Goal: Task Accomplishment & Management: Use online tool/utility

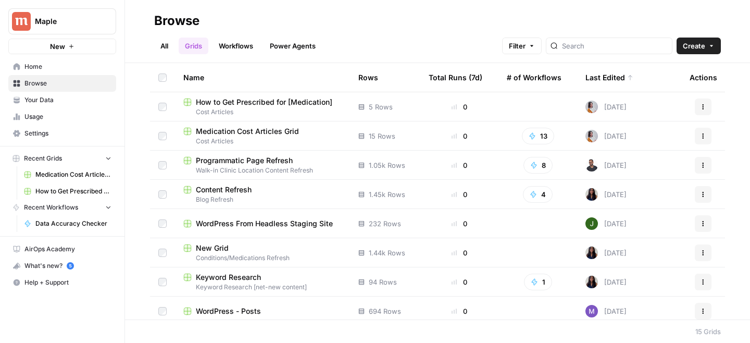
click at [226, 132] on span "Medication Cost Articles Grid" at bounding box center [247, 131] width 103 height 10
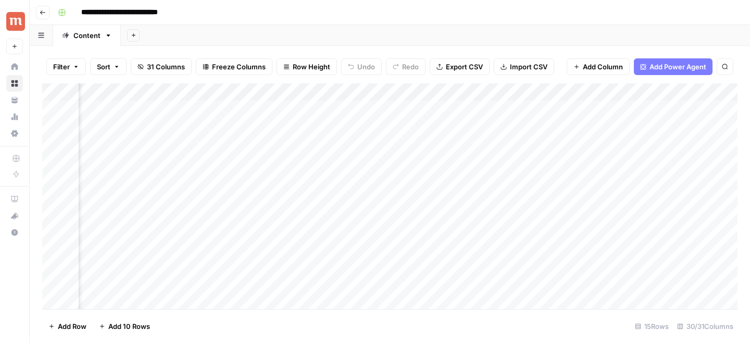
scroll to position [0, 779]
click at [555, 198] on div "Add Column" at bounding box center [389, 196] width 695 height 226
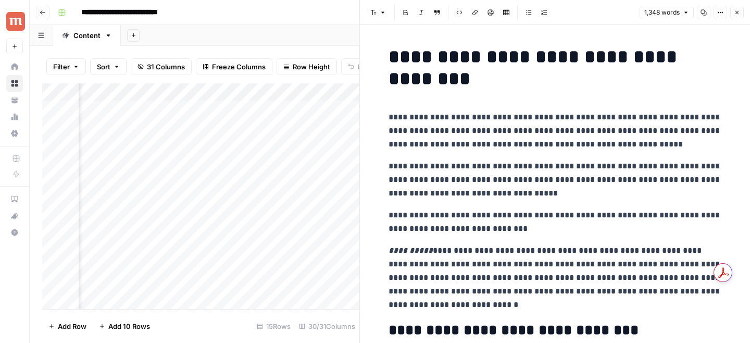
click at [737, 18] on button "Close" at bounding box center [737, 13] width 14 height 14
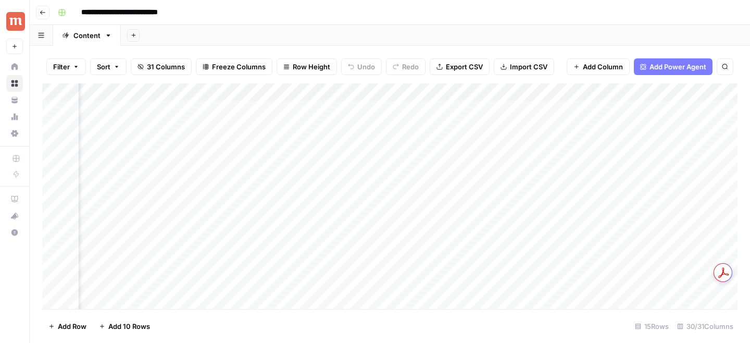
click at [443, 93] on div "Add Column" at bounding box center [389, 196] width 695 height 226
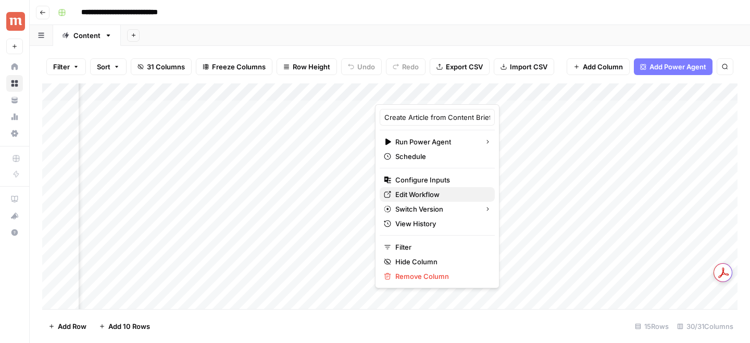
click at [395, 197] on span "Edit Workflow" at bounding box center [440, 194] width 91 height 10
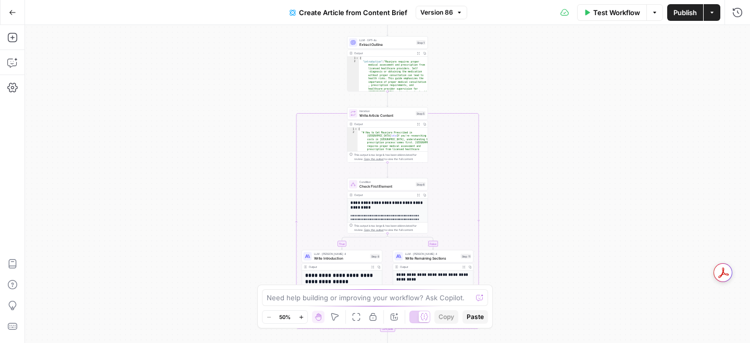
click at [451, 18] on button "Version 86" at bounding box center [442, 13] width 52 height 14
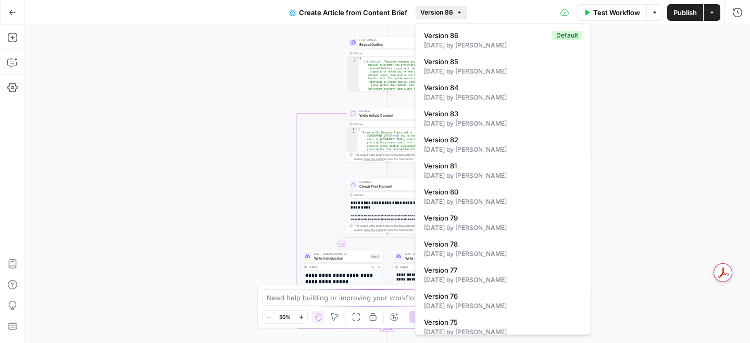
click at [451, 18] on button "Version 86" at bounding box center [442, 13] width 52 height 14
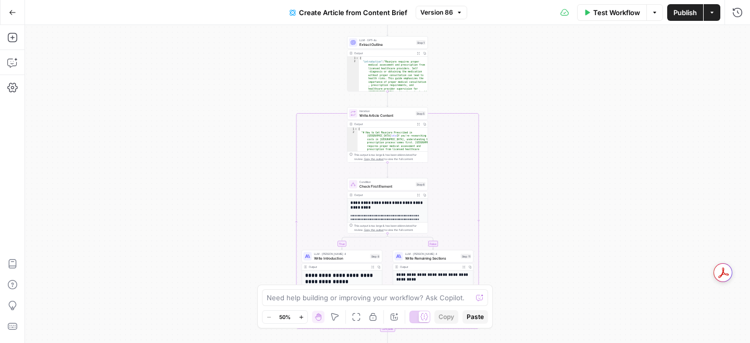
click at [658, 14] on button "Options" at bounding box center [654, 12] width 17 height 17
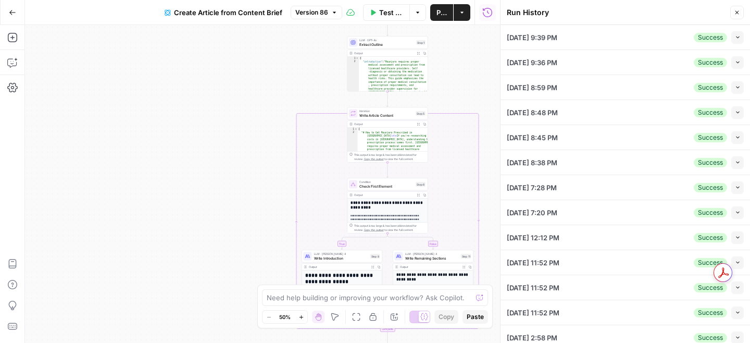
click at [737, 239] on icon "button" at bounding box center [738, 237] width 6 height 6
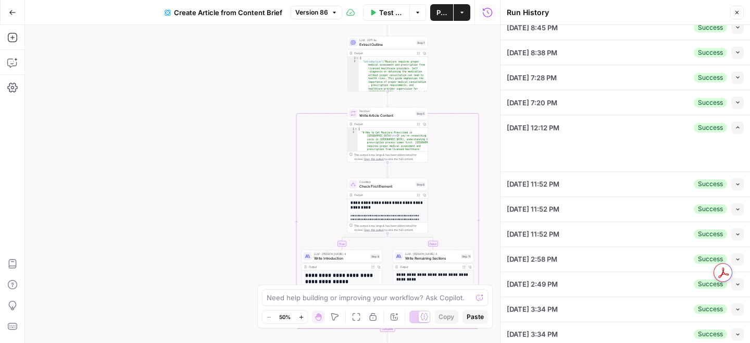
type input "Maple"
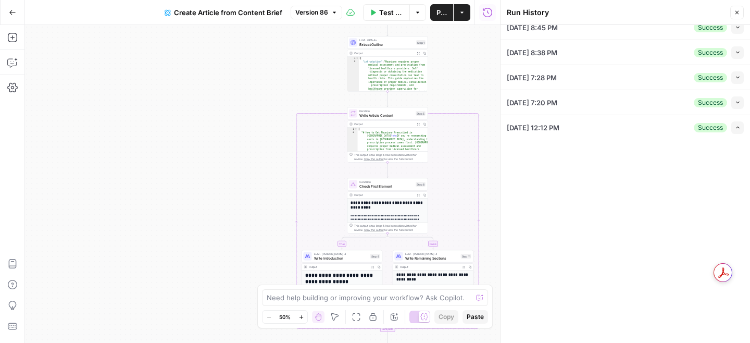
scroll to position [155, 0]
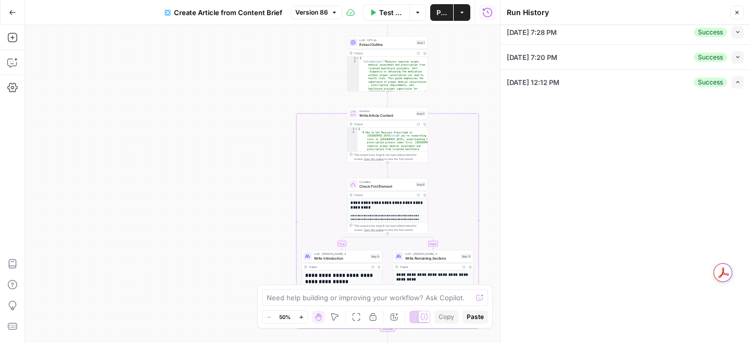
type input "Maple Medical Advisory Committee 2024"
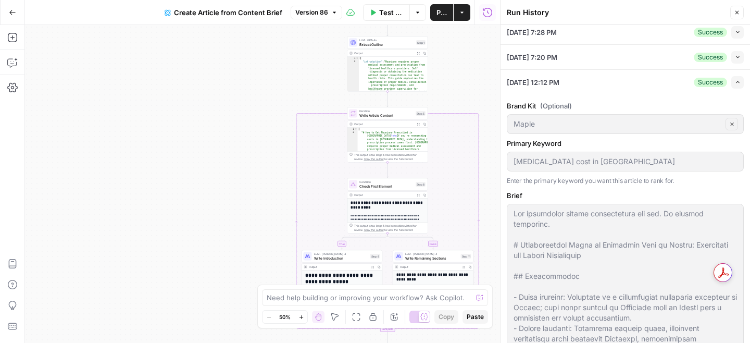
click at [740, 83] on icon "button" at bounding box center [738, 82] width 6 height 6
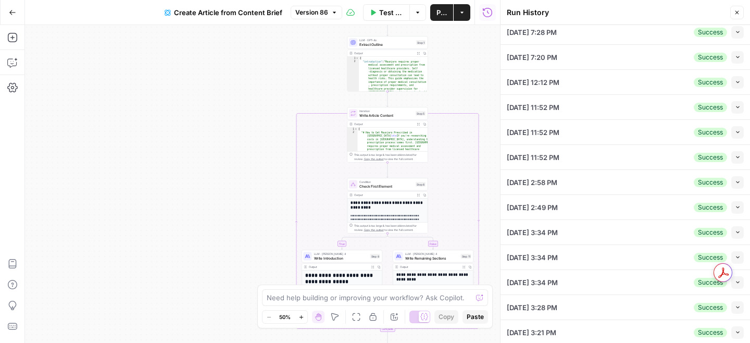
click at [737, 61] on button "Collapse" at bounding box center [737, 57] width 13 height 13
type input "Maple"
type input "xenical price in Canada"
type input "Maple Medical Advisory Committee 2024"
type input "Xenical"
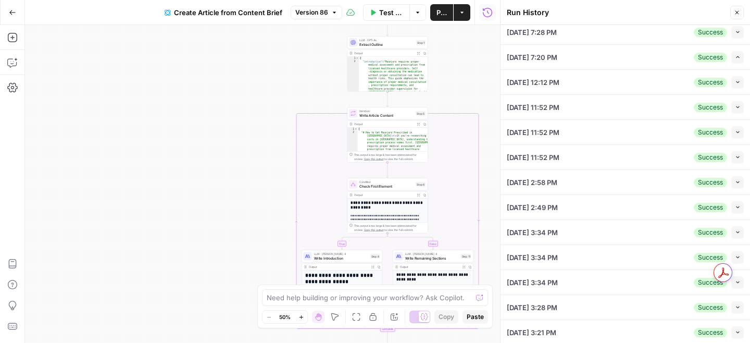
type textarea "All keyword optimization requirements are met. No changes necessary. # Comprehe…"
type textarea "<think> Okay, I need to research the price of Xenical in Canada thoroughly. Let…"
type textarea "[{"pharmacy_name":"ADV Pharmacy","url":"https://advpharmacy.com/product/xenical…"
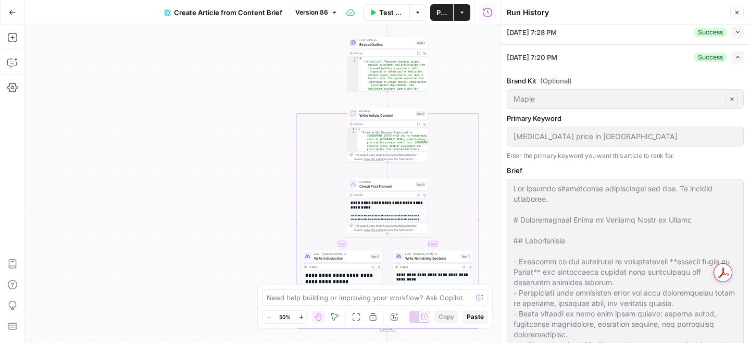
click at [737, 61] on button "Expand" at bounding box center [737, 57] width 13 height 13
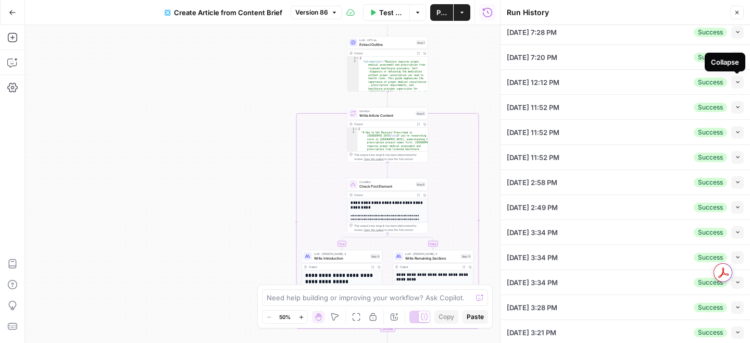
click at [737, 84] on icon "button" at bounding box center [738, 82] width 6 height 6
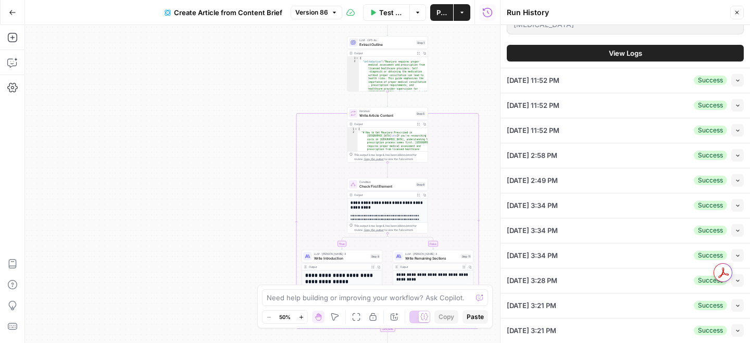
scroll to position [996, 0]
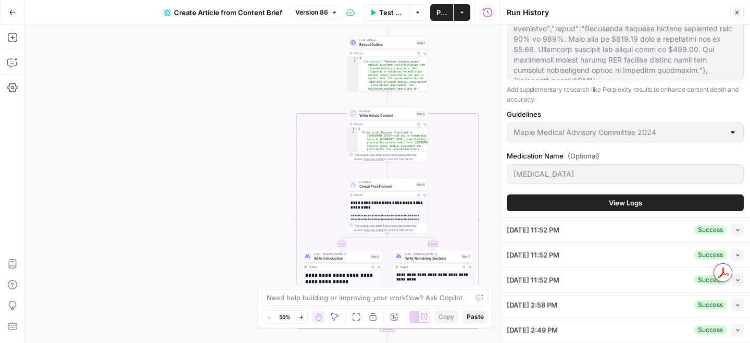
click at [638, 202] on span "View Logs" at bounding box center [625, 202] width 33 height 10
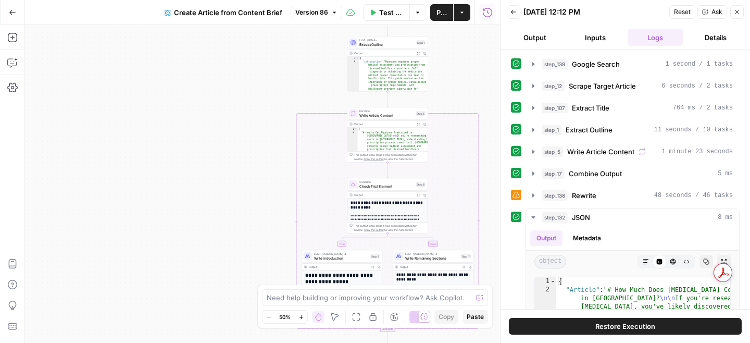
click at [607, 326] on span "Restore Execution" at bounding box center [625, 326] width 60 height 10
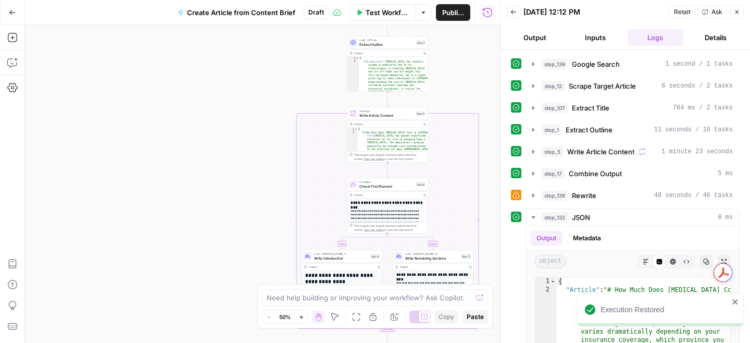
click at [738, 14] on icon "button" at bounding box center [737, 12] width 6 height 6
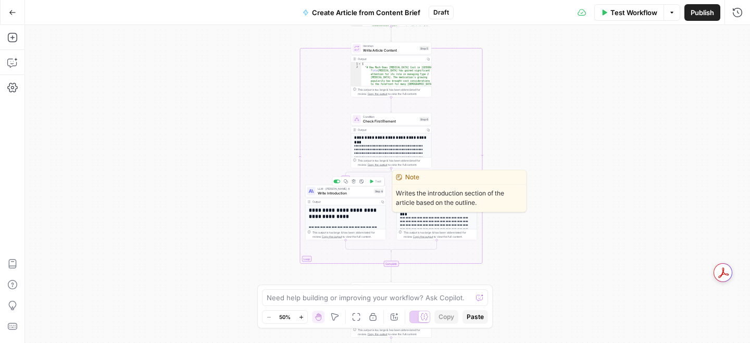
click at [360, 194] on span "Write Introduction" at bounding box center [345, 192] width 54 height 5
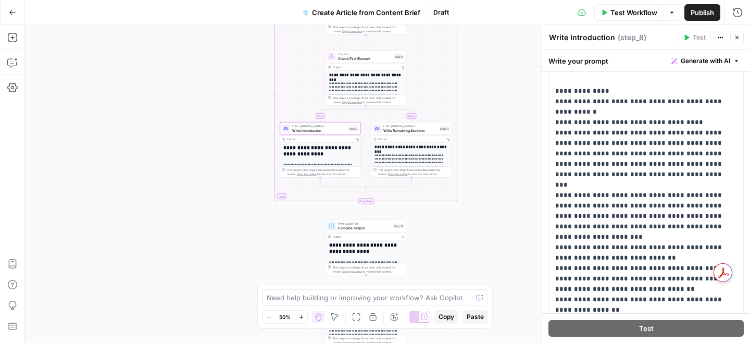
scroll to position [1752, 0]
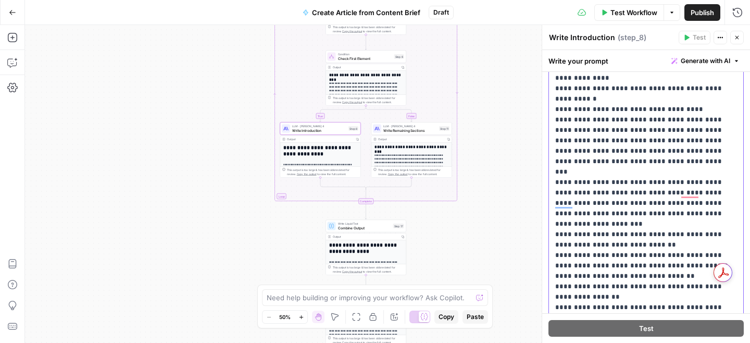
scroll to position [1720, 0]
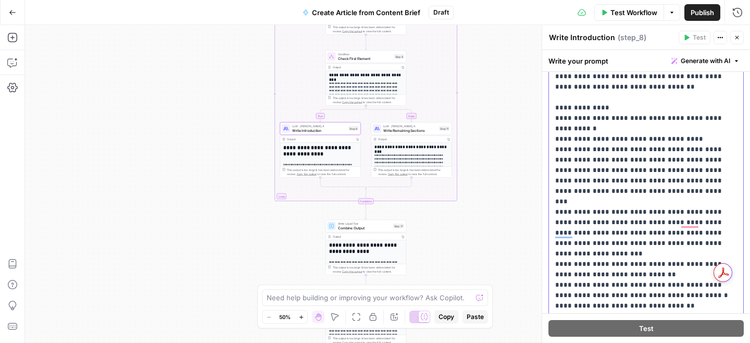
drag, startPoint x: 659, startPoint y: 277, endPoint x: 555, endPoint y: 128, distance: 182.5
click at [555, 128] on div "**********" at bounding box center [646, 196] width 194 height 425
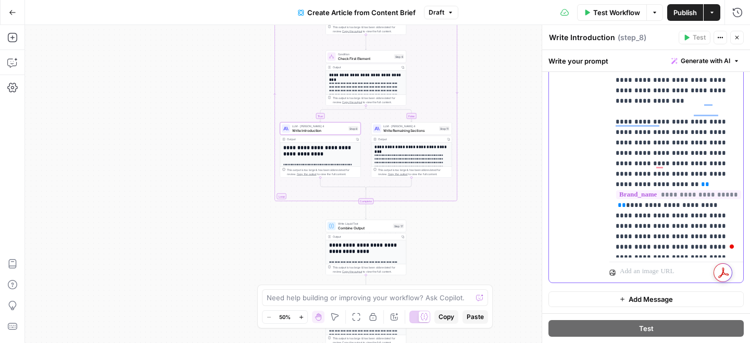
drag, startPoint x: 614, startPoint y: 115, endPoint x: 714, endPoint y: 135, distance: 102.7
click at [714, 135] on div "**********" at bounding box center [676, 45] width 134 height 425
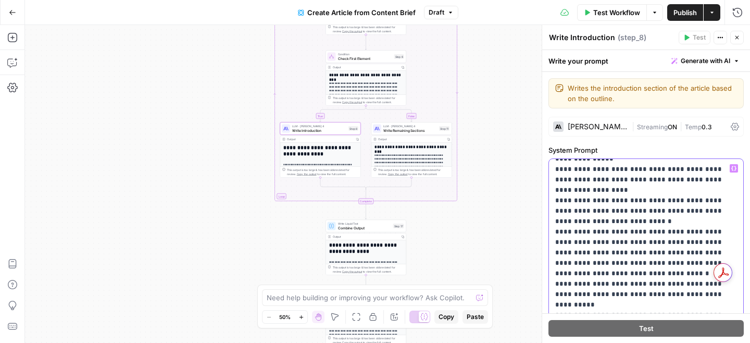
drag, startPoint x: 554, startPoint y: 211, endPoint x: 711, endPoint y: 228, distance: 157.6
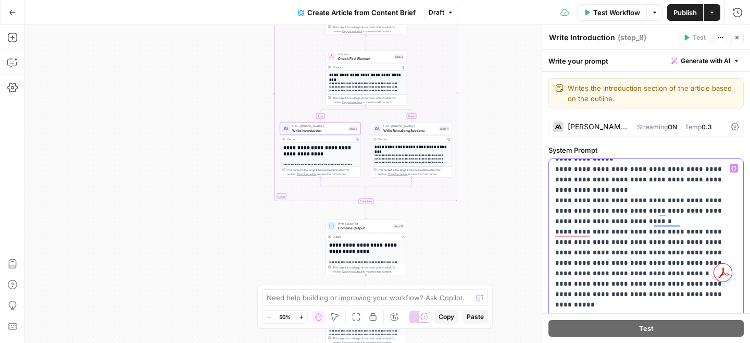
drag, startPoint x: 641, startPoint y: 296, endPoint x: 555, endPoint y: 211, distance: 120.5
copy p "**********"
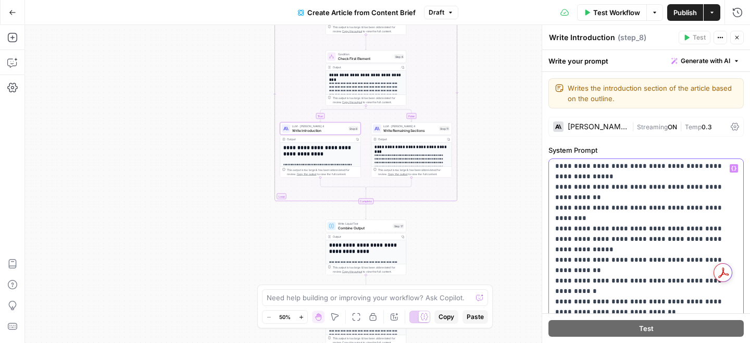
click at [562, 200] on p "**********" at bounding box center [646, 348] width 182 height 5084
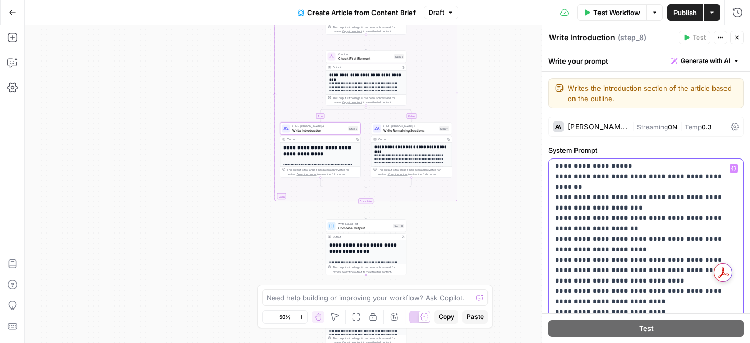
click at [559, 209] on p "**********" at bounding box center [646, 88] width 182 height 5084
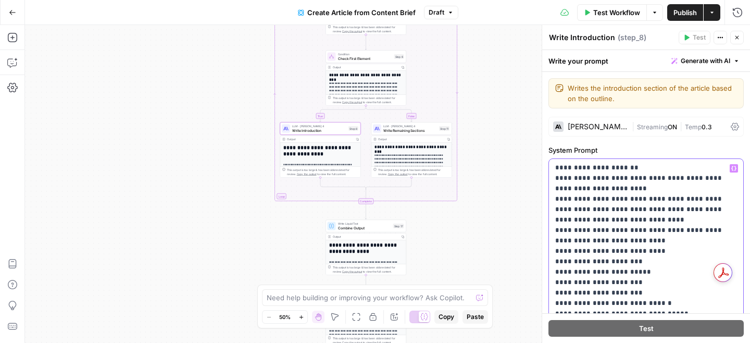
click at [561, 182] on p "**********" at bounding box center [646, 27] width 182 height 5084
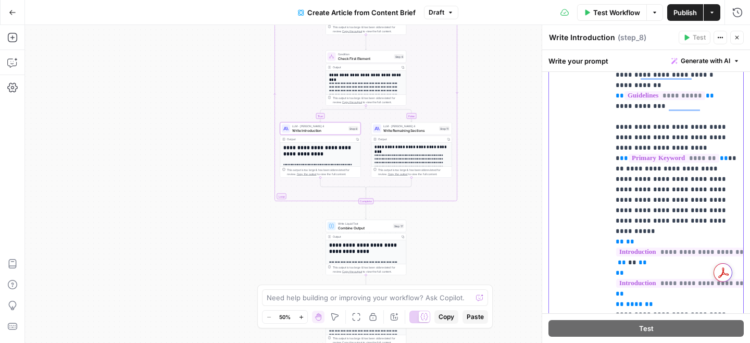
click at [712, 138] on p "**********" at bounding box center [676, 194] width 121 height 1229
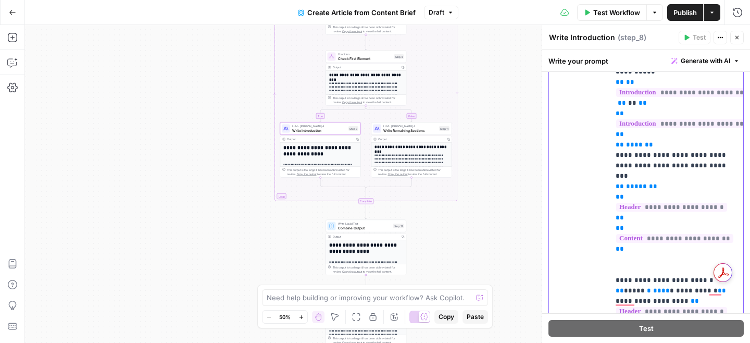
click at [627, 160] on p "**********" at bounding box center [676, 35] width 121 height 1229
click at [682, 211] on p "**********" at bounding box center [676, 72] width 121 height 1302
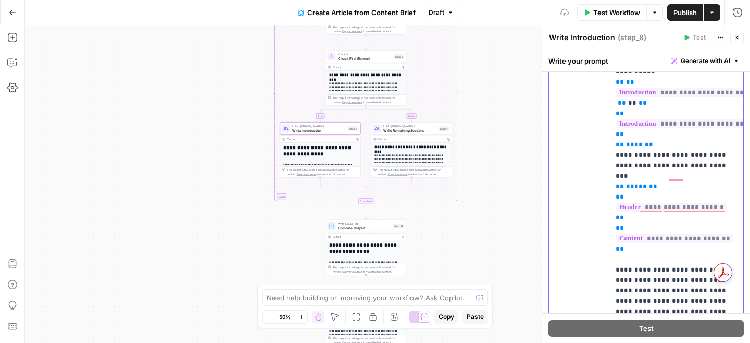
click at [682, 211] on p "**********" at bounding box center [676, 72] width 121 height 1302
click at [712, 220] on p "**********" at bounding box center [676, 67] width 121 height 1292
click at [613, 238] on div "**********" at bounding box center [676, 187] width 134 height 425
drag, startPoint x: 615, startPoint y: 163, endPoint x: 683, endPoint y: 227, distance: 93.6
click at [683, 227] on div "**********" at bounding box center [676, 187] width 134 height 425
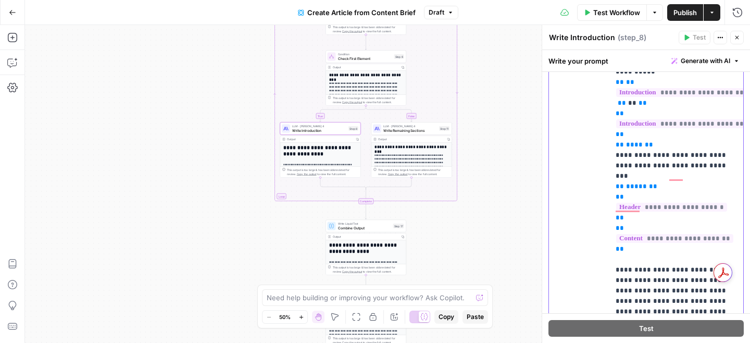
copy p "**********"
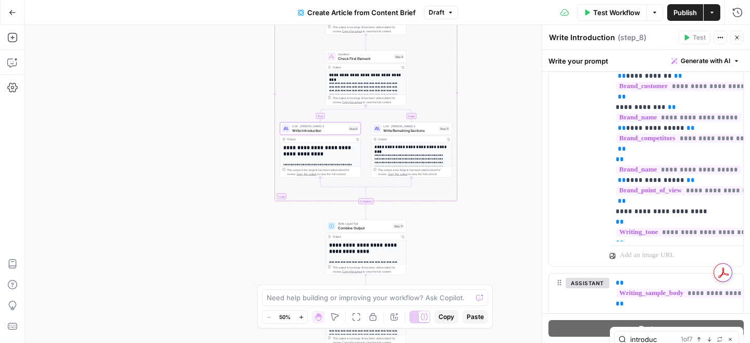
type input "introduc"
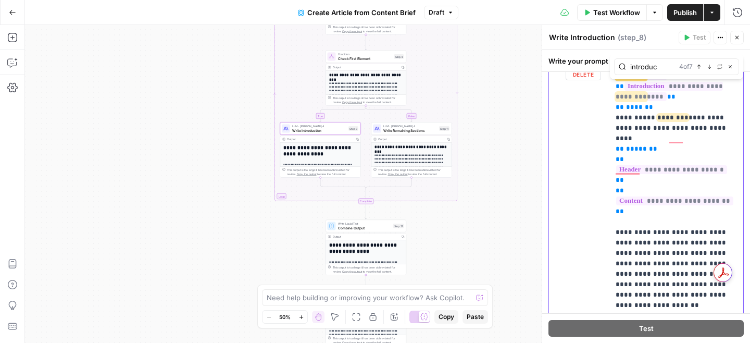
click at [640, 138] on p "**********" at bounding box center [676, 44] width 121 height 1281
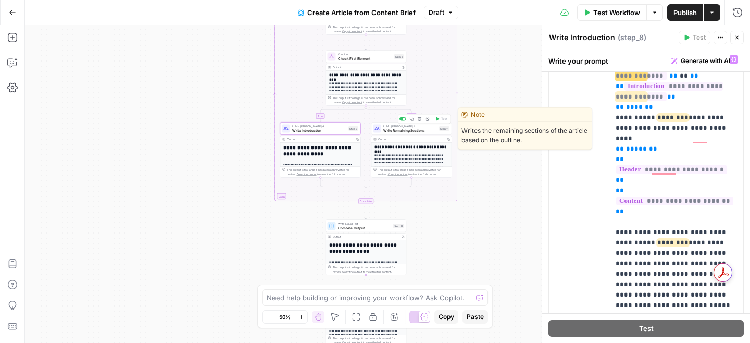
click at [405, 133] on div "LLM · Claude Sonnet 4 Write Remaining Sections Step 11 Copy step Delete step Ed…" at bounding box center [411, 128] width 81 height 13
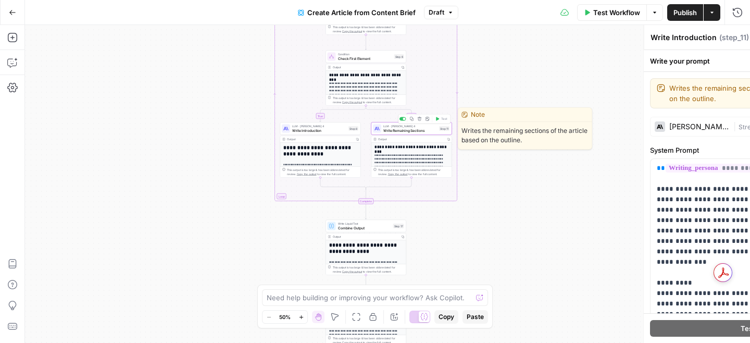
type textarea "Write Remaining Sections"
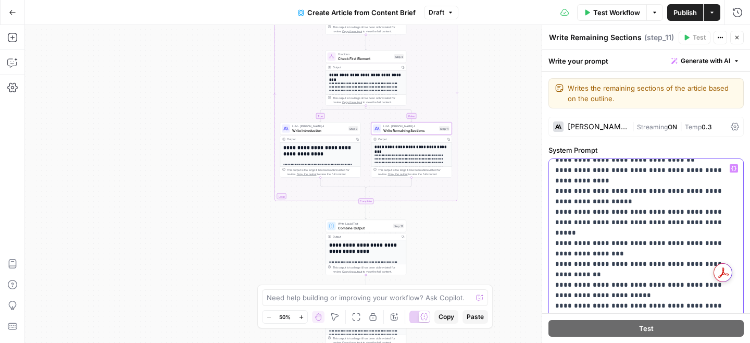
type input "disclaimer"
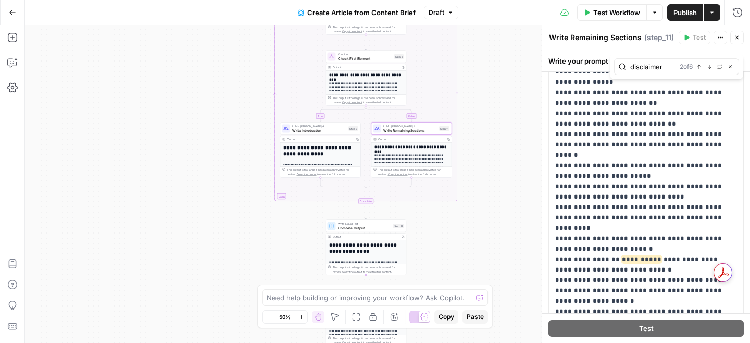
scroll to position [2963, 0]
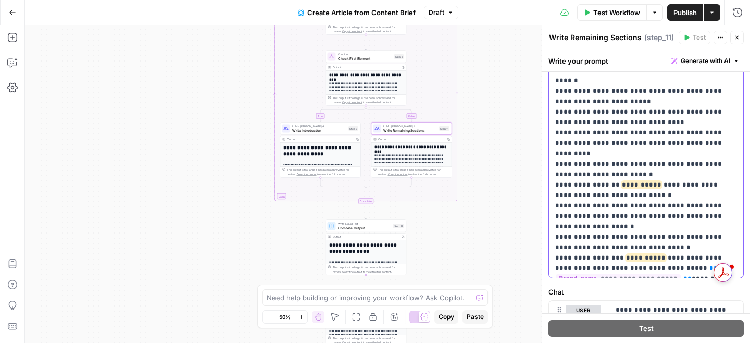
drag, startPoint x: 626, startPoint y: 194, endPoint x: 553, endPoint y: 195, distance: 73.5
click at [553, 195] on div "**********" at bounding box center [646, 65] width 194 height 425
copy p "**********"
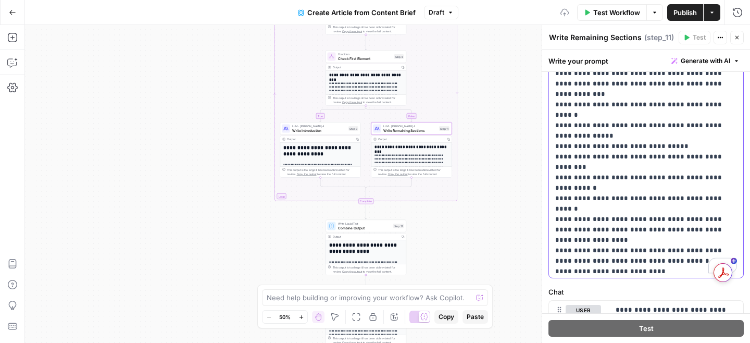
click at [554, 156] on div "**********" at bounding box center [646, 65] width 194 height 425
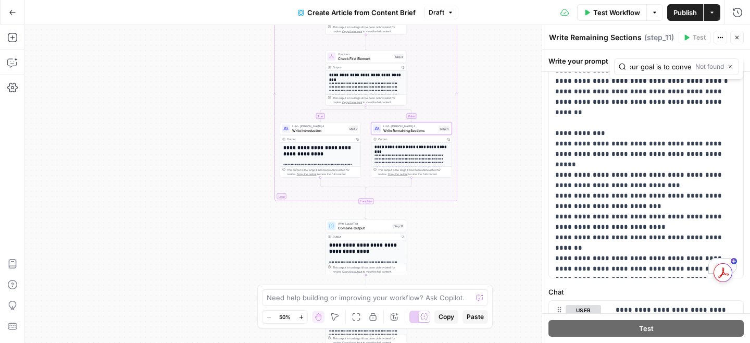
type input "- Never mention weight, obesity or related phrases or words in the content. We …"
click at [729, 67] on icon "button" at bounding box center [730, 66] width 5 height 5
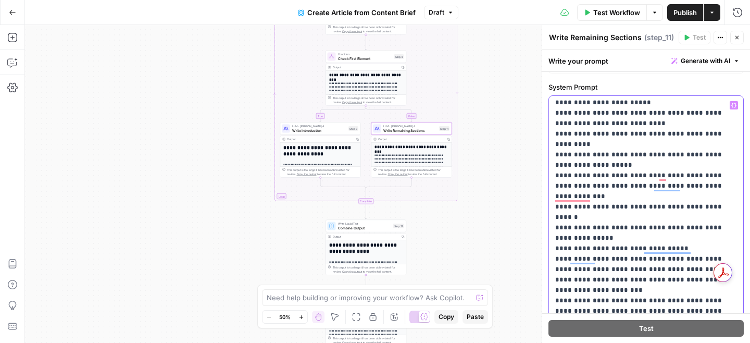
drag, startPoint x: 626, startPoint y: 301, endPoint x: 556, endPoint y: 301, distance: 69.3
copy p "**********"
drag, startPoint x: 560, startPoint y: 175, endPoint x: 551, endPoint y: 175, distance: 9.4
click at [551, 175] on div "**********" at bounding box center [646, 308] width 194 height 425
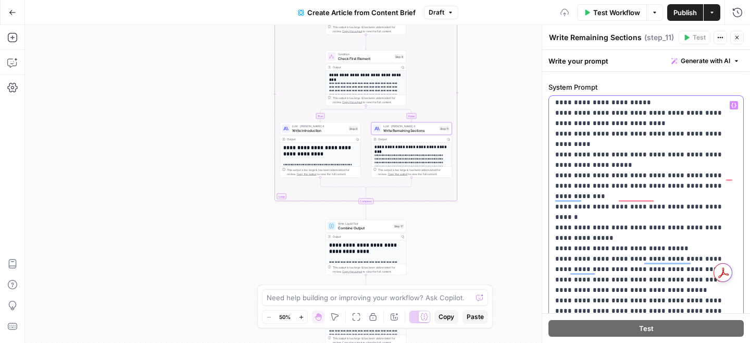
drag, startPoint x: 561, startPoint y: 219, endPoint x: 550, endPoint y: 219, distance: 10.4
click at [550, 219] on div "**********" at bounding box center [646, 308] width 194 height 425
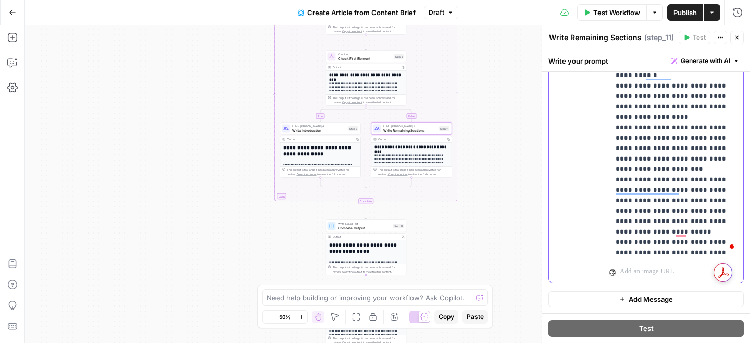
click at [615, 85] on div "**********" at bounding box center [676, 45] width 134 height 425
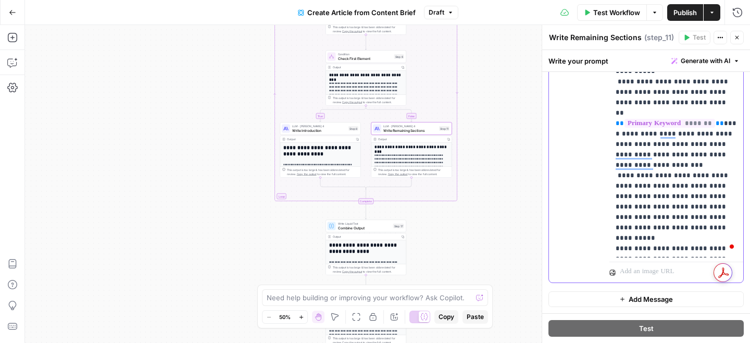
drag, startPoint x: 615, startPoint y: 168, endPoint x: 725, endPoint y: 252, distance: 139.0
click at [725, 252] on div "**********" at bounding box center [676, 45] width 134 height 425
copy p "**********"
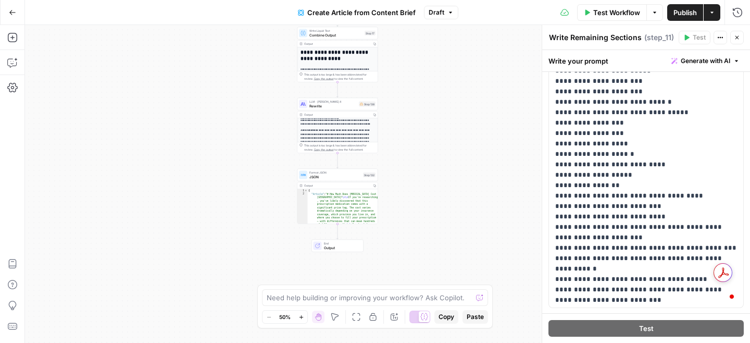
click at [317, 106] on span "Rewrite" at bounding box center [332, 105] width 47 height 5
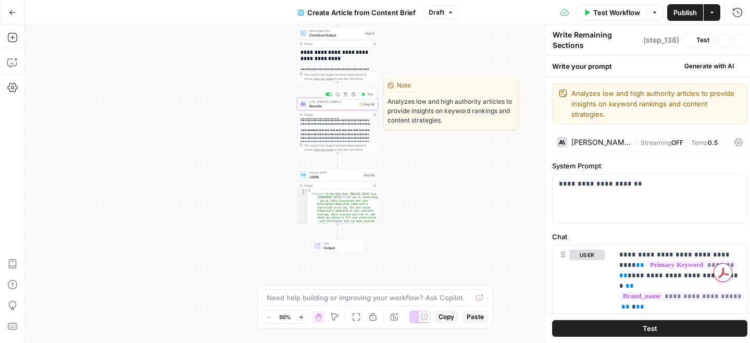
type textarea "Rewrite"
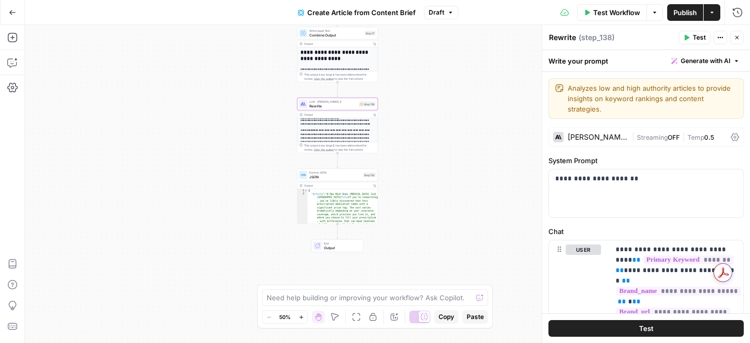
click at [695, 133] on span "Temp" at bounding box center [696, 137] width 17 height 8
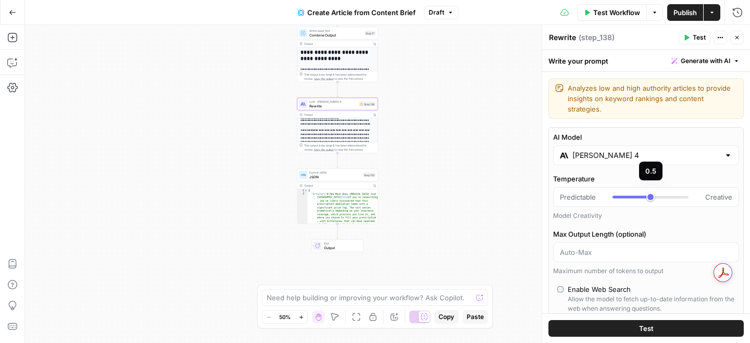
click at [643, 192] on div at bounding box center [651, 197] width 76 height 10
click at [639, 196] on div at bounding box center [628, 197] width 30 height 3
type input "***"
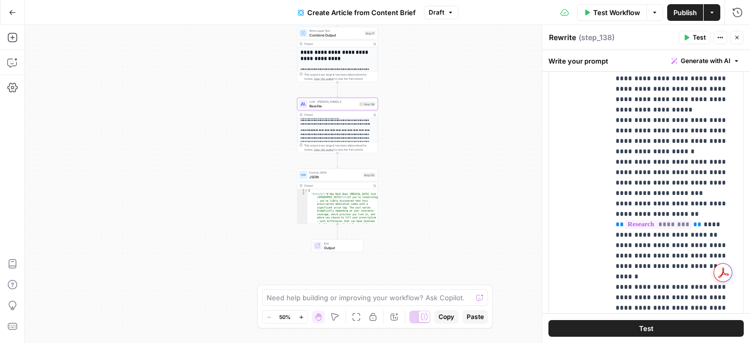
scroll to position [750, 0]
drag, startPoint x: 685, startPoint y: 122, endPoint x: 588, endPoint y: 121, distance: 97.4
click at [588, 121] on div "**********" at bounding box center [646, 180] width 194 height 449
drag, startPoint x: 617, startPoint y: 122, endPoint x: 686, endPoint y: 121, distance: 68.8
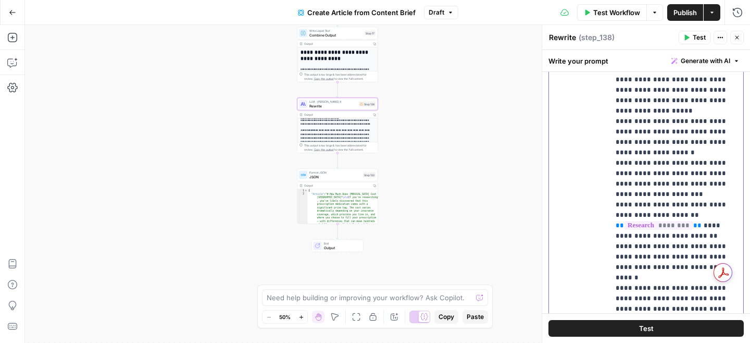
copy p "**********"
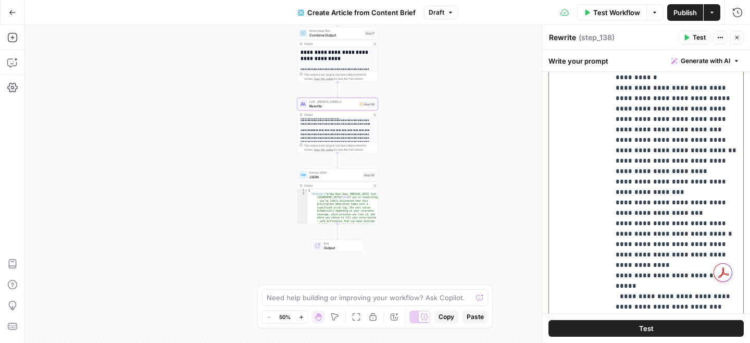
scroll to position [1447, 0]
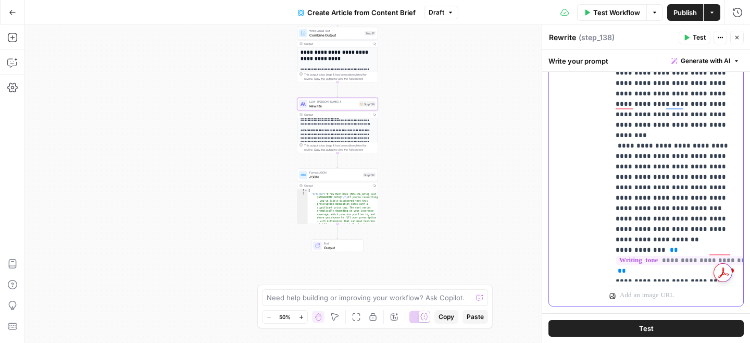
drag, startPoint x: 613, startPoint y: 111, endPoint x: 702, endPoint y: 125, distance: 90.2
click at [702, 125] on div "**********" at bounding box center [676, 69] width 134 height 425
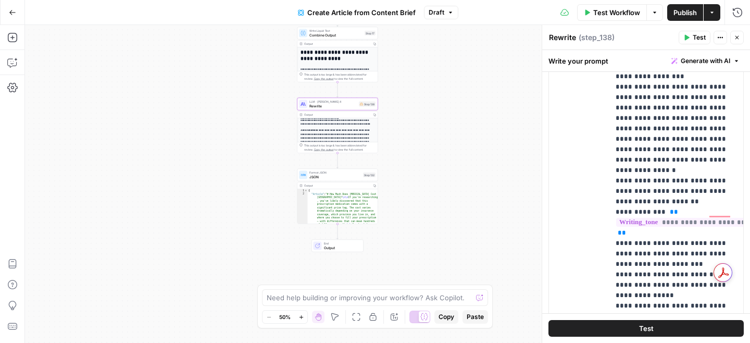
scroll to position [594, 0]
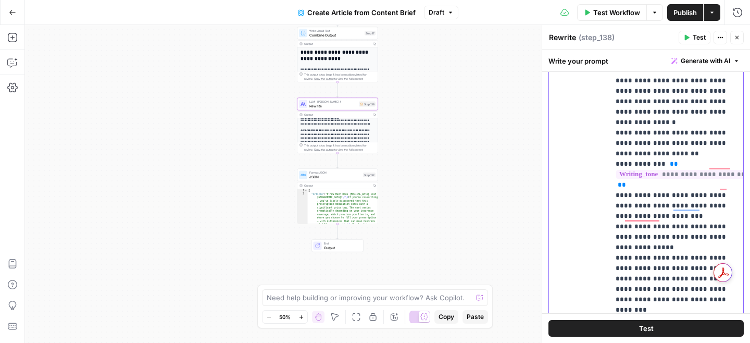
scroll to position [621, 0]
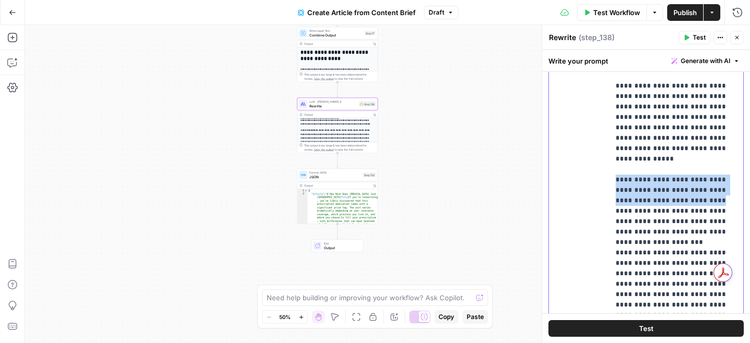
drag, startPoint x: 692, startPoint y: 118, endPoint x: 612, endPoint y: 99, distance: 81.8
click at [612, 99] on div "**********" at bounding box center [676, 171] width 134 height 425
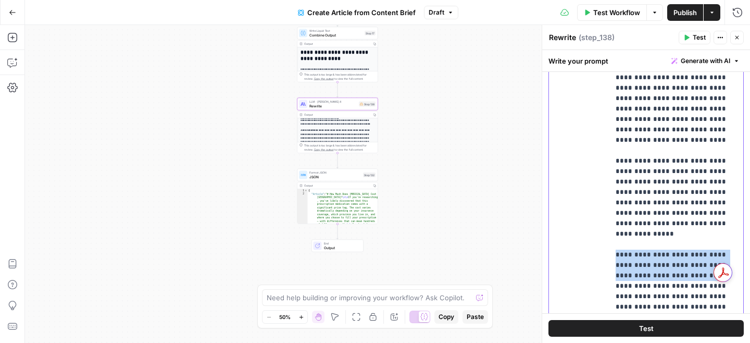
drag, startPoint x: 642, startPoint y: 234, endPoint x: 654, endPoint y: 108, distance: 126.7
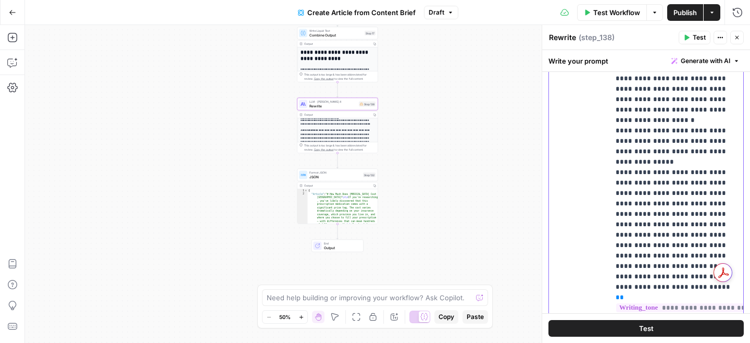
drag, startPoint x: 715, startPoint y: 132, endPoint x: 633, endPoint y: 111, distance: 84.4
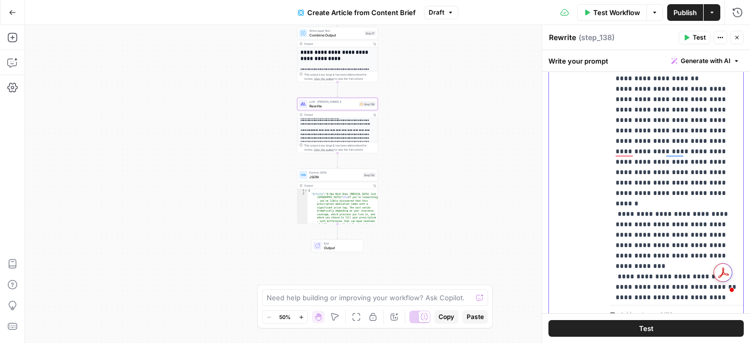
drag, startPoint x: 695, startPoint y: 98, endPoint x: 650, endPoint y: 160, distance: 76.8
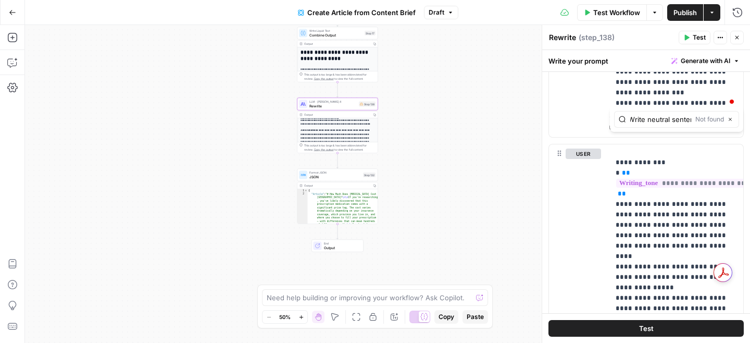
type input "- Never write sentences like this in the intro section “But let’s be honest, th…"
click at [472, 159] on div "true false Workflow Set Inputs Inputs Google Search Google Search Step 139 Outp…" at bounding box center [387, 184] width 725 height 318
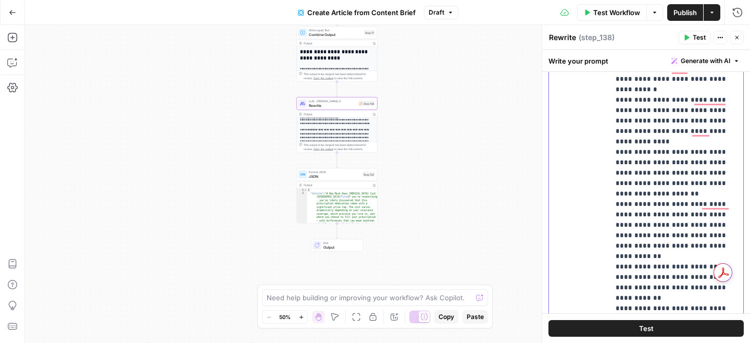
click at [622, 290] on p "**********" at bounding box center [676, 178] width 121 height 5459
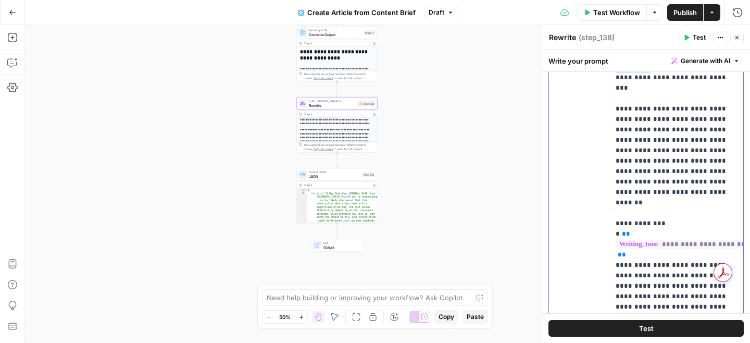
click at [615, 182] on div "**********" at bounding box center [676, 208] width 134 height 425
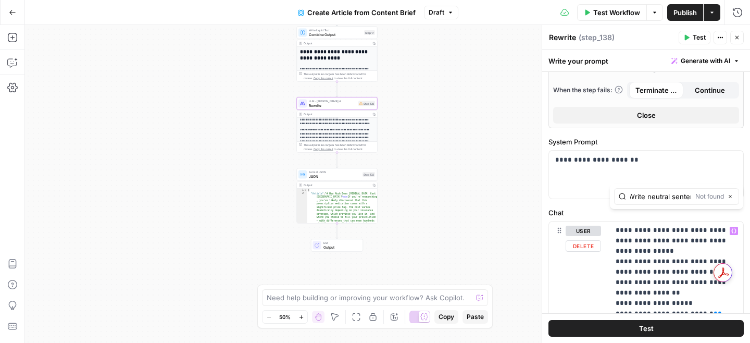
type input "- Never write sentences like this in the intro section “But let’s be honest, th…"
click at [729, 197] on icon "button" at bounding box center [730, 196] width 5 height 5
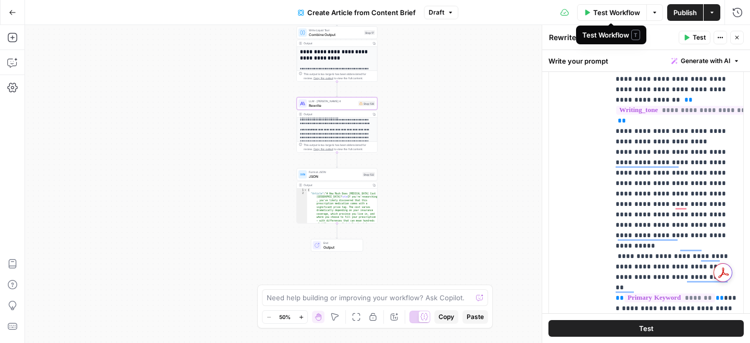
click at [618, 14] on span "Test Workflow" at bounding box center [616, 12] width 47 height 10
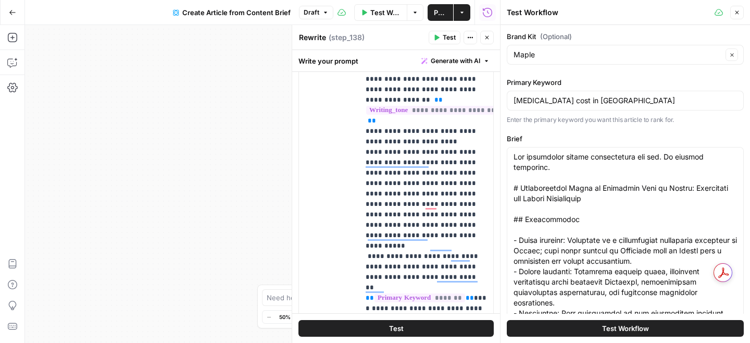
click at [607, 327] on span "Test Workflow" at bounding box center [625, 328] width 47 height 10
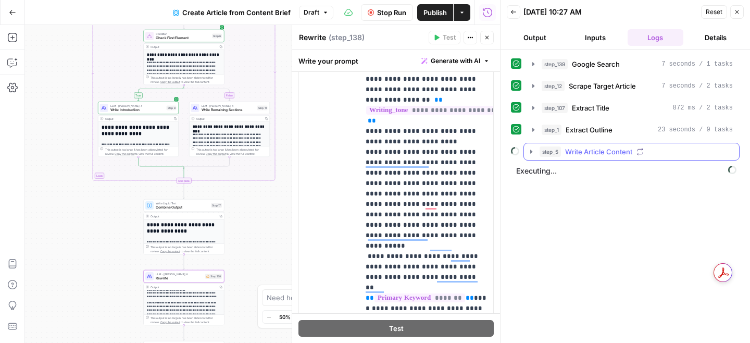
click at [533, 154] on icon "button" at bounding box center [531, 151] width 8 height 8
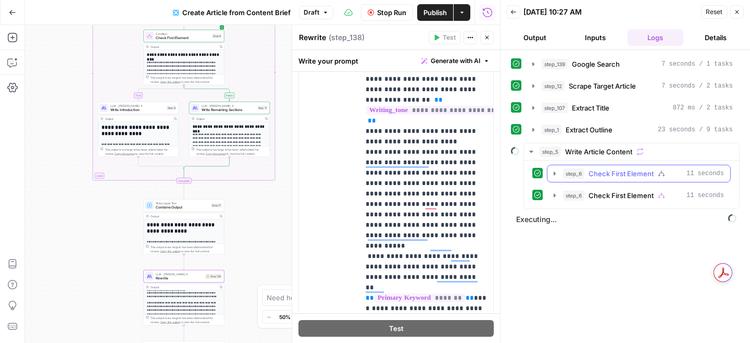
click at [559, 173] on button "step_6 Check First Element 11 seconds" at bounding box center [638, 173] width 183 height 17
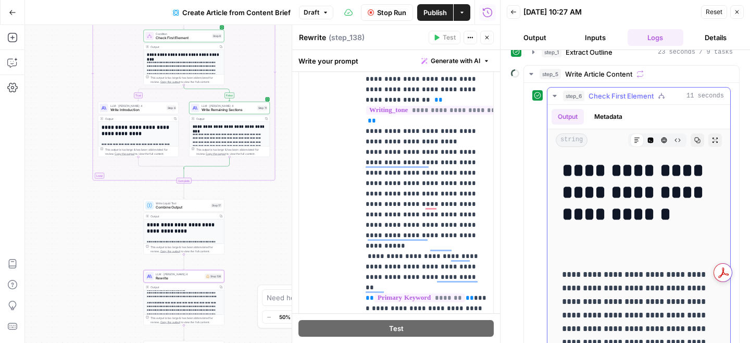
scroll to position [80, 0]
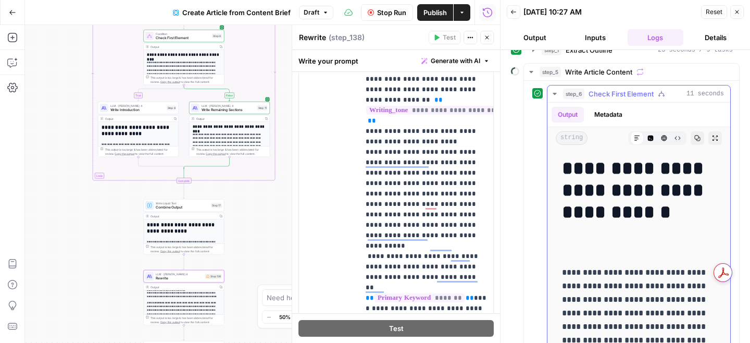
click at [556, 94] on icon "button" at bounding box center [555, 94] width 4 height 2
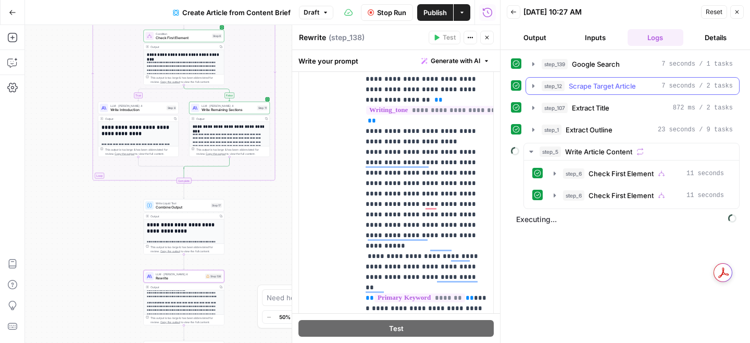
scroll to position [0, 0]
click at [533, 150] on icon "button" at bounding box center [531, 151] width 8 height 8
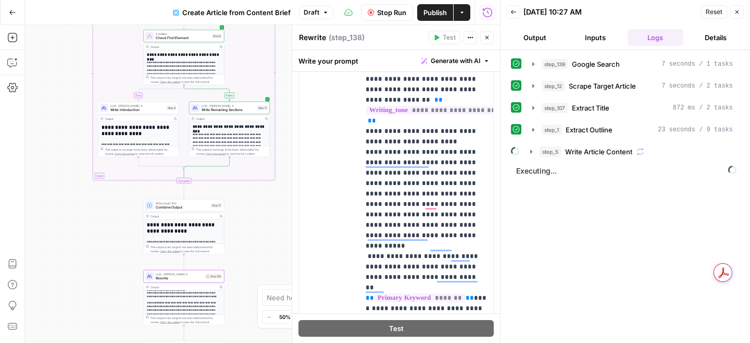
click at [353, 173] on div "**********" at bounding box center [396, 219] width 194 height 449
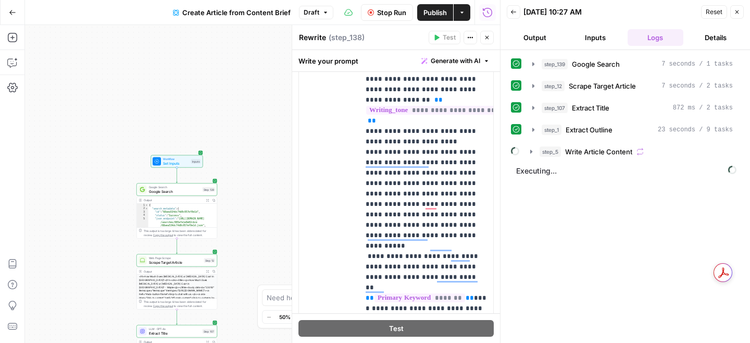
click at [186, 191] on span "Google Search" at bounding box center [175, 191] width 52 height 5
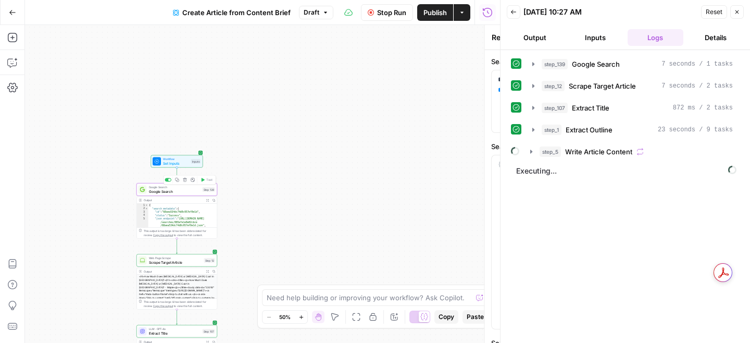
type textarea "Google Search"
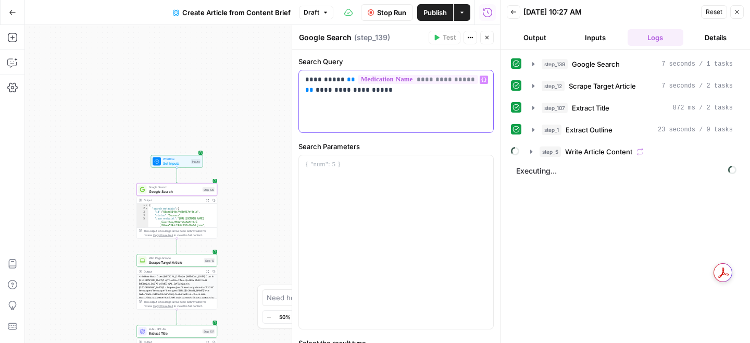
click at [382, 93] on p "**********" at bounding box center [396, 84] width 182 height 21
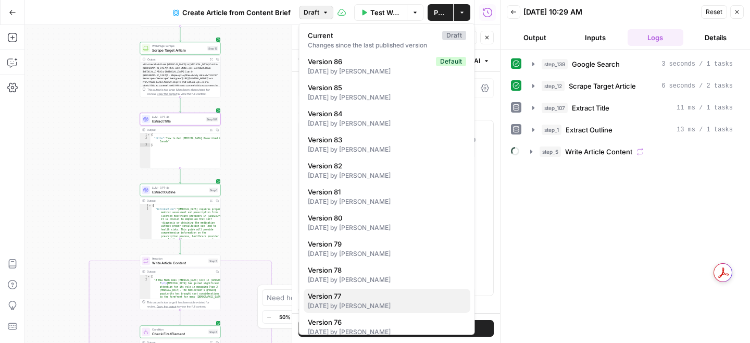
click at [367, 306] on div "[DATE] by [PERSON_NAME]" at bounding box center [387, 305] width 158 height 9
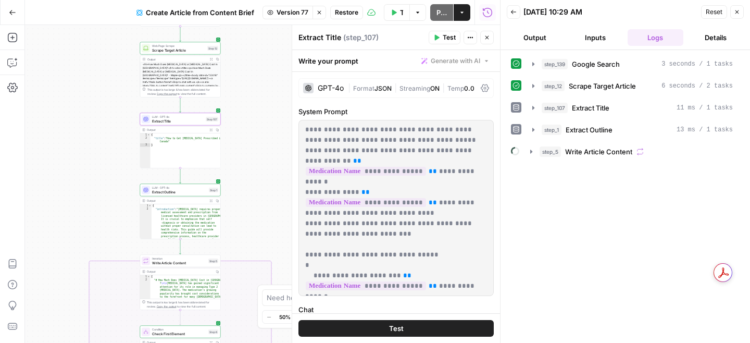
click at [320, 183] on p "**********" at bounding box center [396, 207] width 182 height 167
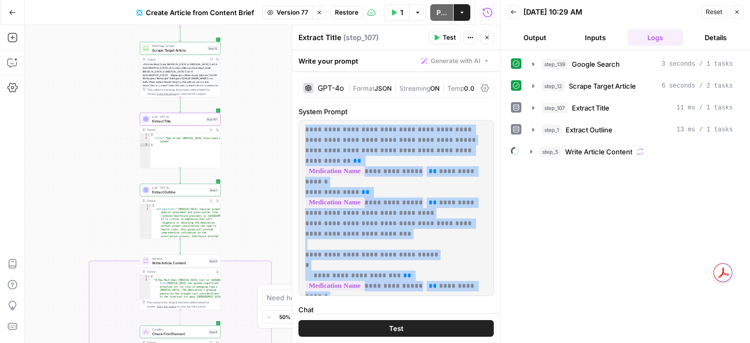
drag, startPoint x: 338, startPoint y: 282, endPoint x: 305, endPoint y: 130, distance: 156.2
click at [305, 130] on div "**********" at bounding box center [396, 207] width 194 height 175
copy p "**********"
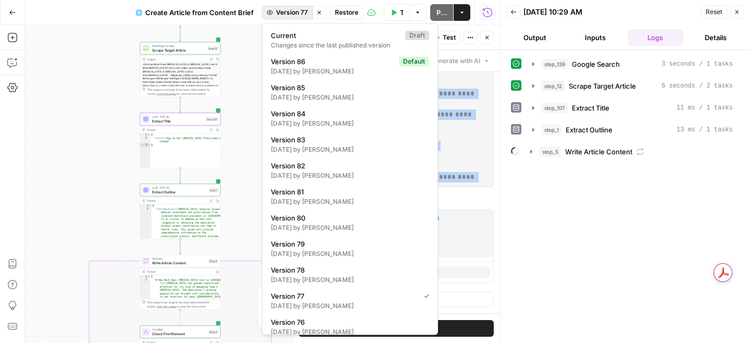
click at [305, 9] on span "Version 77" at bounding box center [292, 12] width 32 height 9
click at [301, 40] on span "Current" at bounding box center [336, 35] width 130 height 10
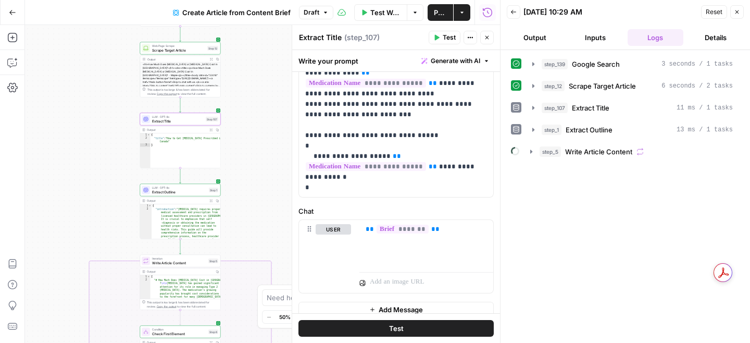
scroll to position [0, 0]
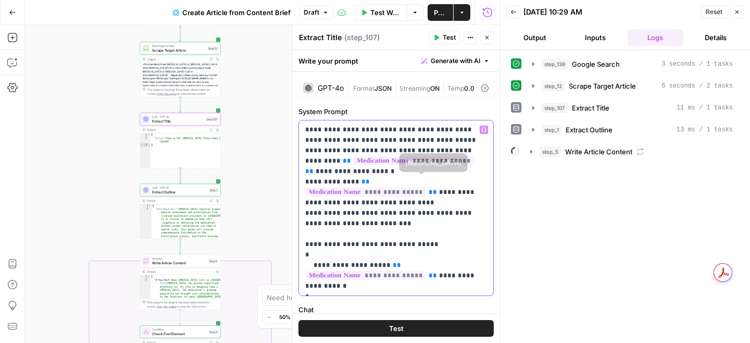
click at [369, 221] on p "**********" at bounding box center [396, 207] width 182 height 167
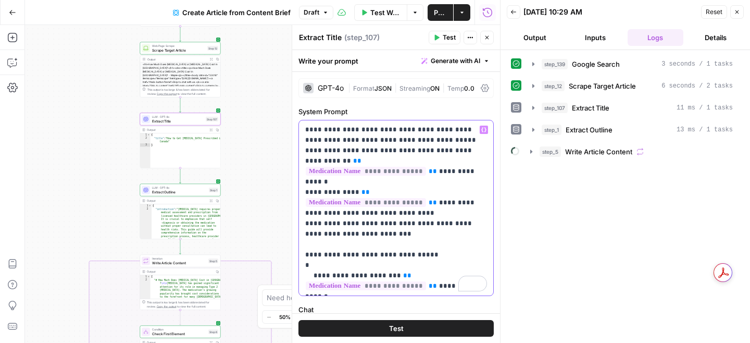
click at [351, 217] on p "**********" at bounding box center [396, 207] width 182 height 167
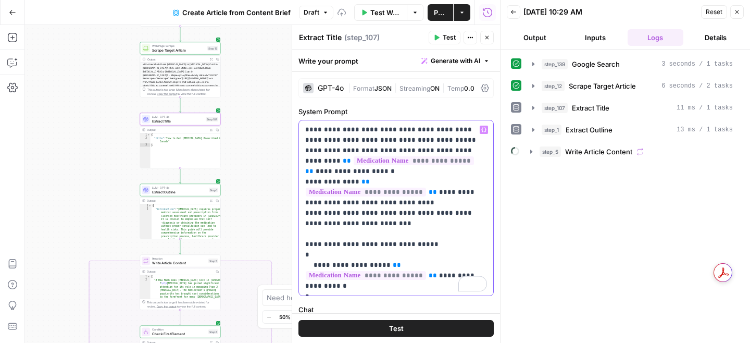
click at [333, 214] on p "**********" at bounding box center [396, 207] width 182 height 167
click at [426, 223] on p "**********" at bounding box center [396, 207] width 182 height 167
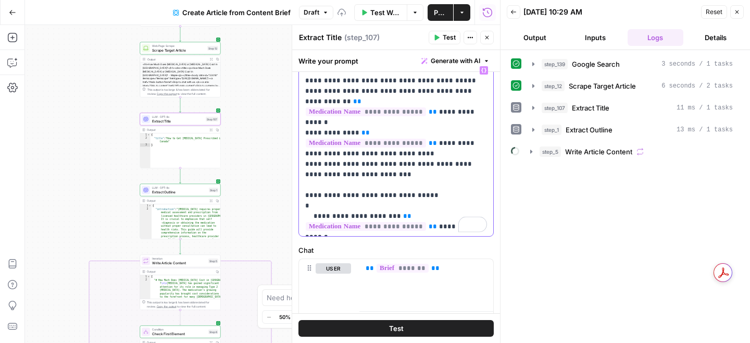
scroll to position [109, 0]
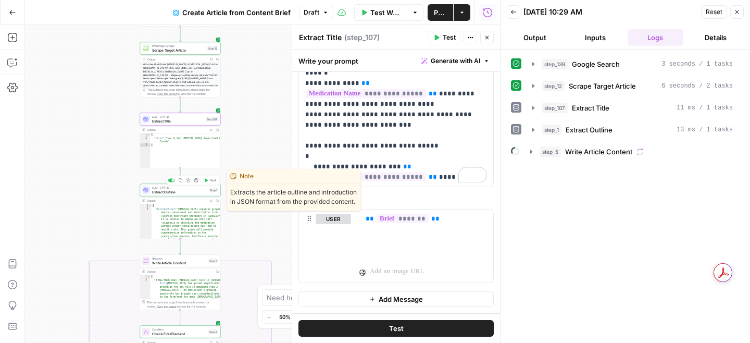
click at [177, 192] on span "Extract Outline" at bounding box center [179, 191] width 55 height 5
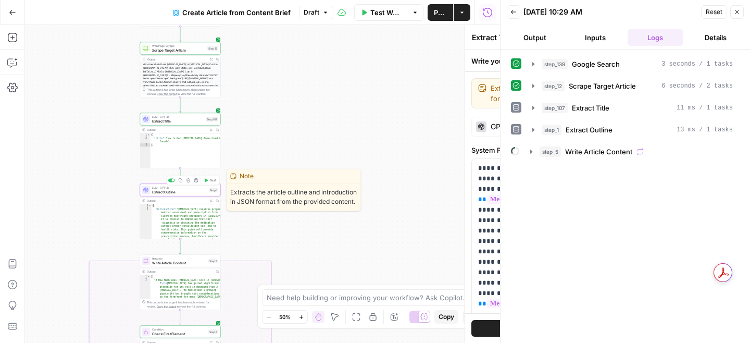
type textarea "Extract Outline"
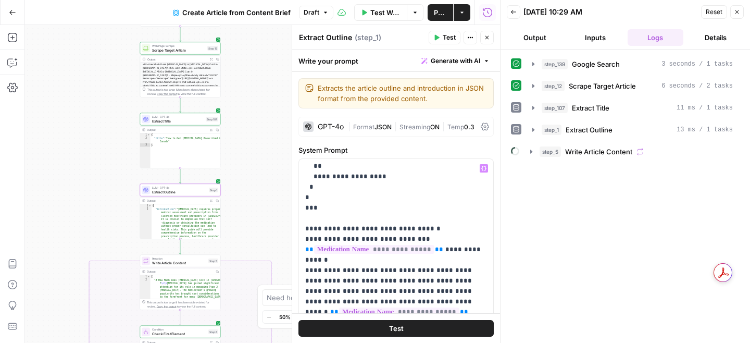
scroll to position [0, 0]
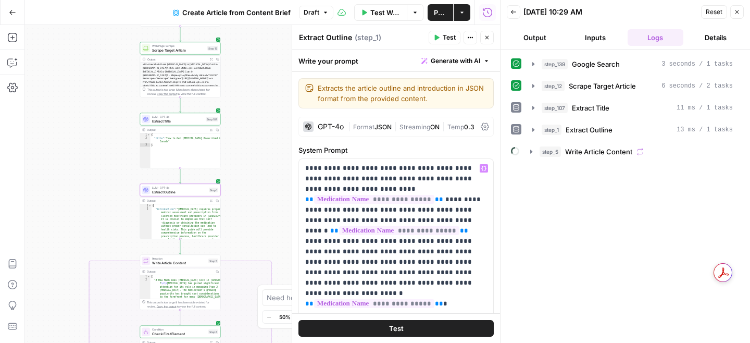
click at [391, 6] on button "Test Workflow" at bounding box center [380, 12] width 53 height 17
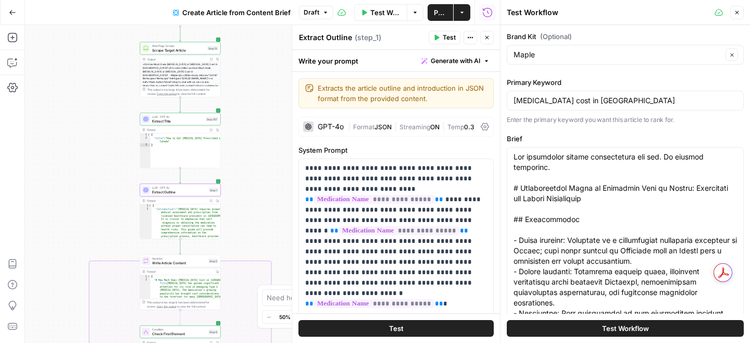
click at [595, 330] on button "Test Workflow" at bounding box center [625, 328] width 237 height 17
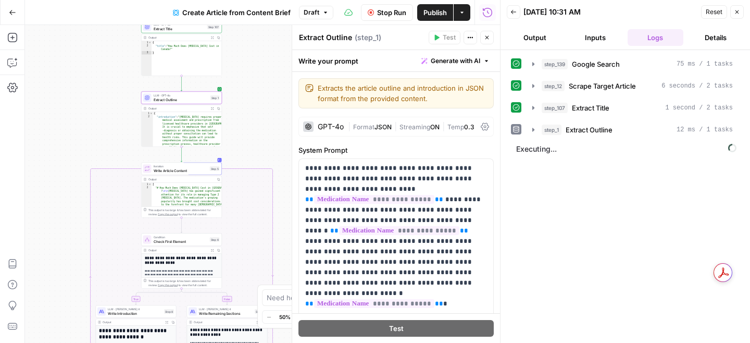
click at [532, 64] on icon "button" at bounding box center [533, 64] width 2 height 4
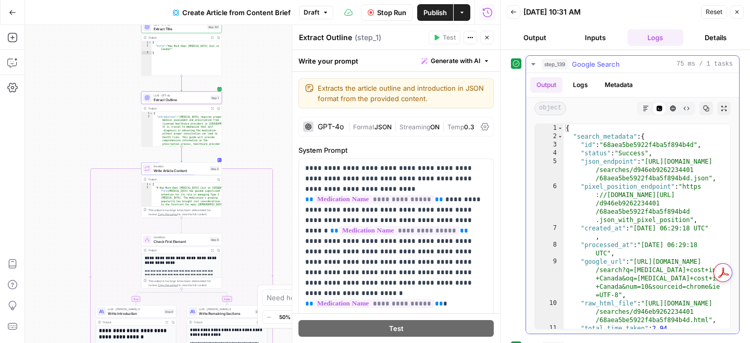
click at [532, 64] on icon "button" at bounding box center [533, 64] width 4 height 2
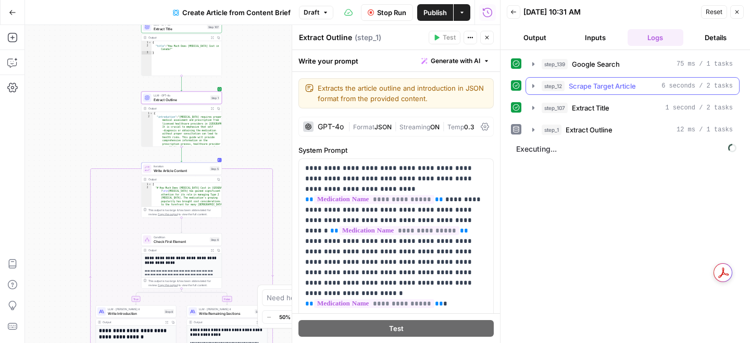
click at [533, 84] on icon "button" at bounding box center [533, 86] width 8 height 8
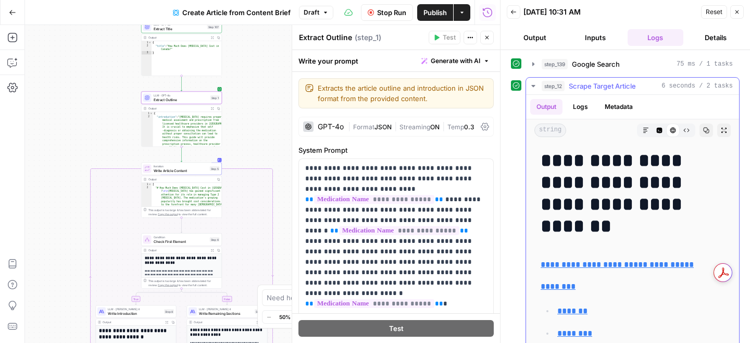
click at [533, 84] on icon "button" at bounding box center [533, 86] width 8 height 8
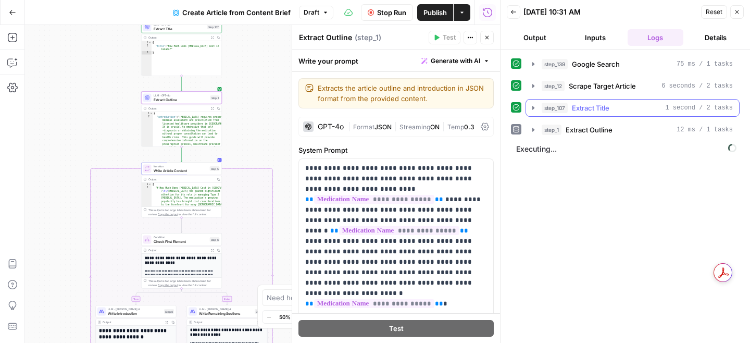
click at [534, 108] on icon "button" at bounding box center [533, 108] width 8 height 8
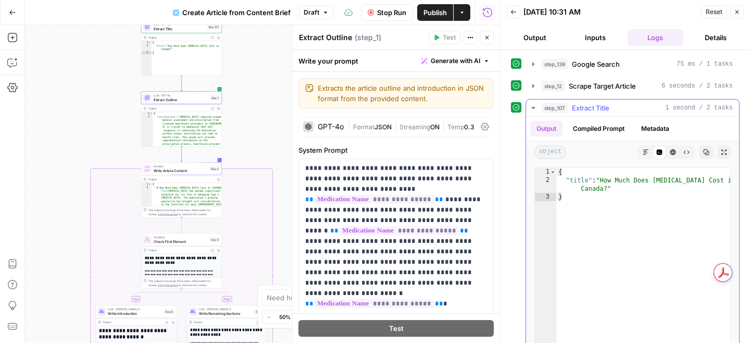
click at [534, 108] on icon "button" at bounding box center [533, 108] width 8 height 8
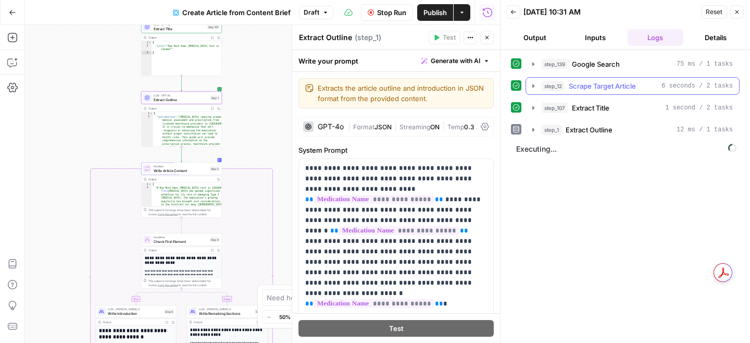
click at [532, 89] on icon "button" at bounding box center [533, 86] width 8 height 8
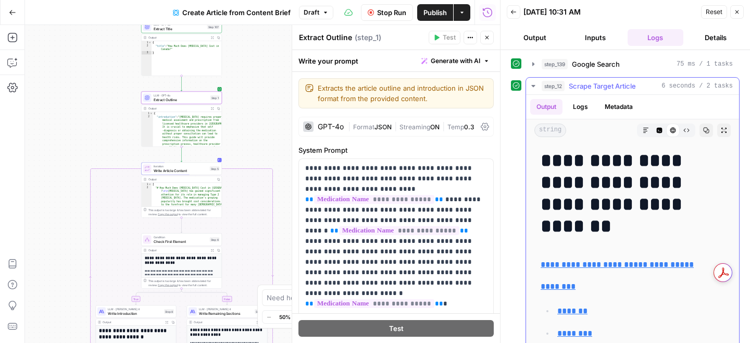
click at [532, 89] on icon "button" at bounding box center [533, 86] width 8 height 8
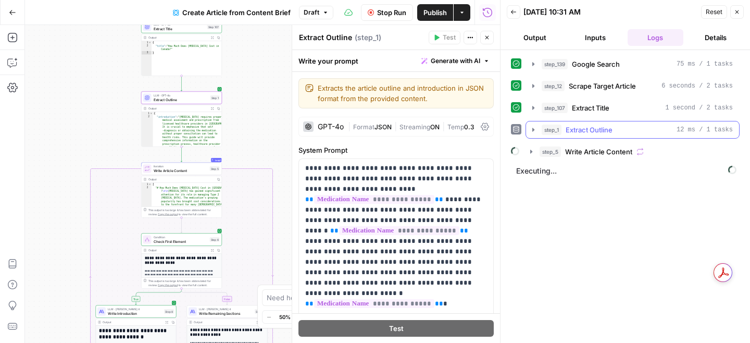
click at [533, 129] on icon "button" at bounding box center [533, 130] width 2 height 4
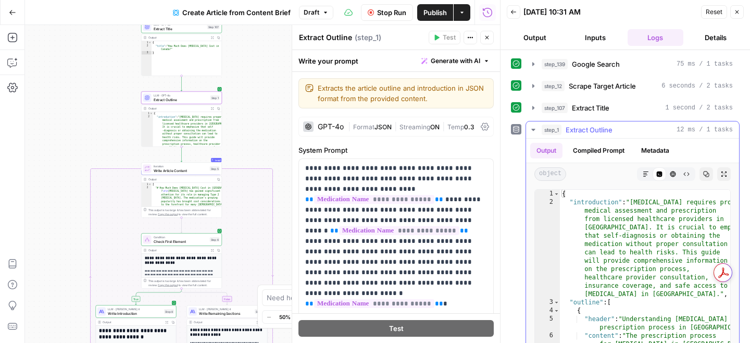
click at [533, 129] on icon "button" at bounding box center [533, 130] width 4 height 2
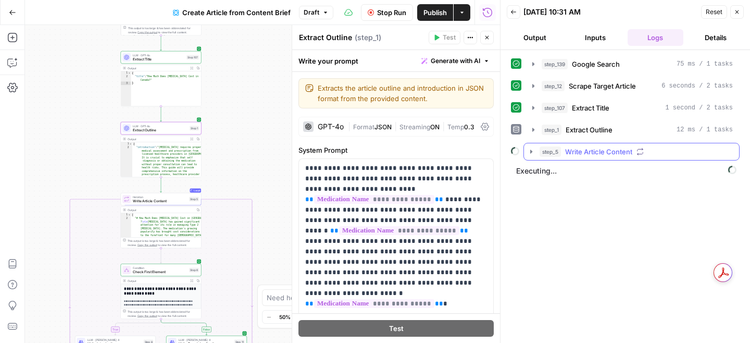
click at [531, 156] on button "step_5 Write Article Content" at bounding box center [631, 151] width 215 height 17
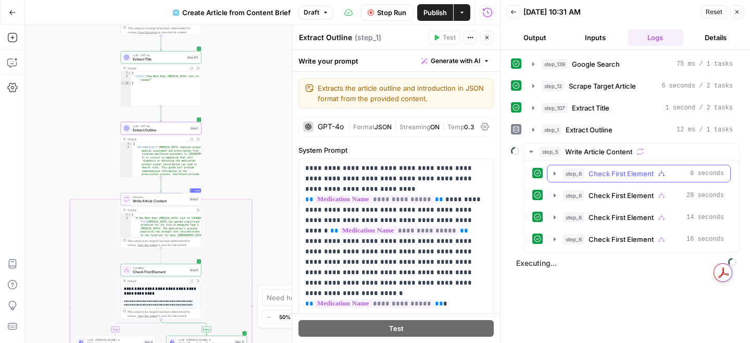
click at [551, 175] on icon "button" at bounding box center [555, 173] width 8 height 8
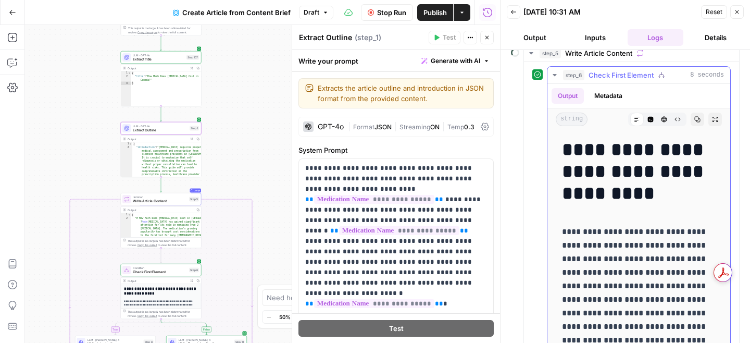
click at [556, 78] on icon "button" at bounding box center [555, 75] width 8 height 8
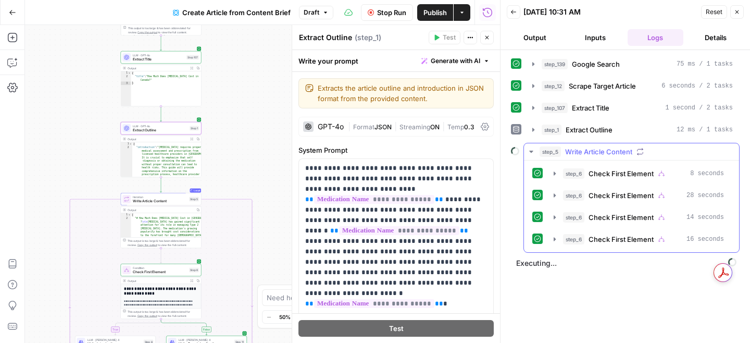
click at [530, 153] on icon "button" at bounding box center [531, 151] width 8 height 8
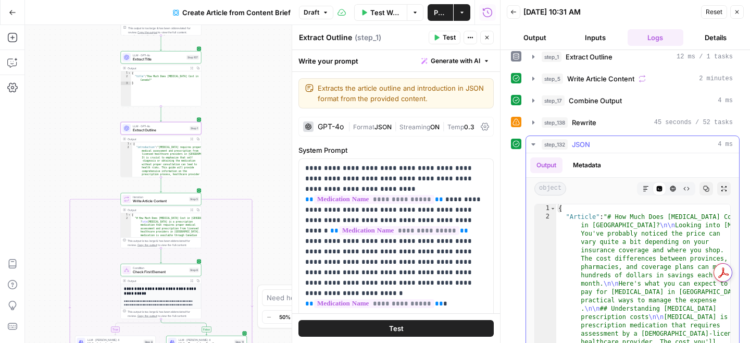
scroll to position [100, 0]
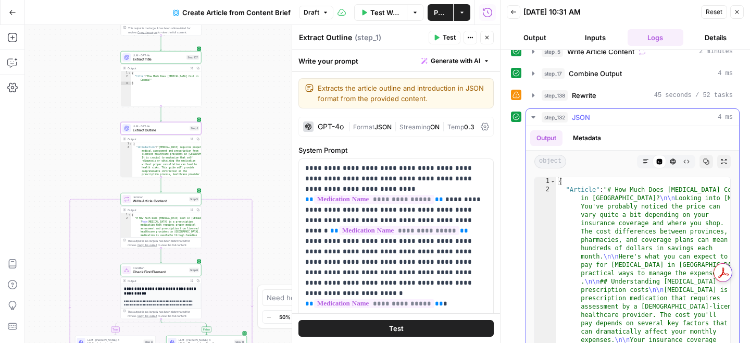
click at [645, 157] on button "Markdown" at bounding box center [646, 162] width 14 height 14
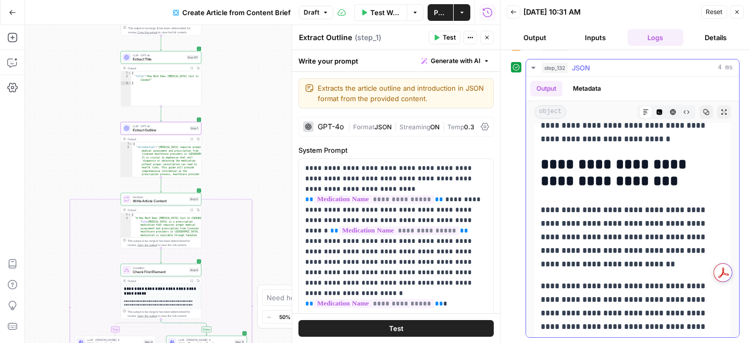
scroll to position [2743, 0]
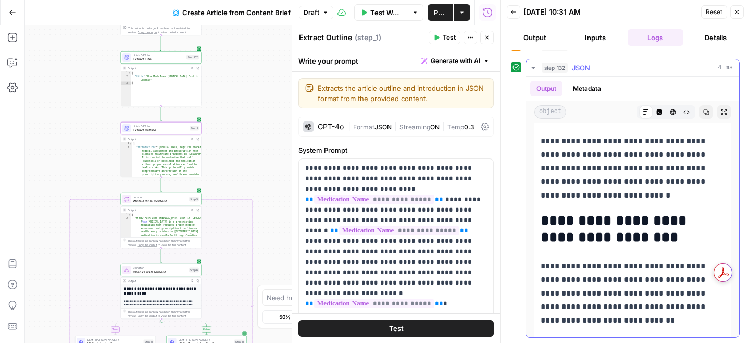
click at [703, 111] on button "Copy" at bounding box center [707, 112] width 14 height 14
click at [438, 16] on span "Publish" at bounding box center [440, 12] width 13 height 10
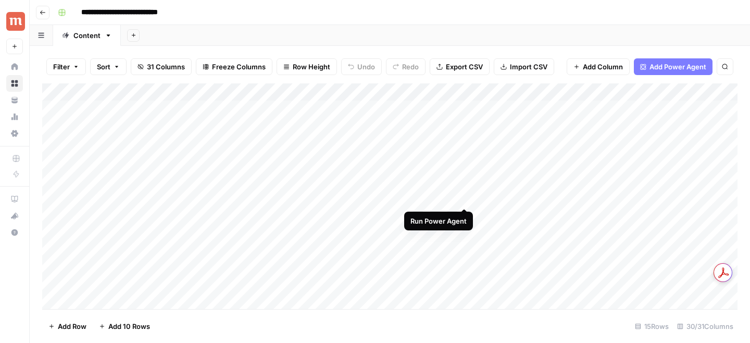
click at [465, 200] on div "Add Column" at bounding box center [389, 196] width 695 height 226
click at [653, 197] on div "Add Column" at bounding box center [389, 196] width 695 height 226
click at [457, 197] on div "Add Column" at bounding box center [389, 196] width 695 height 226
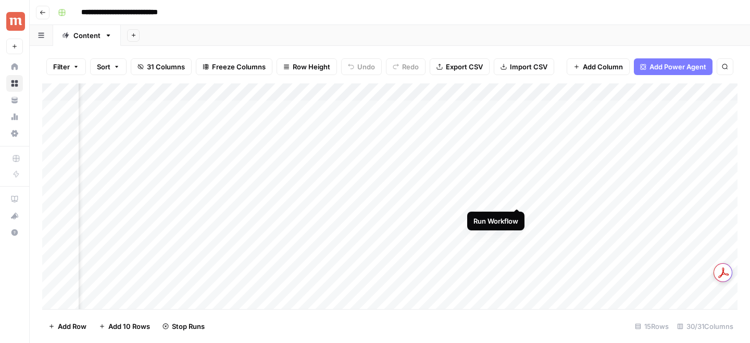
click at [516, 197] on div "Add Column" at bounding box center [389, 196] width 695 height 226
click at [526, 93] on div "Add Column" at bounding box center [389, 196] width 695 height 226
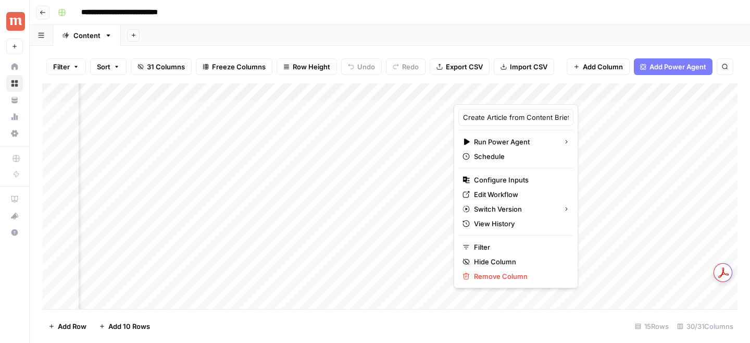
click at [512, 51] on div "Filter Sort 31 Columns Freeze Columns Row Height Undo Redo Export CSV Import CS…" at bounding box center [389, 66] width 695 height 33
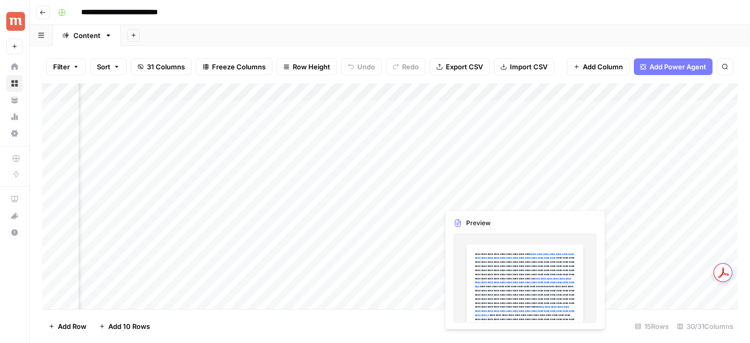
scroll to position [0, 717]
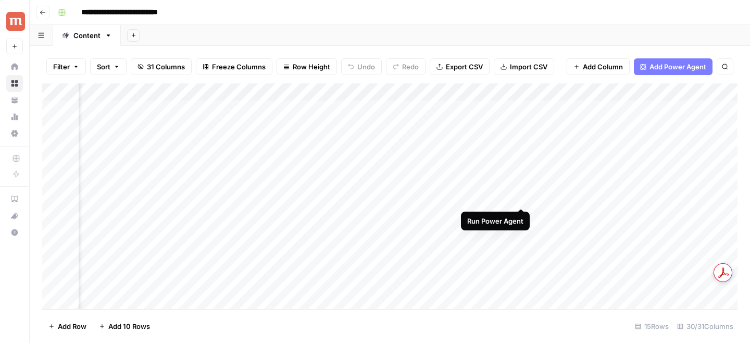
click at [522, 195] on div "Add Column" at bounding box center [389, 196] width 695 height 226
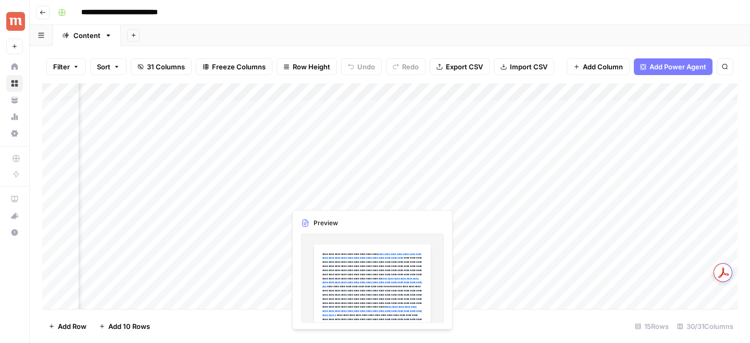
click at [369, 198] on div "Add Column" at bounding box center [389, 196] width 695 height 226
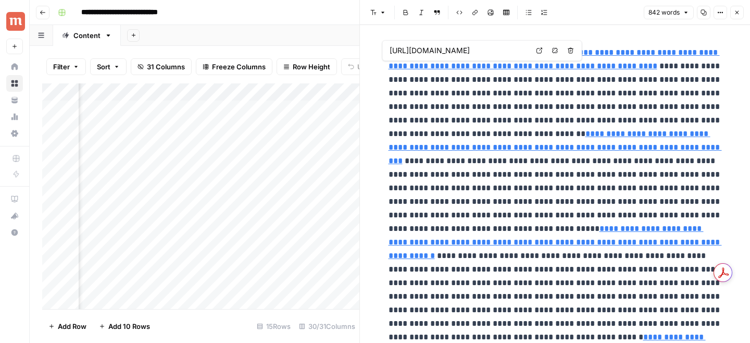
click at [525, 70] on link "**********" at bounding box center [554, 58] width 331 height 21
click at [480, 65] on link "**********" at bounding box center [554, 58] width 331 height 21
click at [541, 49] on icon at bounding box center [540, 50] width 6 height 6
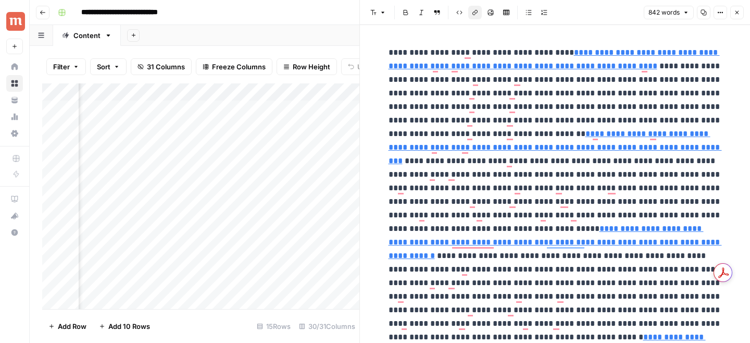
click at [740, 15] on icon "button" at bounding box center [737, 12] width 6 height 6
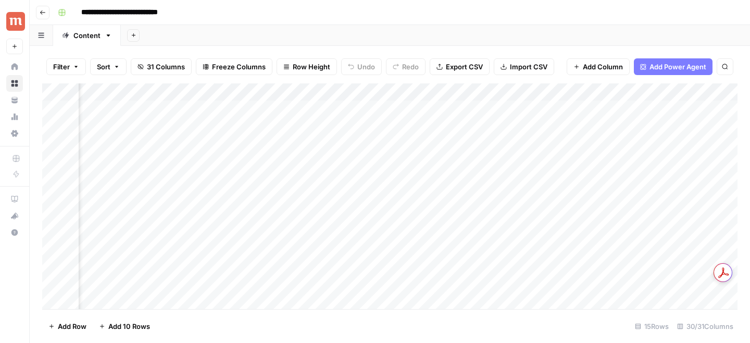
scroll to position [0, 845]
click at [485, 198] on div "Add Column" at bounding box center [389, 196] width 695 height 226
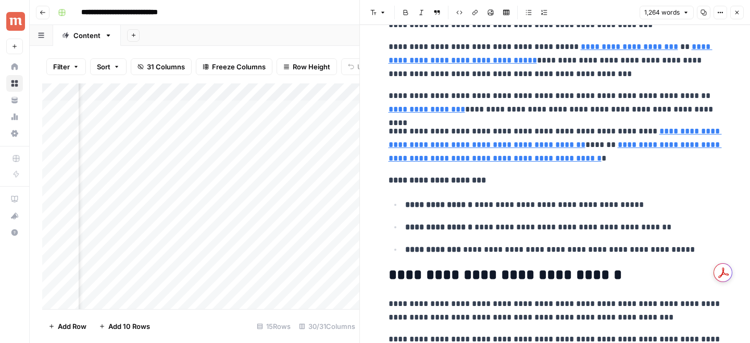
scroll to position [833, 0]
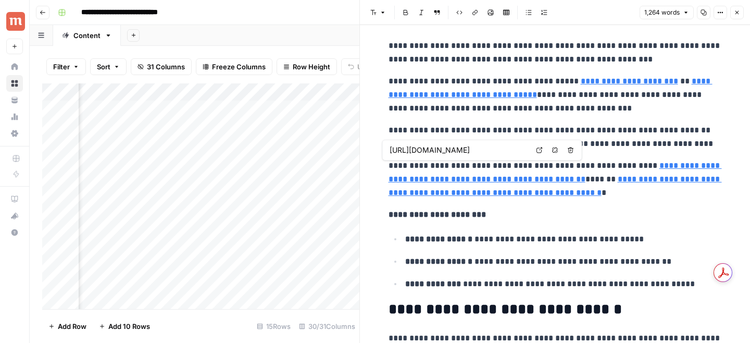
type input "https://www.canadapharmacy.com/products/mounjaro"
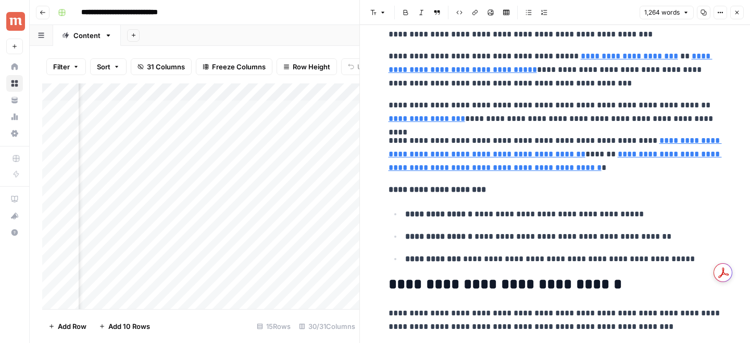
scroll to position [849, 0]
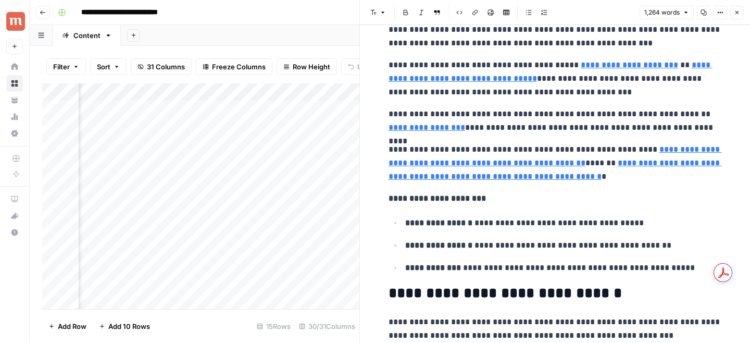
type input "https://advpharmacy.com/product/mounjaro-kwikpen-5mg-0-6ml-1/"
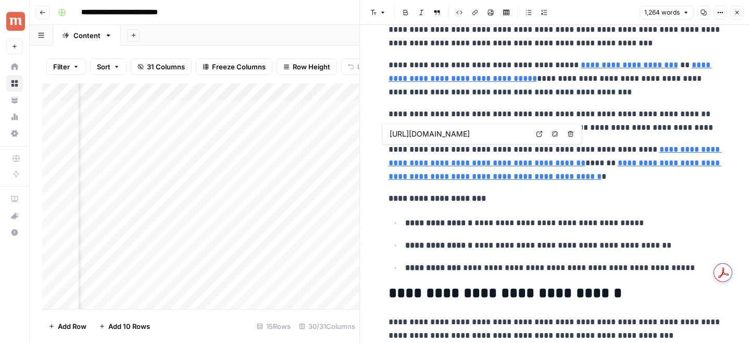
click at [652, 153] on link "**********" at bounding box center [555, 155] width 333 height 21
click at [601, 156] on p "**********" at bounding box center [555, 163] width 333 height 41
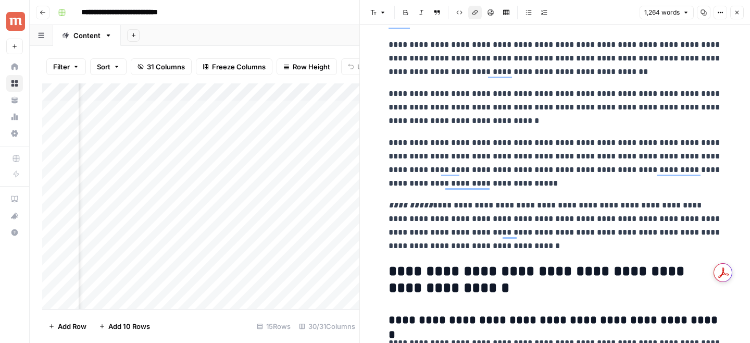
scroll to position [2074, 0]
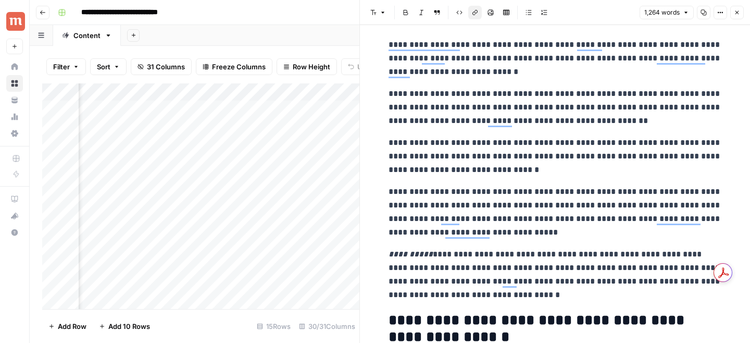
click at [738, 16] on button "Close" at bounding box center [737, 13] width 14 height 14
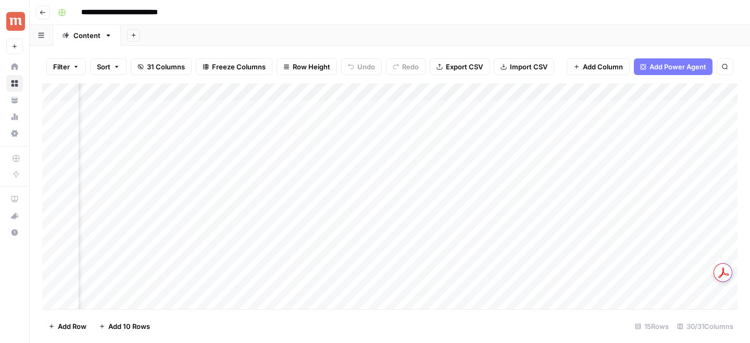
click at [381, 93] on div "Add Column" at bounding box center [389, 196] width 695 height 226
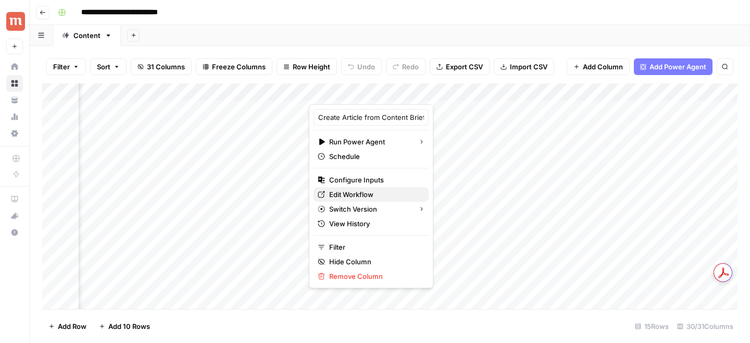
click at [342, 193] on span "Edit Workflow" at bounding box center [374, 194] width 91 height 10
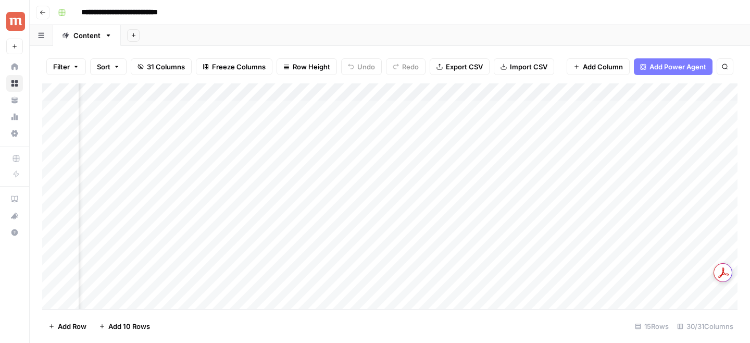
click at [487, 197] on div "Add Column" at bounding box center [389, 196] width 695 height 226
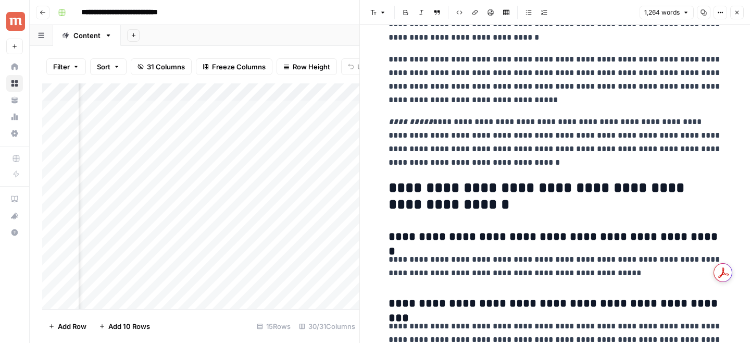
scroll to position [2518, 0]
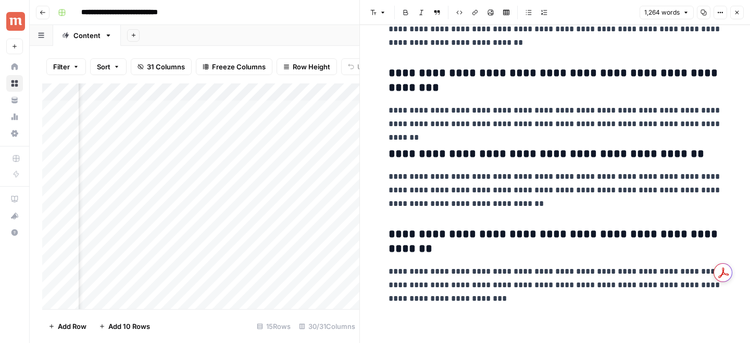
click at [739, 15] on icon "button" at bounding box center [737, 12] width 6 height 6
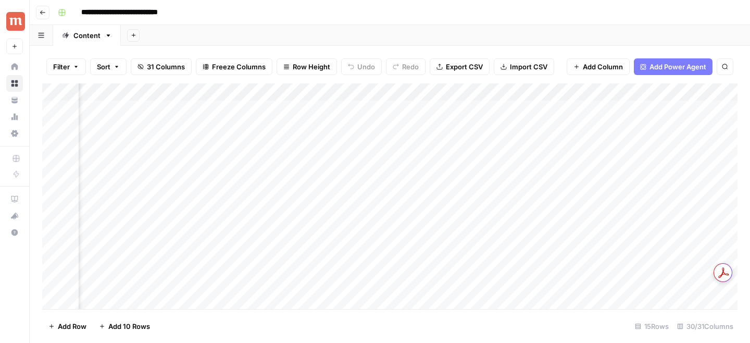
click at [383, 91] on div "Add Column" at bounding box center [389, 196] width 695 height 226
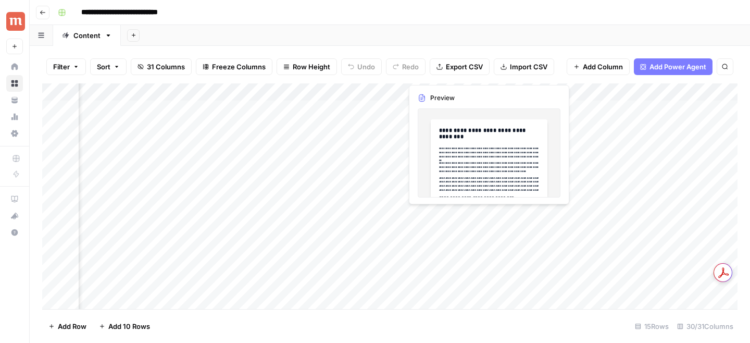
click at [422, 215] on div "Add Column" at bounding box center [389, 196] width 695 height 226
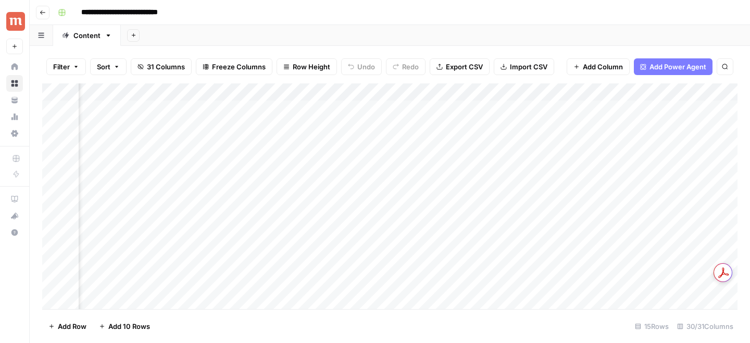
click at [393, 218] on div "Add Column" at bounding box center [389, 196] width 695 height 226
click at [45, 232] on div "Add Column" at bounding box center [389, 196] width 695 height 226
click at [60, 327] on span "Add Row" at bounding box center [72, 326] width 29 height 10
click at [56, 300] on div "Add Column" at bounding box center [389, 196] width 695 height 226
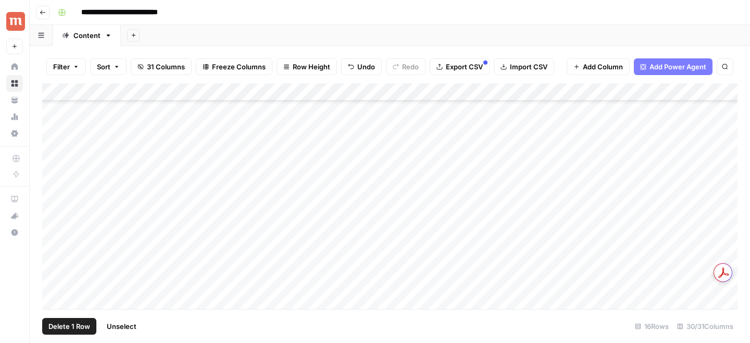
click at [53, 246] on div "Add Column" at bounding box center [389, 196] width 695 height 226
drag, startPoint x: 45, startPoint y: 246, endPoint x: 47, endPoint y: 164, distance: 81.8
click at [47, 164] on div "Add Column" at bounding box center [389, 196] width 695 height 226
click at [43, 247] on div "Add Column" at bounding box center [389, 196] width 695 height 226
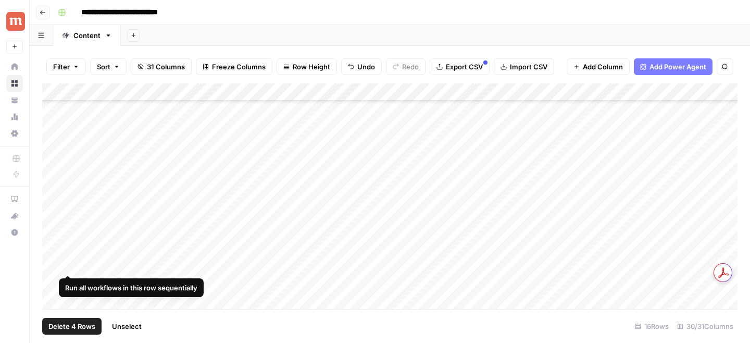
click at [55, 246] on div "Add Column" at bounding box center [389, 196] width 695 height 226
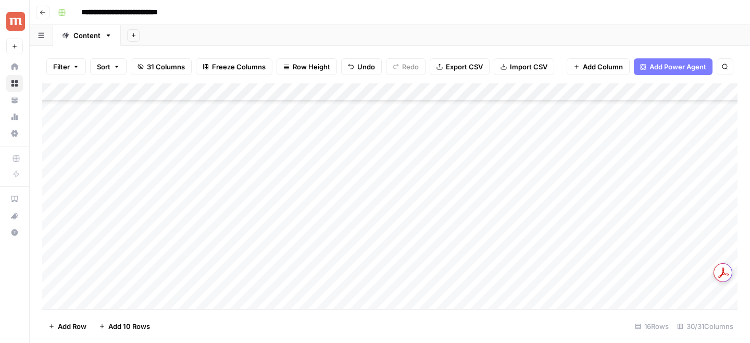
drag, startPoint x: 109, startPoint y: 268, endPoint x: 106, endPoint y: 171, distance: 96.4
click at [106, 171] on div "Add Column" at bounding box center [389, 196] width 695 height 226
click at [62, 265] on div "Add Column" at bounding box center [389, 196] width 695 height 226
click at [67, 265] on div "Add Column" at bounding box center [389, 196] width 695 height 226
drag, startPoint x: 46, startPoint y: 265, endPoint x: 49, endPoint y: 181, distance: 83.9
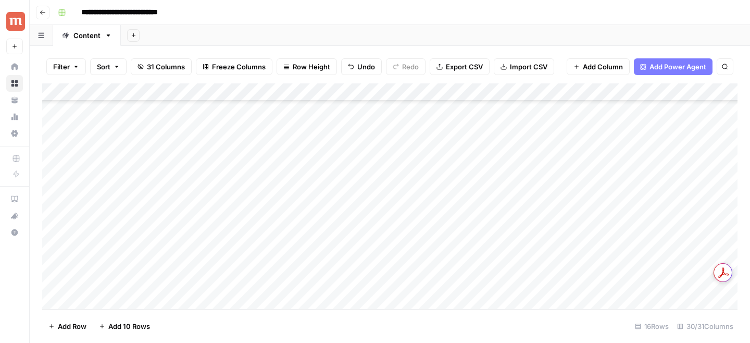
click at [48, 180] on div "Add Column" at bounding box center [389, 196] width 695 height 226
drag, startPoint x: 53, startPoint y: 282, endPoint x: 59, endPoint y: 178, distance: 104.9
click at [59, 178] on div "Add Column" at bounding box center [389, 196] width 695 height 226
drag, startPoint x: 51, startPoint y: 302, endPoint x: 53, endPoint y: 165, distance: 137.5
click at [53, 165] on div "Add Column" at bounding box center [389, 196] width 695 height 226
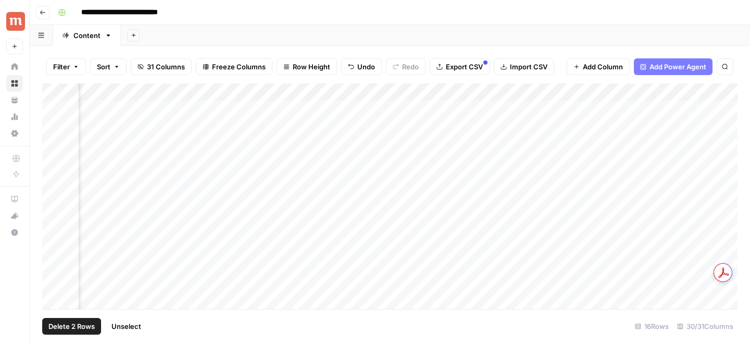
scroll to position [0, 890]
click at [443, 198] on div "Add Column" at bounding box center [389, 196] width 695 height 226
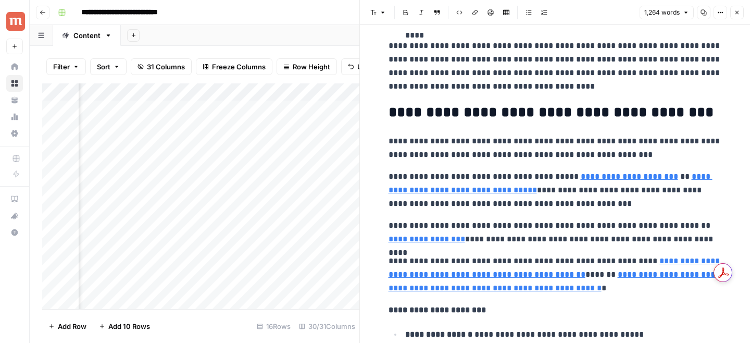
scroll to position [852, 0]
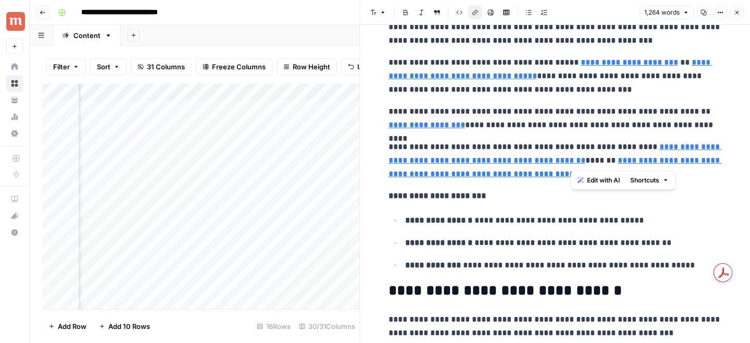
drag, startPoint x: 636, startPoint y: 148, endPoint x: 571, endPoint y: 157, distance: 65.7
click at [571, 158] on p "**********" at bounding box center [555, 160] width 333 height 41
copy link "**********"
click at [451, 151] on p "**********" at bounding box center [555, 160] width 333 height 41
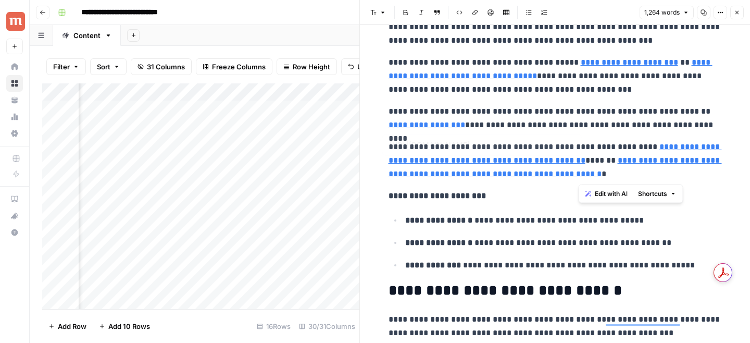
drag, startPoint x: 585, startPoint y: 146, endPoint x: 610, endPoint y: 173, distance: 36.5
click at [610, 173] on p "**********" at bounding box center [555, 160] width 333 height 41
copy p "**********"
click at [738, 14] on icon "button" at bounding box center [738, 13] width 4 height 4
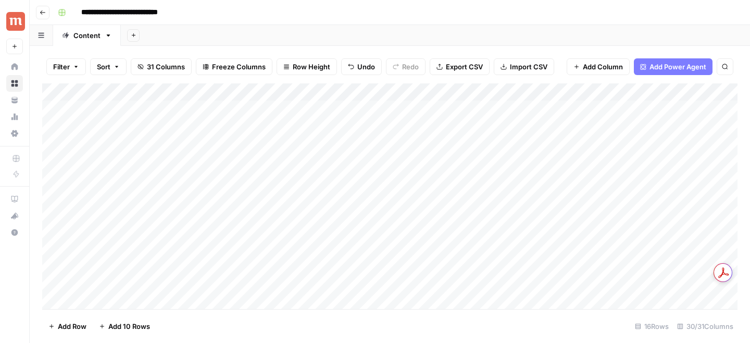
drag, startPoint x: 44, startPoint y: 233, endPoint x: 43, endPoint y: 199, distance: 33.9
click at [43, 199] on div "Add Column" at bounding box center [389, 196] width 695 height 226
drag, startPoint x: 46, startPoint y: 199, endPoint x: 49, endPoint y: 166, distance: 33.0
click at [49, 167] on div "Add Column" at bounding box center [389, 196] width 695 height 226
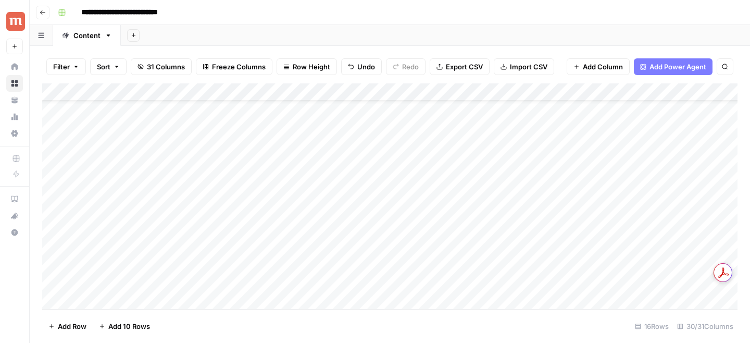
drag, startPoint x: 43, startPoint y: 218, endPoint x: 43, endPoint y: 188, distance: 29.7
click at [43, 188] on div "Add Column" at bounding box center [389, 196] width 695 height 226
drag, startPoint x: 43, startPoint y: 239, endPoint x: 43, endPoint y: 199, distance: 40.1
click at [43, 199] on div "Add Column" at bounding box center [389, 196] width 695 height 226
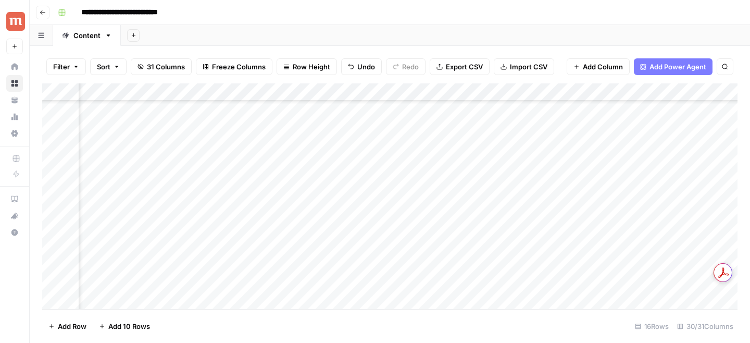
click at [523, 146] on div "Add Column" at bounding box center [389, 196] width 695 height 226
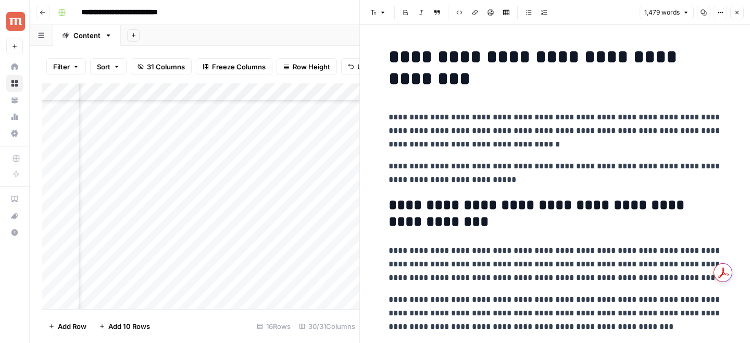
click at [739, 13] on icon "button" at bounding box center [737, 12] width 6 height 6
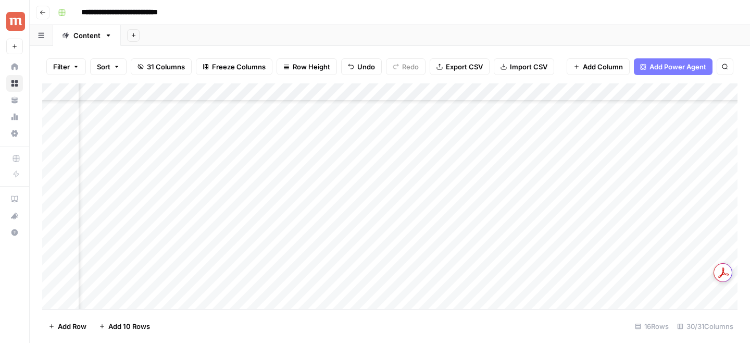
scroll to position [53, 845]
click at [489, 217] on div "Add Column" at bounding box center [389, 196] width 695 height 226
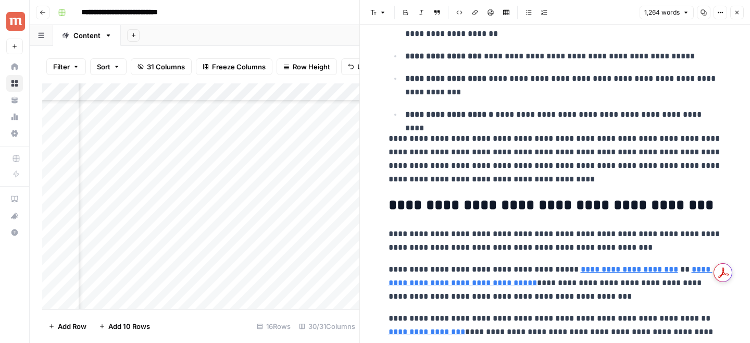
scroll to position [760, 0]
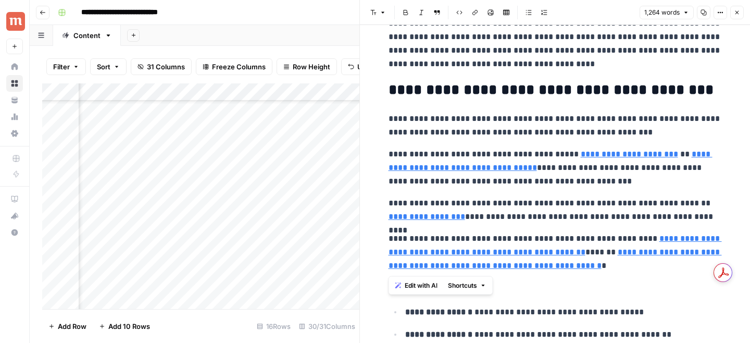
drag, startPoint x: 593, startPoint y: 266, endPoint x: 385, endPoint y: 232, distance: 210.6
copy p "**********"
click at [740, 15] on button "Close" at bounding box center [737, 13] width 14 height 14
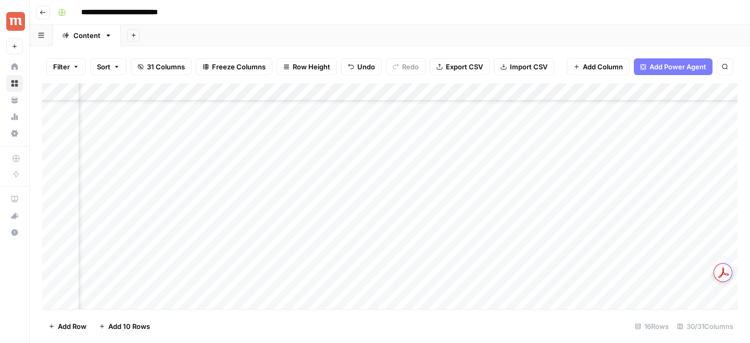
click at [382, 90] on div "Add Column" at bounding box center [389, 196] width 695 height 226
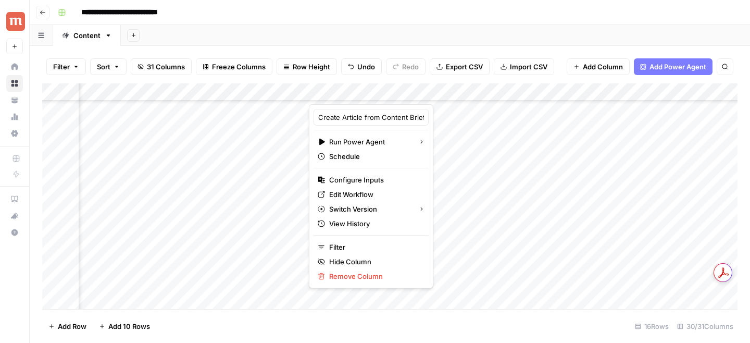
click at [334, 54] on div "Filter Sort 31 Columns Freeze Columns Row Height Undo Redo Export CSV Import CS…" at bounding box center [389, 66] width 695 height 33
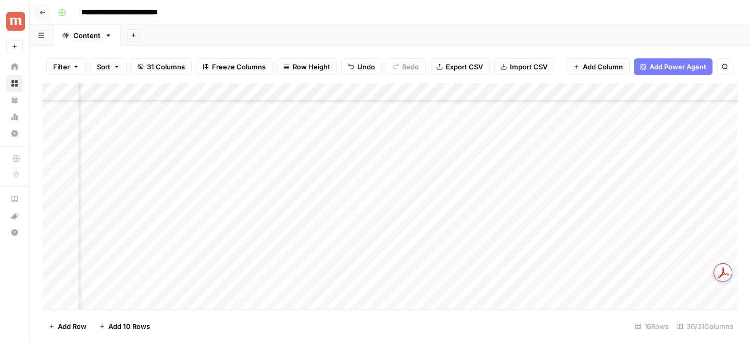
click at [394, 217] on div "Add Column" at bounding box center [389, 196] width 695 height 226
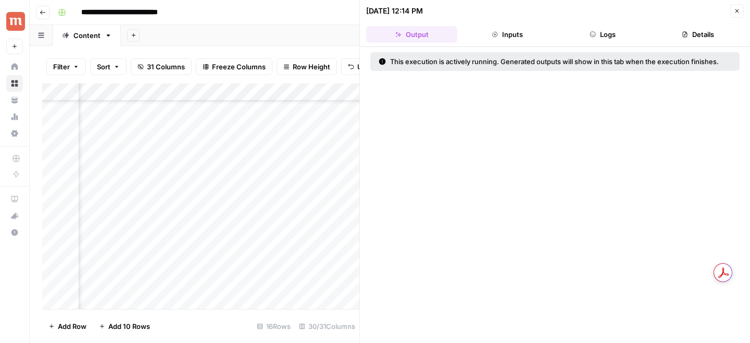
click at [742, 15] on button "Close" at bounding box center [737, 11] width 14 height 14
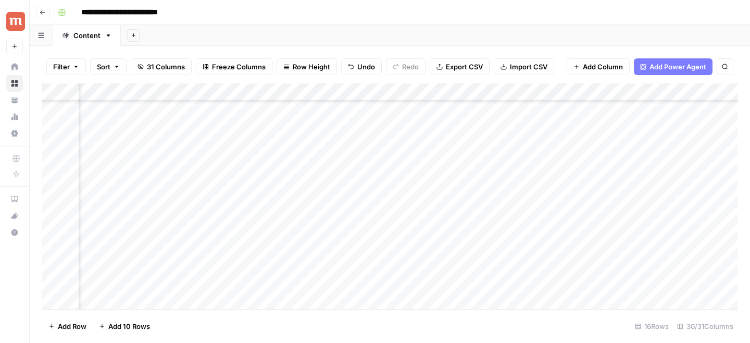
click at [243, 202] on div "Add Column" at bounding box center [389, 196] width 695 height 226
click at [297, 326] on footer "Add Row Add 10 Rows 16 Rows 30/31 Columns" at bounding box center [389, 326] width 695 height 34
click at [484, 217] on div "Add Column" at bounding box center [389, 196] width 695 height 226
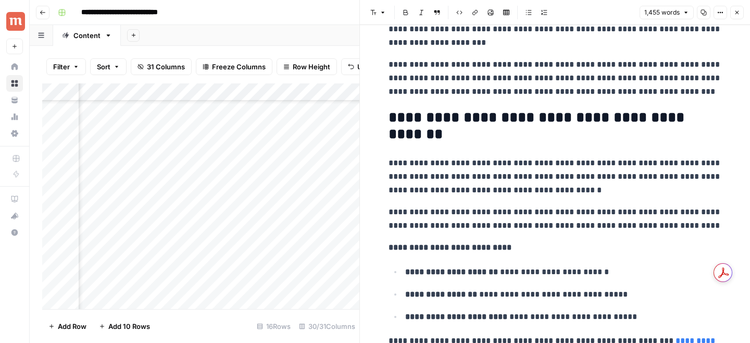
scroll to position [1904, 0]
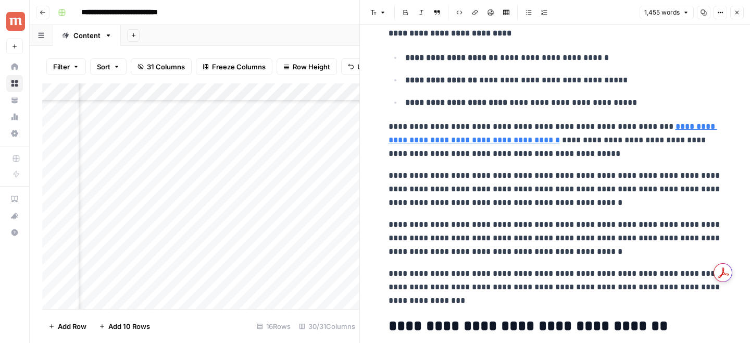
click at [494, 141] on link "**********" at bounding box center [553, 132] width 329 height 21
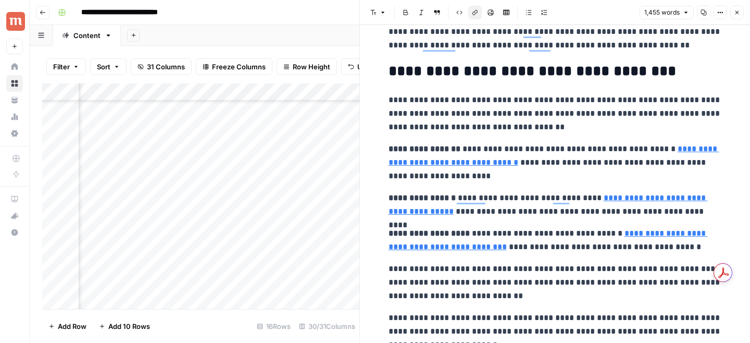
scroll to position [504, 0]
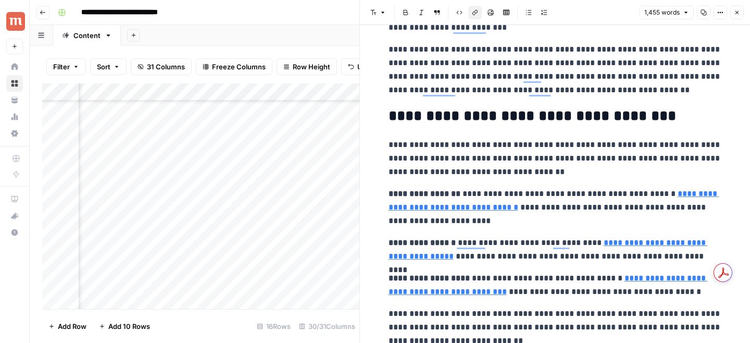
click at [455, 204] on link "**********" at bounding box center [554, 200] width 331 height 21
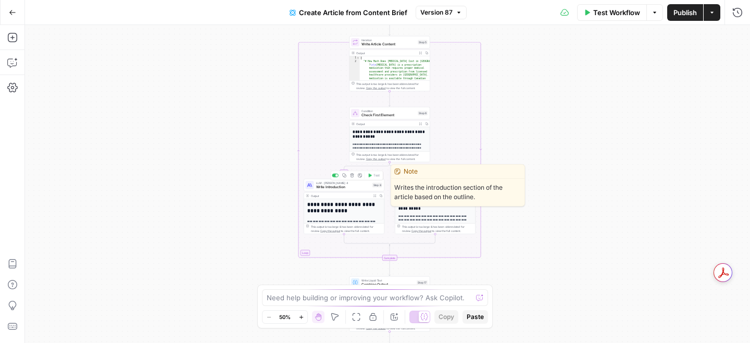
click at [330, 185] on span "Write Introduction" at bounding box center [343, 186] width 54 height 5
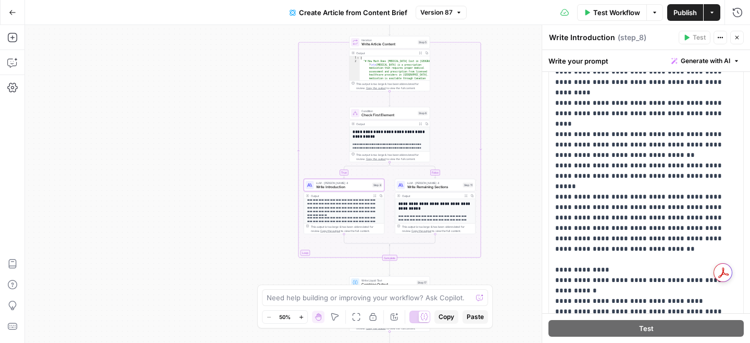
scroll to position [3454, 0]
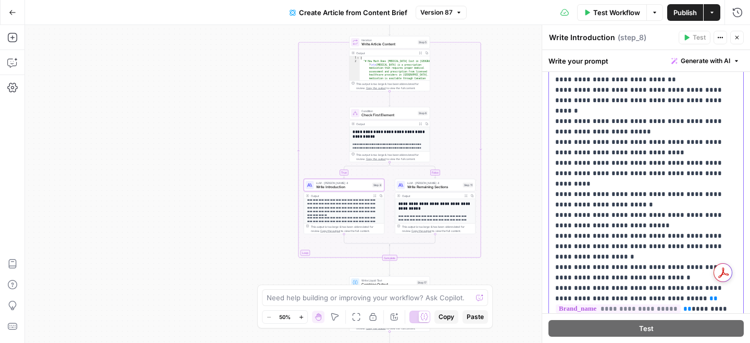
scroll to position [3590, 0]
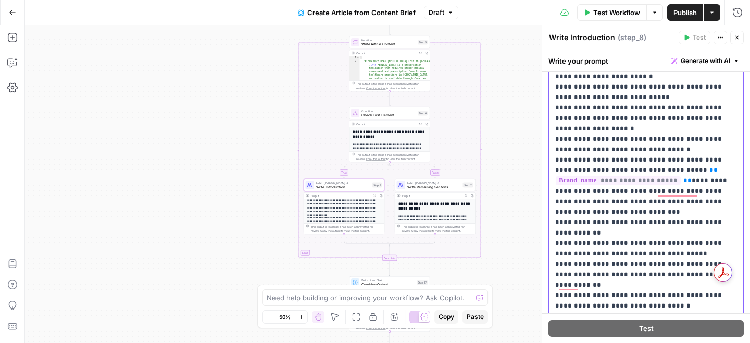
drag, startPoint x: 612, startPoint y: 225, endPoint x: 553, endPoint y: 167, distance: 82.1
click at [553, 167] on div "**********" at bounding box center [646, 196] width 194 height 425
copy p "**********"
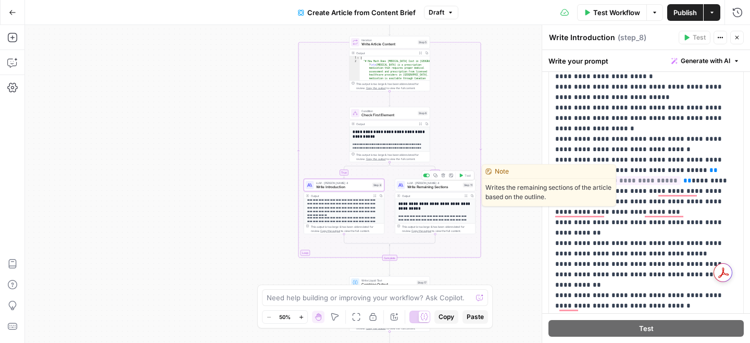
click at [421, 186] on span "Write Remaining Sections" at bounding box center [434, 186] width 54 height 5
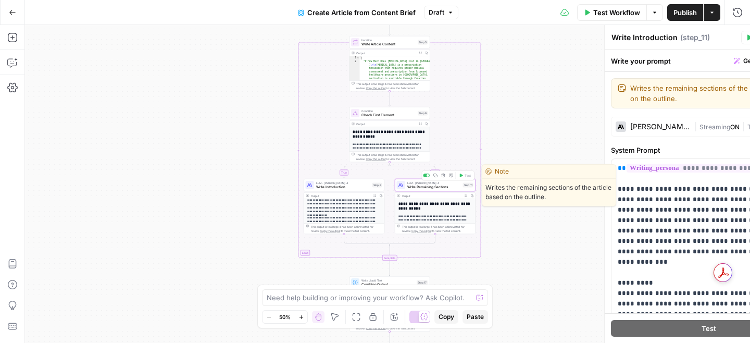
type textarea "Write Remaining Sections"
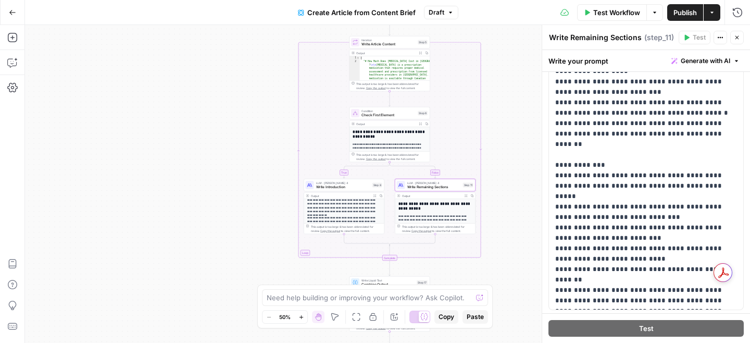
scroll to position [3652, 0]
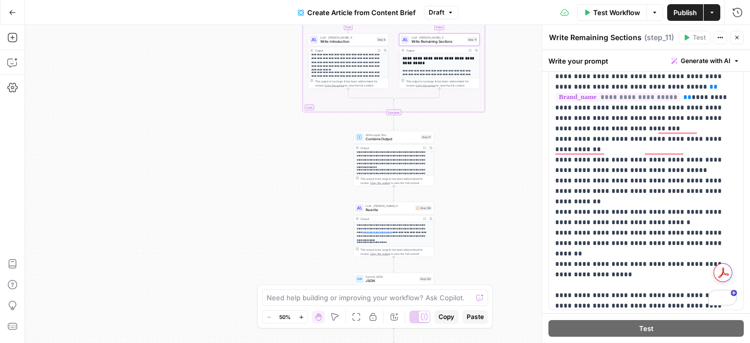
click at [380, 210] on span "Rewrite" at bounding box center [389, 209] width 47 height 5
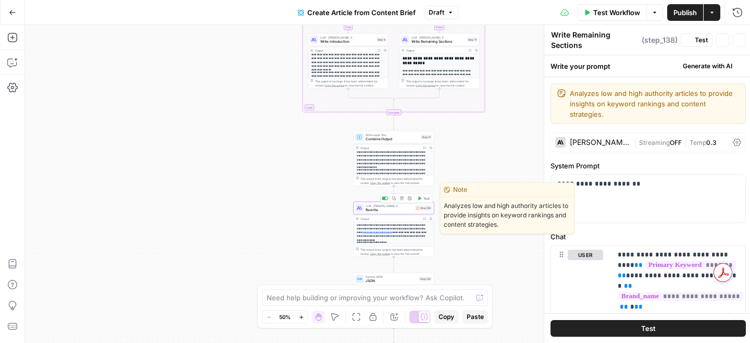
type textarea "Rewrite"
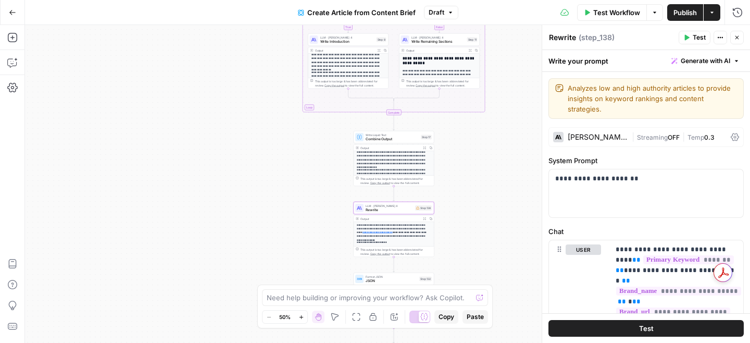
scroll to position [1239, 0]
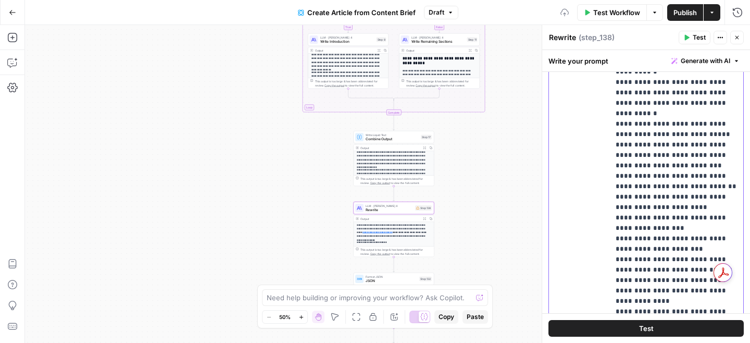
scroll to position [1577, 0]
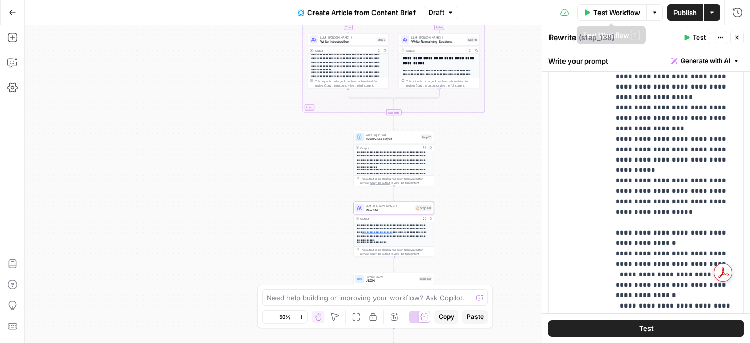
click at [670, 16] on button "Publish" at bounding box center [685, 12] width 36 height 17
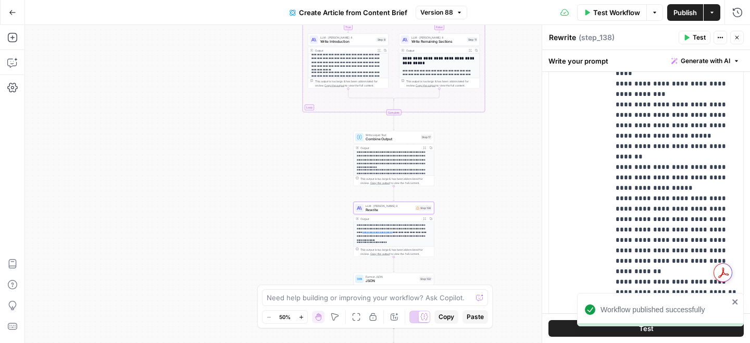
scroll to position [4102, 0]
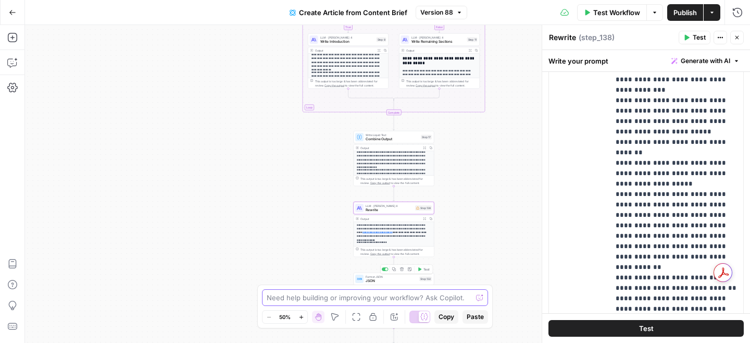
click at [384, 301] on textarea at bounding box center [369, 297] width 205 height 10
click at [604, 159] on div "**********" at bounding box center [646, 219] width 194 height 449
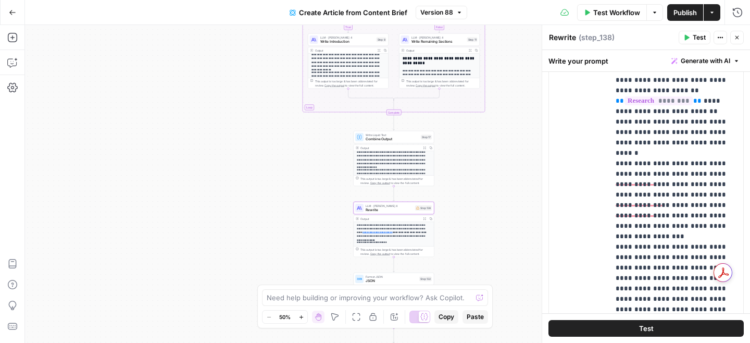
scroll to position [914, 0]
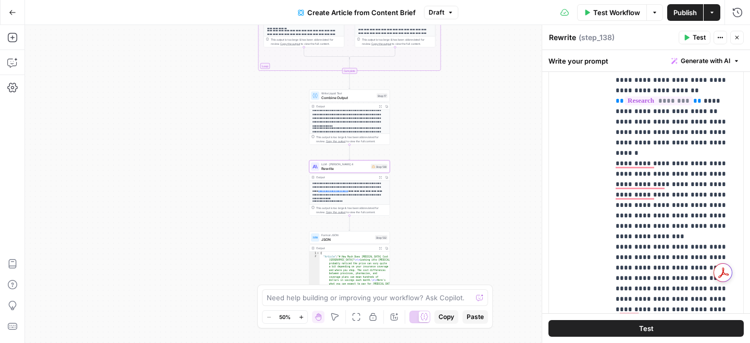
scroll to position [1109, 0]
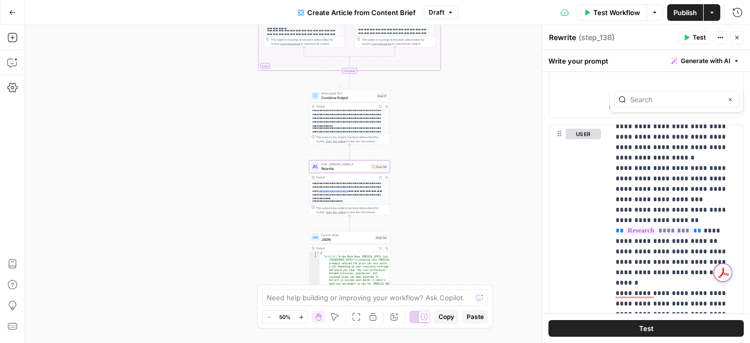
click at [209, 120] on div "true false Workflow Set Inputs Inputs Google Search Google Search Step 139 Outp…" at bounding box center [387, 184] width 725 height 318
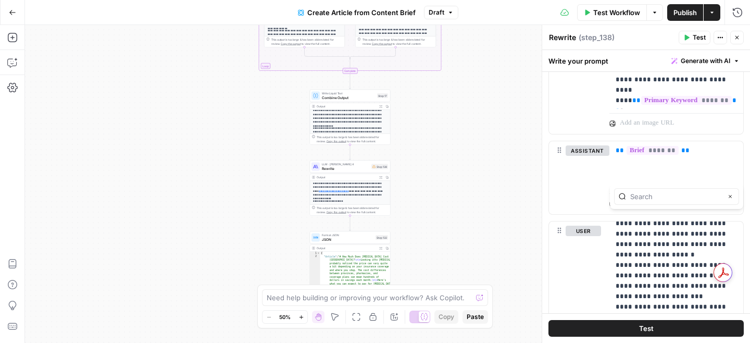
click at [213, 120] on div "true false Workflow Set Inputs Inputs Google Search Google Search Step 139 Outp…" at bounding box center [387, 184] width 725 height 318
click at [495, 177] on div "true false Workflow Set Inputs Inputs Google Search Google Search Step 139 Outp…" at bounding box center [387, 184] width 725 height 318
click at [731, 194] on icon "button" at bounding box center [730, 196] width 5 height 5
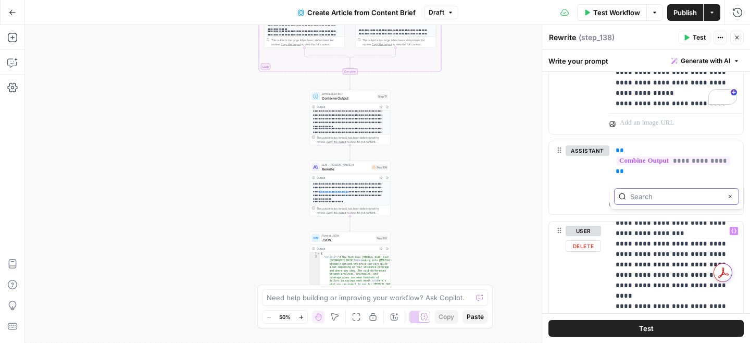
click at [734, 198] on button "Close" at bounding box center [730, 196] width 8 height 8
click at [455, 96] on div "true false Workflow Set Inputs Inputs Google Search Google Search Step 139 Outp…" at bounding box center [387, 184] width 725 height 318
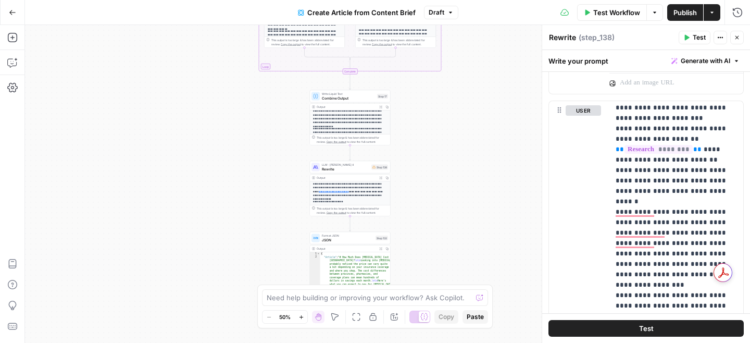
scroll to position [1029, 0]
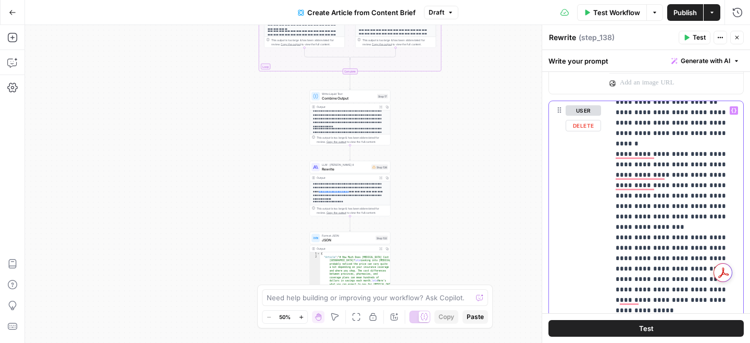
drag, startPoint x: 663, startPoint y: 270, endPoint x: 606, endPoint y: 103, distance: 176.8
click at [606, 103] on div "**********" at bounding box center [646, 196] width 208 height 293
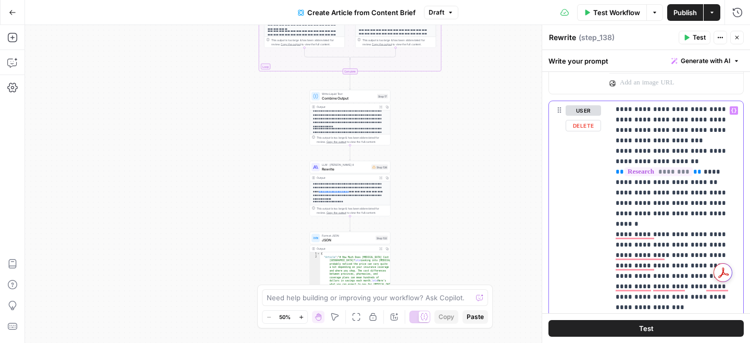
scroll to position [948, 0]
drag, startPoint x: 614, startPoint y: 183, endPoint x: 675, endPoint y: 283, distance: 117.6
click at [675, 283] on div "**********" at bounding box center [676, 313] width 134 height 425
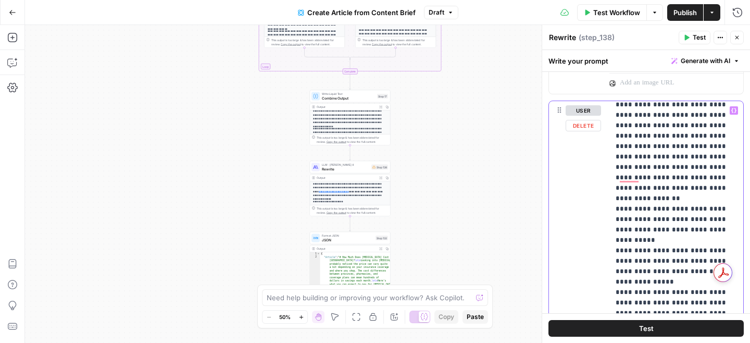
scroll to position [1149, 0]
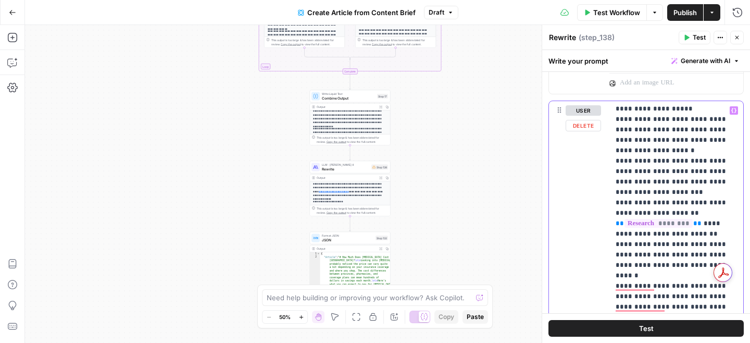
drag, startPoint x: 659, startPoint y: 210, endPoint x: 617, endPoint y: 231, distance: 46.8
copy p "**********"
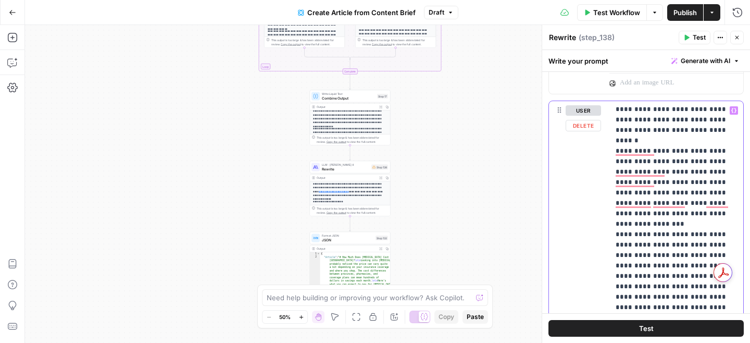
drag, startPoint x: 657, startPoint y: 265, endPoint x: 608, endPoint y: 101, distance: 170.6
click at [608, 101] on div "**********" at bounding box center [646, 196] width 208 height 293
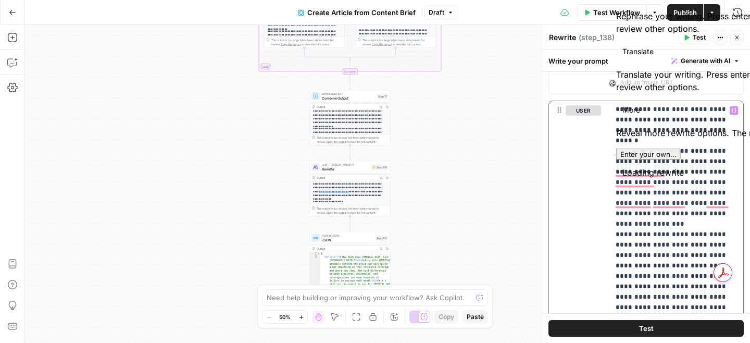
copy p "**********"
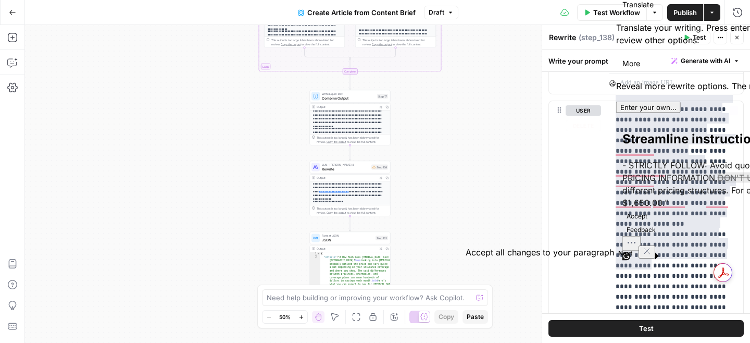
click at [602, 134] on div "**********" at bounding box center [646, 325] width 194 height 449
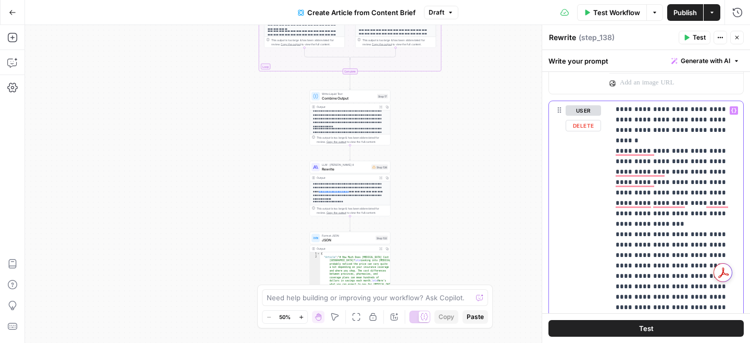
drag, startPoint x: 616, startPoint y: 100, endPoint x: 683, endPoint y: 270, distance: 183.3
copy p "**********"
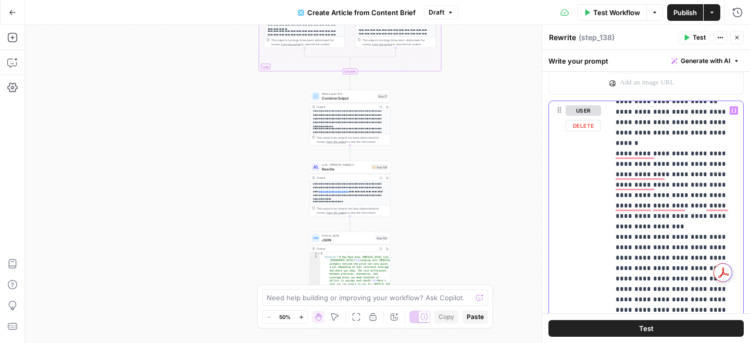
scroll to position [1030, 0]
copy p "**********"
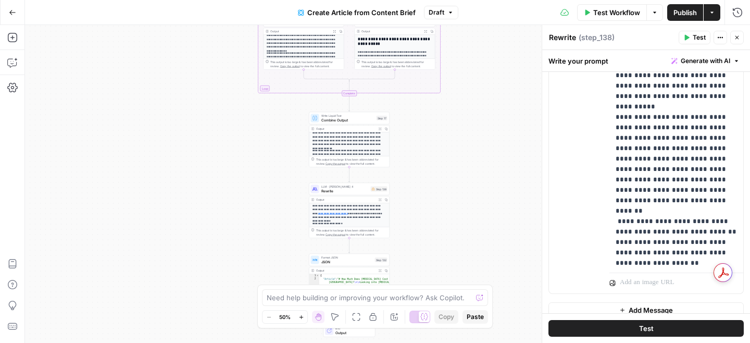
scroll to position [1397, 0]
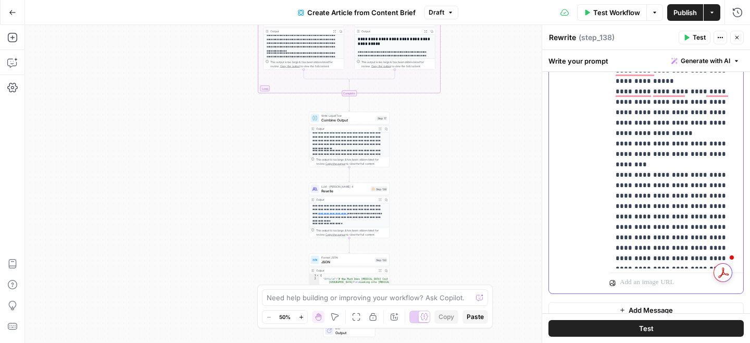
scroll to position [1553, 0]
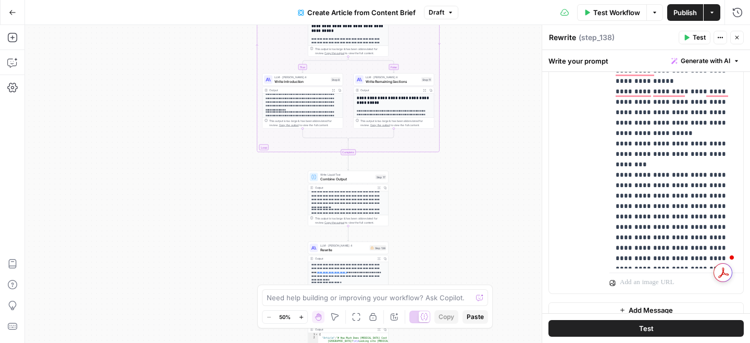
click at [292, 79] on span "Write Introduction" at bounding box center [302, 81] width 54 height 5
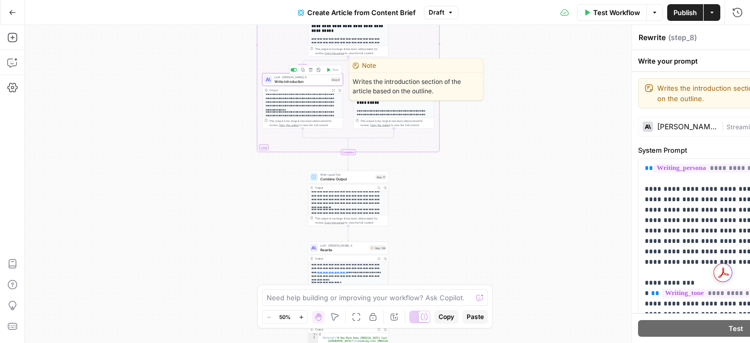
type textarea "Write Introduction"
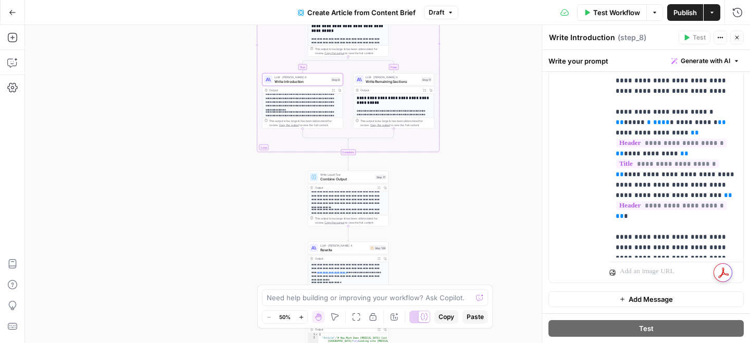
scroll to position [886, 0]
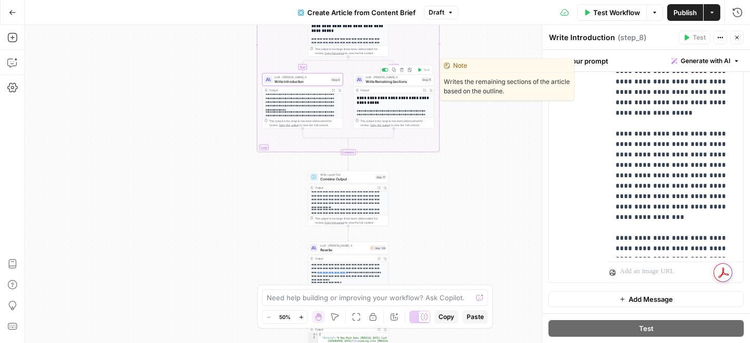
click at [375, 82] on span "Write Remaining Sections" at bounding box center [393, 81] width 54 height 5
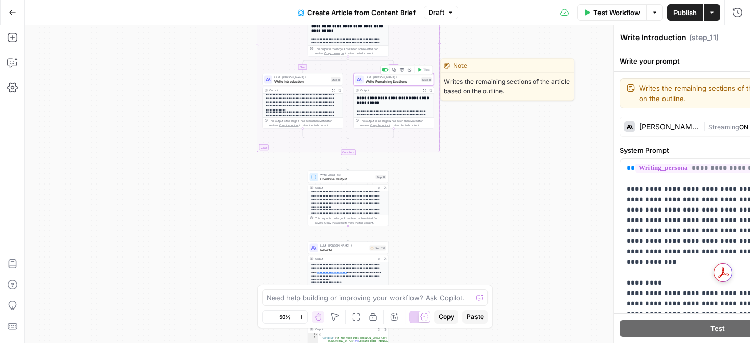
type textarea "Write Remaining Sections"
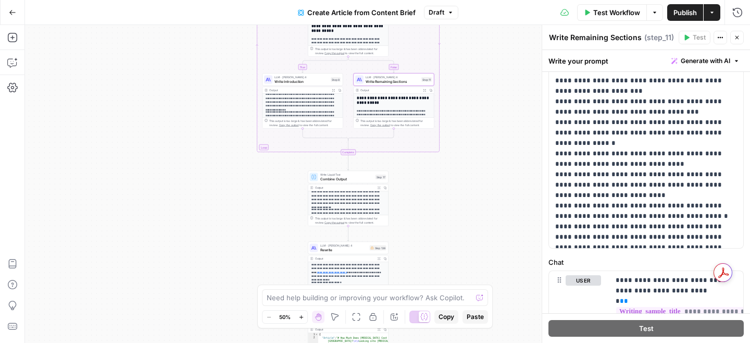
scroll to position [4220, 0]
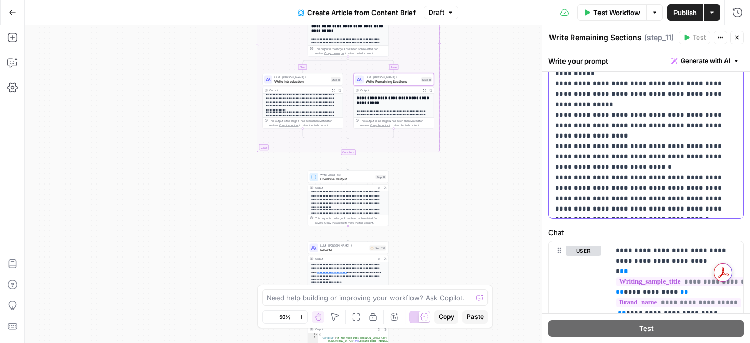
click at [678, 8] on span "Publish" at bounding box center [685, 12] width 23 height 10
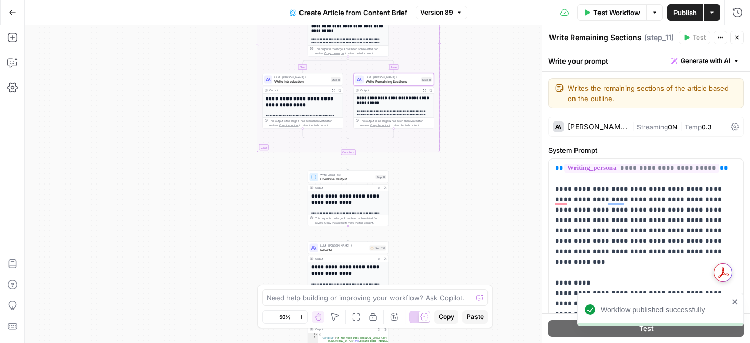
scroll to position [4220, 0]
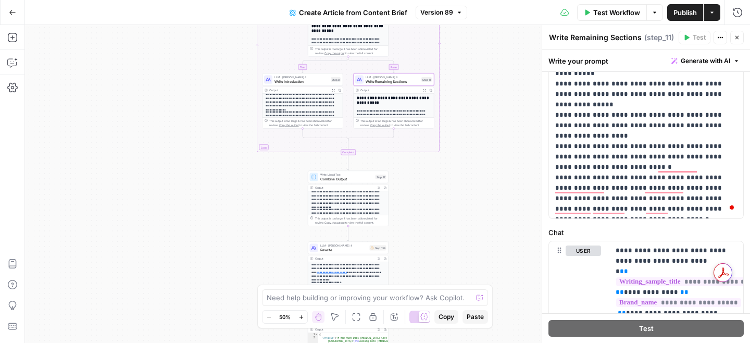
click at [347, 292] on div "Need help building or improving your workflow? Ask Copilot." at bounding box center [375, 297] width 226 height 17
paste textarea "Editing Artifact Left in Content: "I'm sorry, it seems there was a mistake. Cou…"
type textarea "Editing Artifact Left in Content: "I'm sorry, it seems there was a mistake. Cou…"
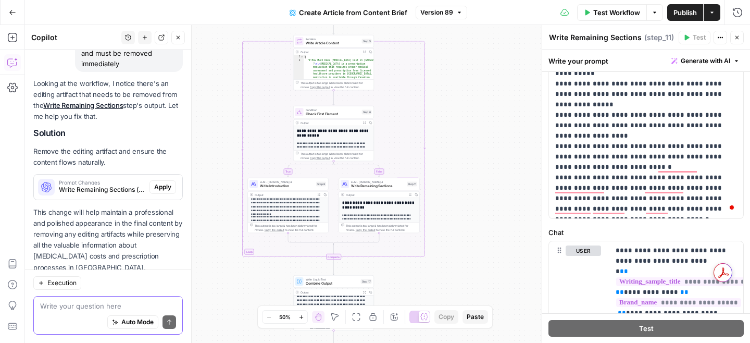
scroll to position [189, 0]
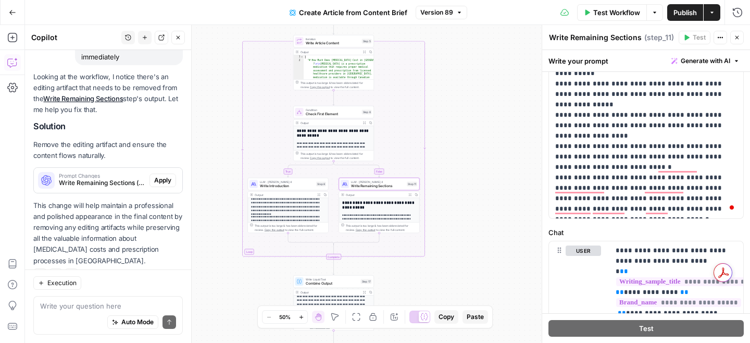
click at [111, 178] on span "Write Remaining Sections (step_11)" at bounding box center [102, 182] width 86 height 9
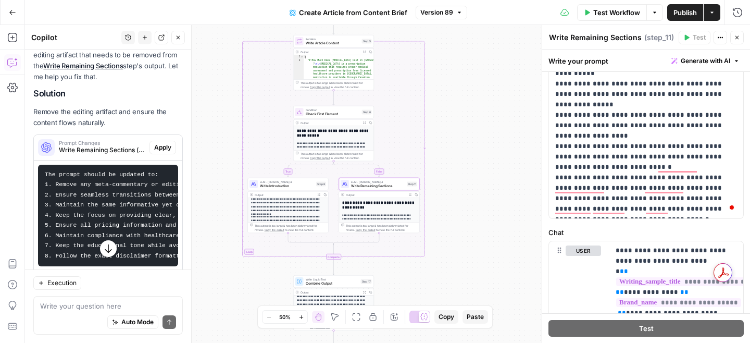
scroll to position [231, 0]
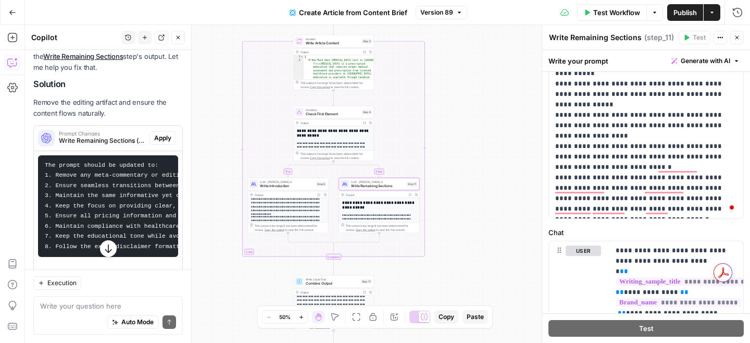
click at [164, 133] on span "Apply" at bounding box center [162, 137] width 17 height 9
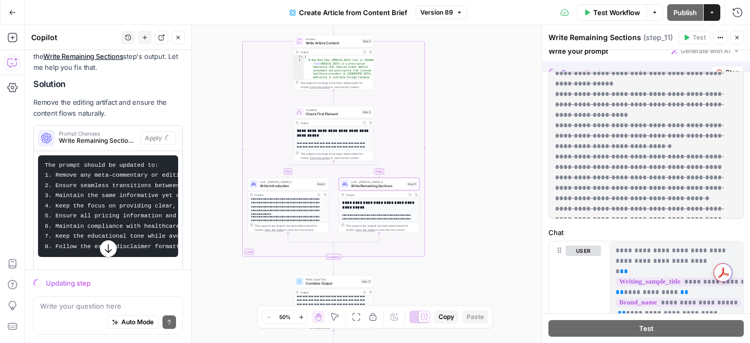
scroll to position [1859, 0]
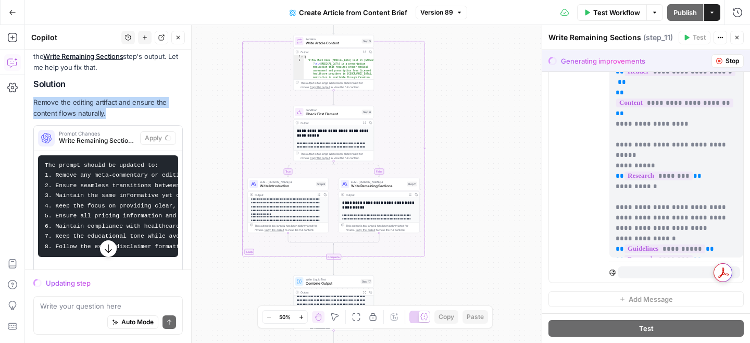
drag, startPoint x: 111, startPoint y: 103, endPoint x: 30, endPoint y: 85, distance: 83.1
click at [30, 85] on div "Hi! How can I help with your workflow? I can explain steps, debug, write prompt…" at bounding box center [108, 100] width 166 height 562
click at [41, 97] on p "Remove the editing artifact and ensure the content flows naturally." at bounding box center [108, 108] width 150 height 22
drag, startPoint x: 32, startPoint y: 92, endPoint x: 124, endPoint y: 104, distance: 93.6
click at [124, 104] on div "Hi! How can I help with your workflow? I can explain steps, debug, write prompt…" at bounding box center [108, 100] width 166 height 562
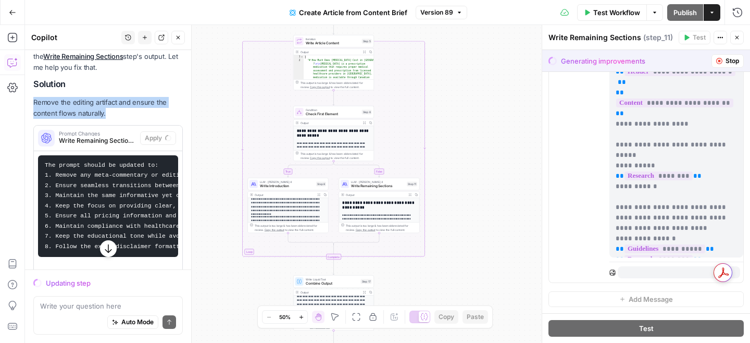
click at [124, 104] on p "Remove the editing artifact and ensure the content flows naturally." at bounding box center [108, 108] width 150 height 22
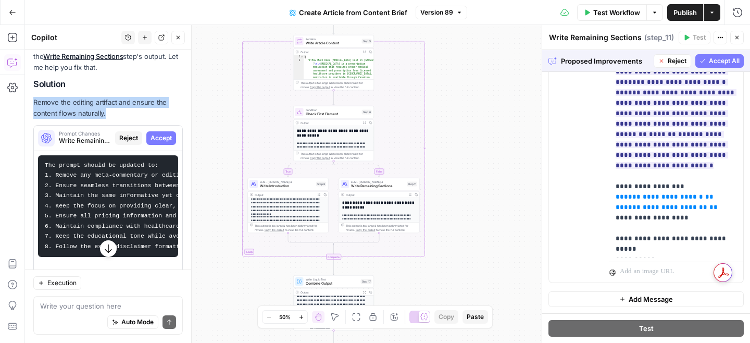
click at [733, 56] on span "Accept All" at bounding box center [724, 60] width 31 height 9
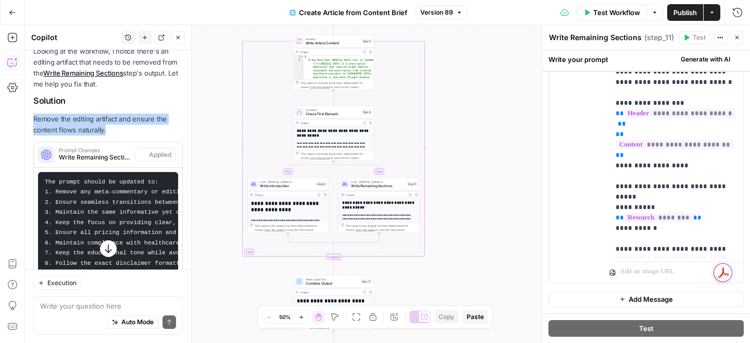
scroll to position [0, 0]
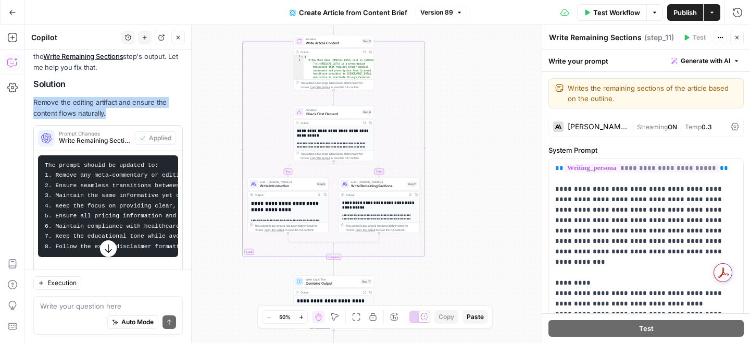
click at [674, 15] on span "Publish" at bounding box center [685, 12] width 23 height 10
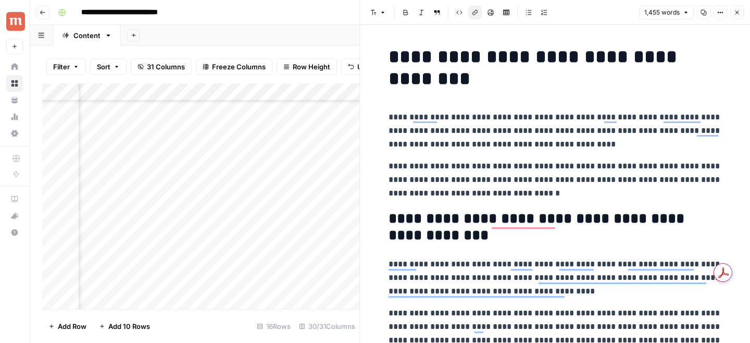
scroll to position [504, 0]
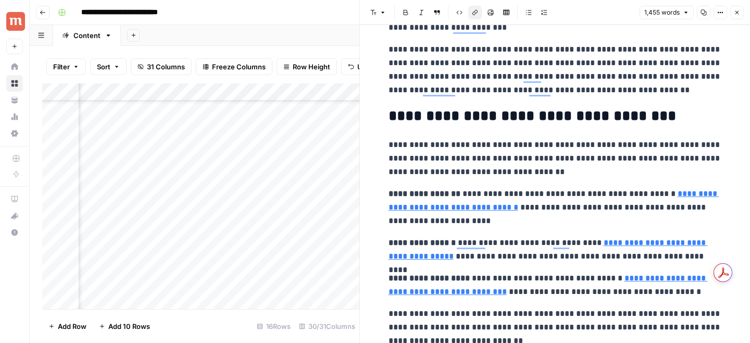
click at [493, 146] on p "**********" at bounding box center [555, 158] width 333 height 41
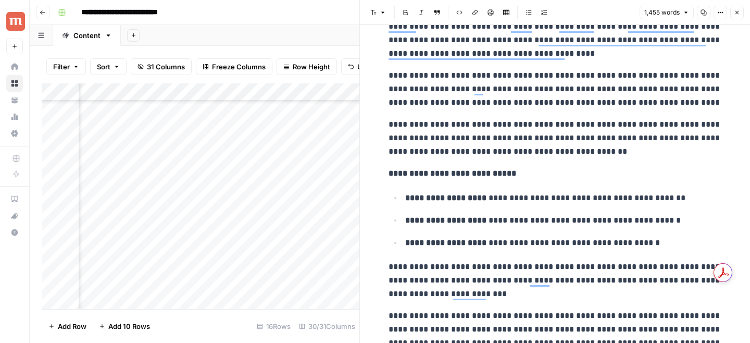
scroll to position [0, 0]
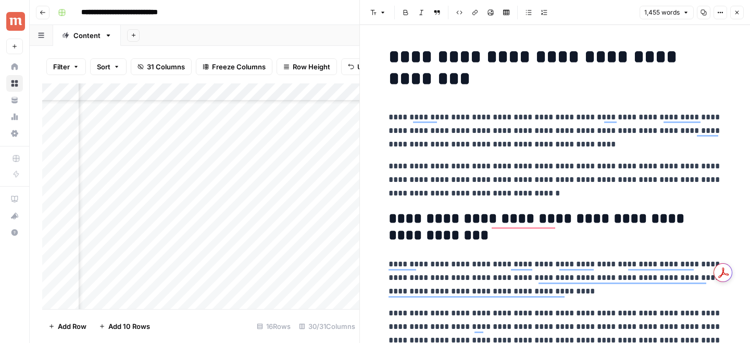
click at [744, 12] on header "Font style Bold Italic Block quote Code block Link Image Insert Table Bulleted …" at bounding box center [555, 12] width 390 height 25
click at [737, 12] on icon "button" at bounding box center [738, 13] width 4 height 4
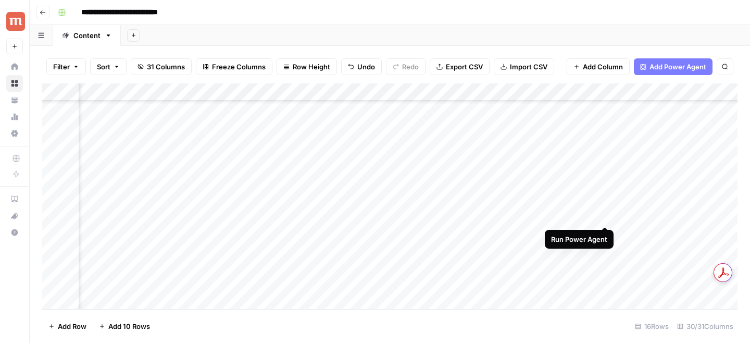
click at [606, 216] on div "Add Column" at bounding box center [389, 196] width 695 height 226
click at [557, 215] on div "Add Column" at bounding box center [389, 196] width 695 height 226
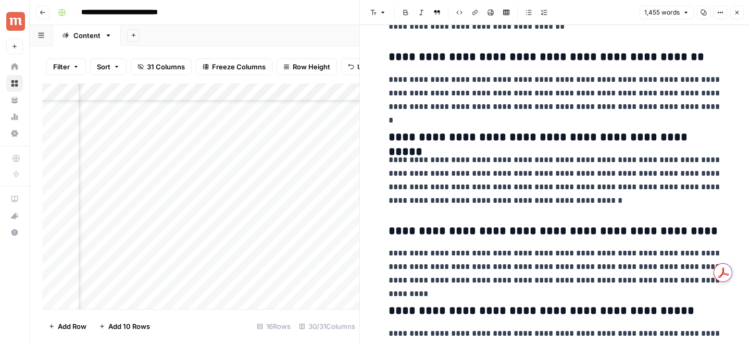
scroll to position [2746, 0]
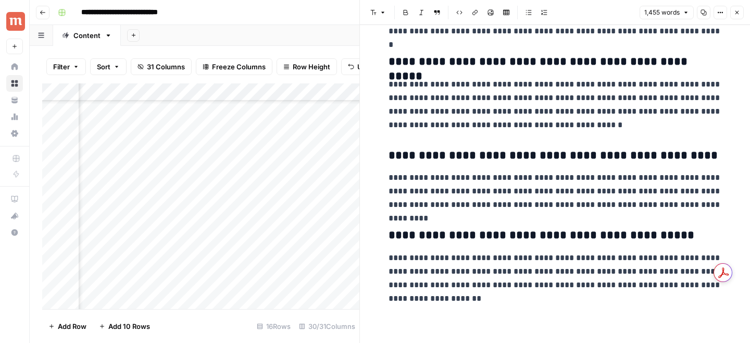
click at [734, 14] on icon "button" at bounding box center [737, 12] width 6 height 6
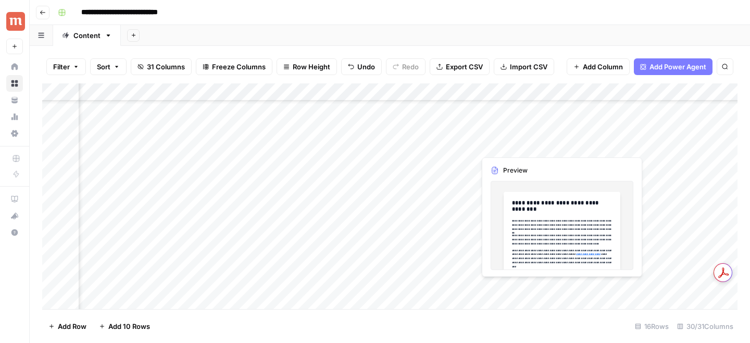
scroll to position [53, 1216]
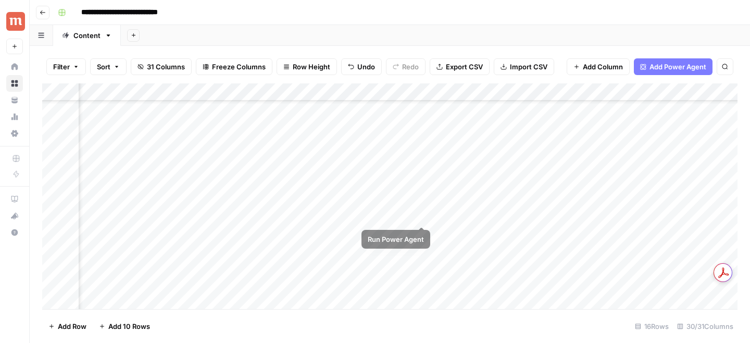
click at [422, 217] on div "Add Column" at bounding box center [389, 196] width 695 height 226
click at [513, 216] on div "Add Column" at bounding box center [389, 196] width 695 height 226
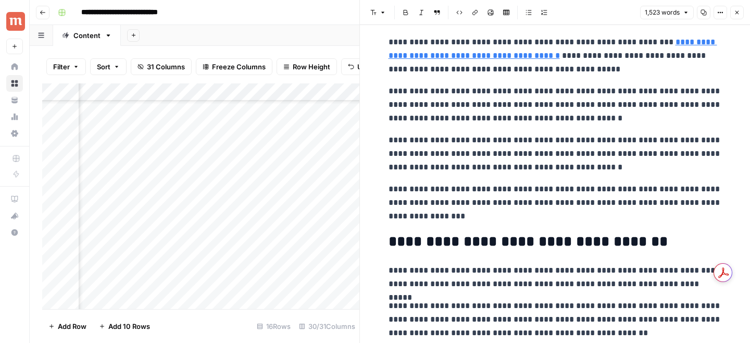
scroll to position [2058, 0]
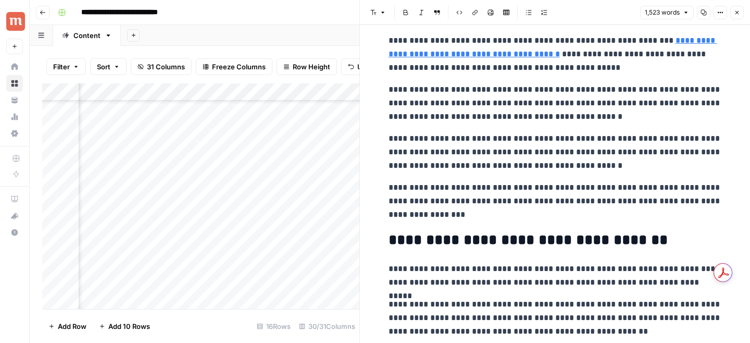
click at [520, 167] on p "**********" at bounding box center [555, 152] width 333 height 41
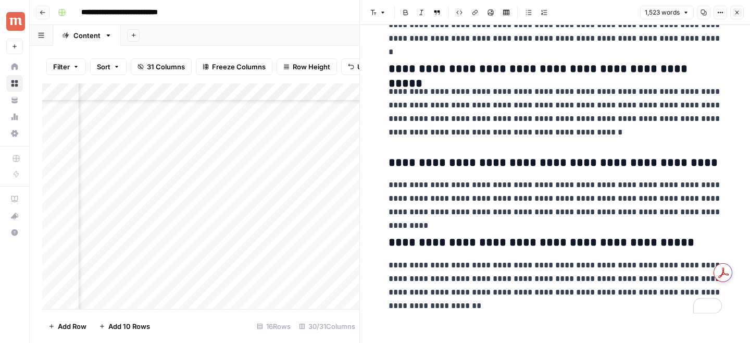
scroll to position [2813, 0]
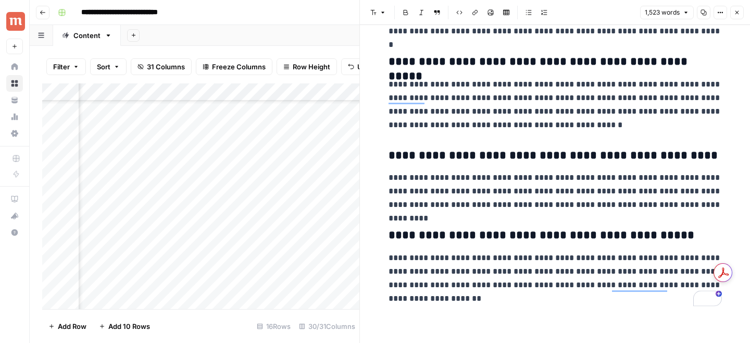
click at [702, 13] on icon "button" at bounding box center [704, 12] width 6 height 6
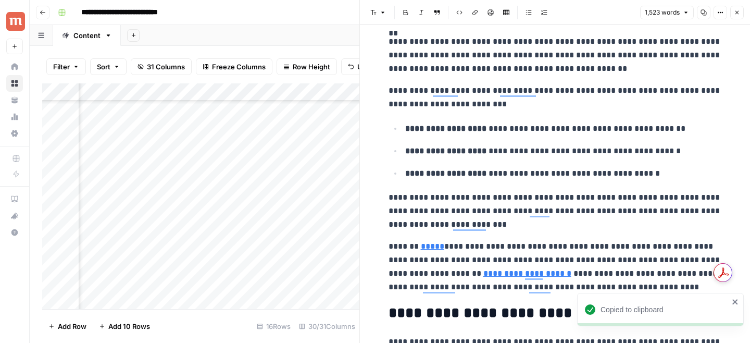
scroll to position [0, 0]
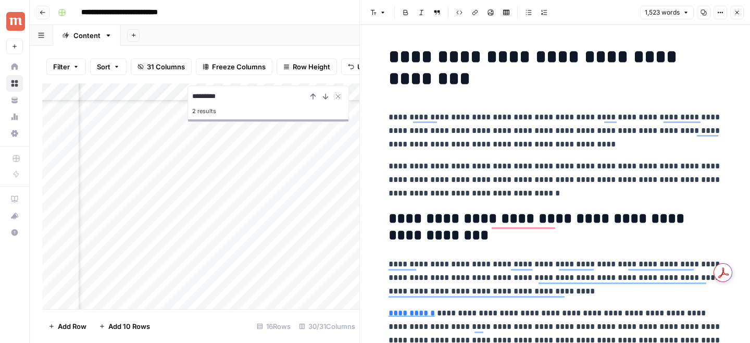
type input "*********"
click at [526, 134] on p "**********" at bounding box center [555, 130] width 333 height 41
click at [340, 97] on icon "Close Search" at bounding box center [338, 96] width 8 height 8
click at [600, 111] on p "**********" at bounding box center [555, 130] width 333 height 41
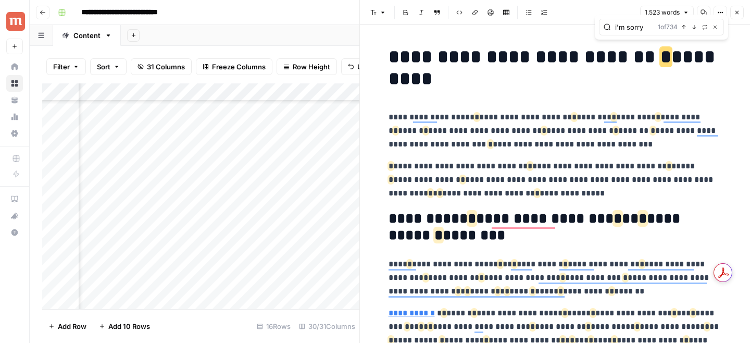
type input "i'm sorry"
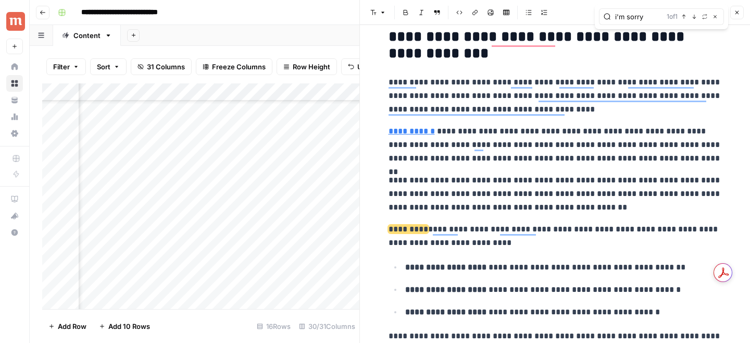
scroll to position [223, 0]
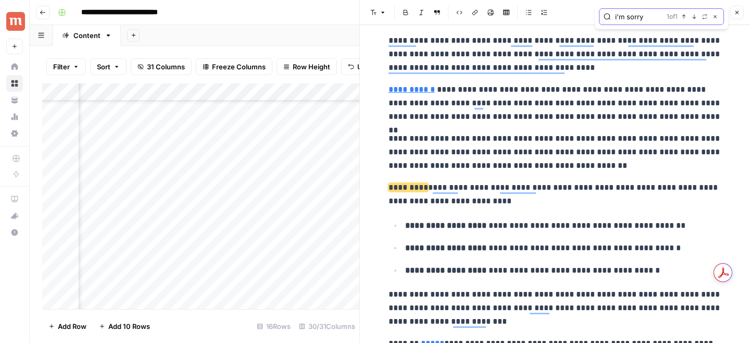
click at [715, 17] on icon "button" at bounding box center [715, 16] width 3 height 3
click at [700, 17] on button "Copy" at bounding box center [704, 13] width 14 height 14
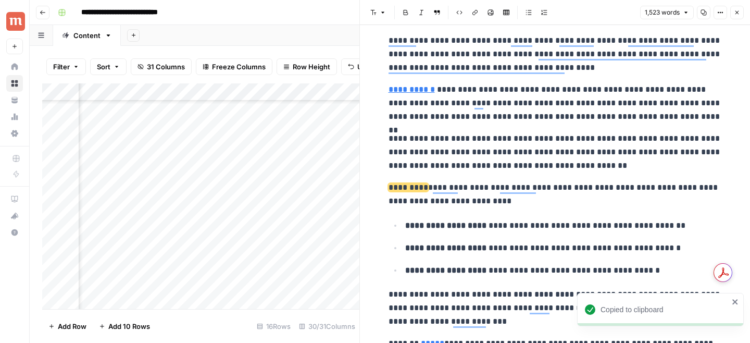
click at [740, 10] on button "Close" at bounding box center [737, 13] width 14 height 14
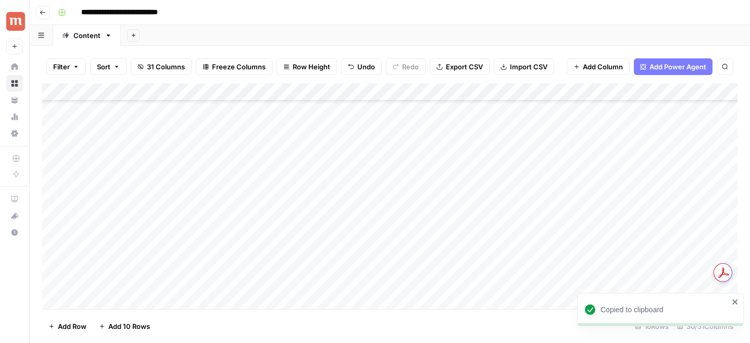
scroll to position [53, 0]
drag, startPoint x: 44, startPoint y: 144, endPoint x: 43, endPoint y: 197, distance: 53.7
click at [43, 197] on div "Add Column" at bounding box center [389, 196] width 695 height 226
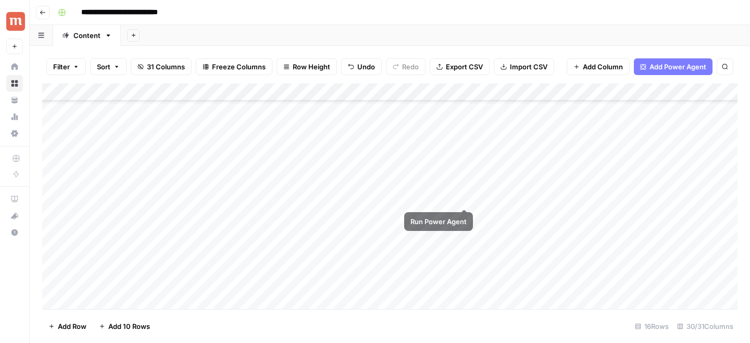
click at [465, 197] on div "Add Column" at bounding box center [389, 196] width 695 height 226
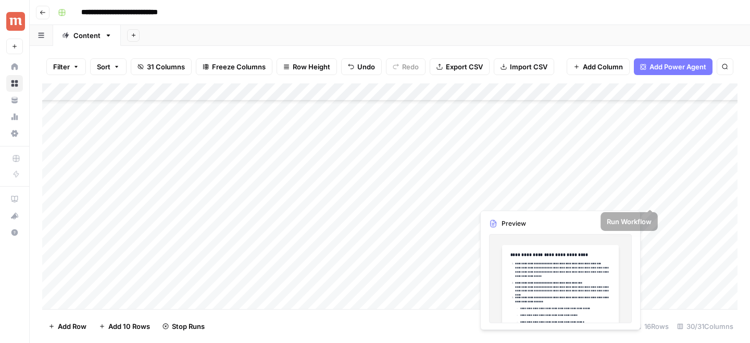
click at [648, 197] on div "Add Column" at bounding box center [389, 196] width 695 height 226
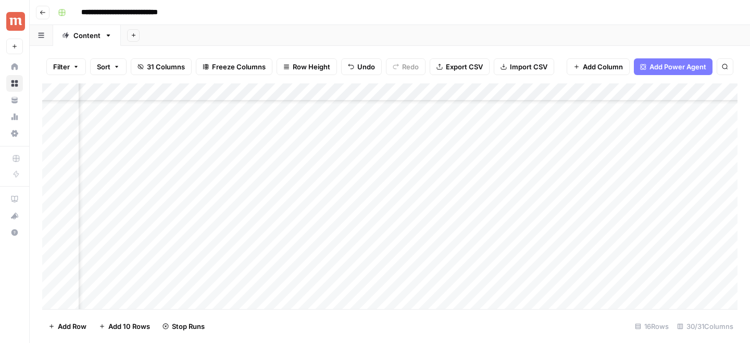
scroll to position [53, 388]
click at [448, 196] on div "Add Column" at bounding box center [389, 196] width 695 height 226
click at [665, 200] on div "Add Column" at bounding box center [389, 196] width 695 height 226
click at [580, 159] on div "Add Column" at bounding box center [389, 196] width 695 height 226
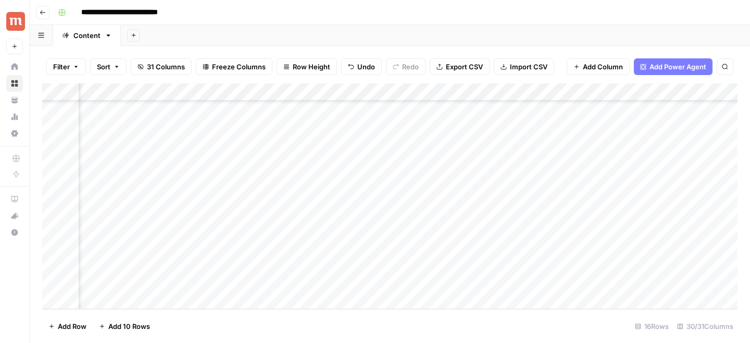
scroll to position [92, 841]
click at [491, 176] on div "Add Column" at bounding box center [389, 196] width 695 height 226
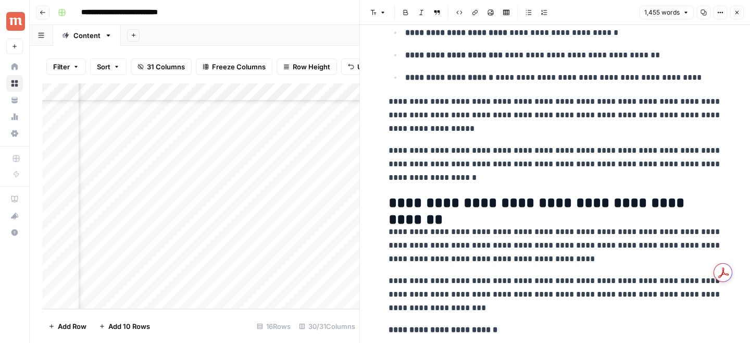
scroll to position [1301, 0]
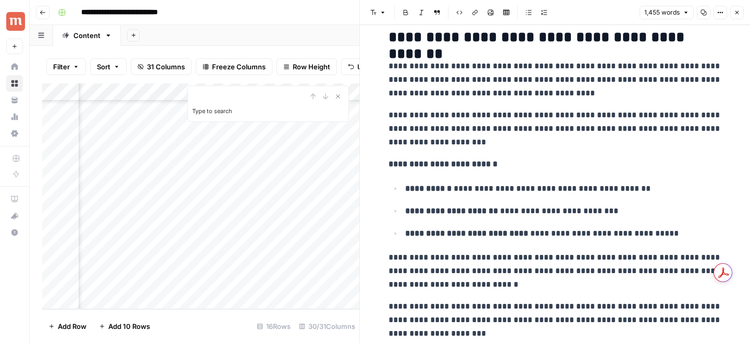
type input "*"
type input "*****"
click at [325, 97] on icon "Next Result" at bounding box center [325, 96] width 8 height 8
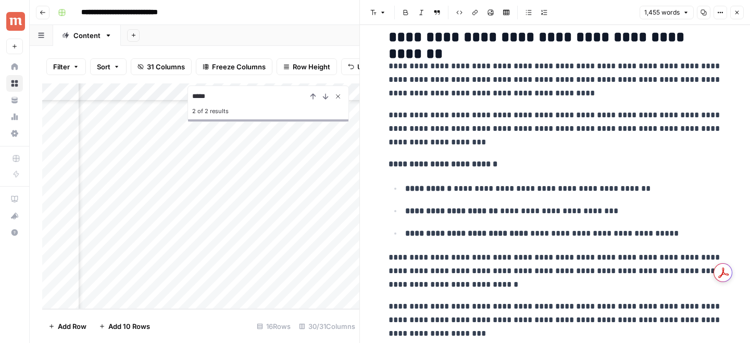
click at [337, 95] on icon "Close Search" at bounding box center [339, 97] width 4 height 4
click at [555, 103] on div "**********" at bounding box center [555, 246] width 346 height 3013
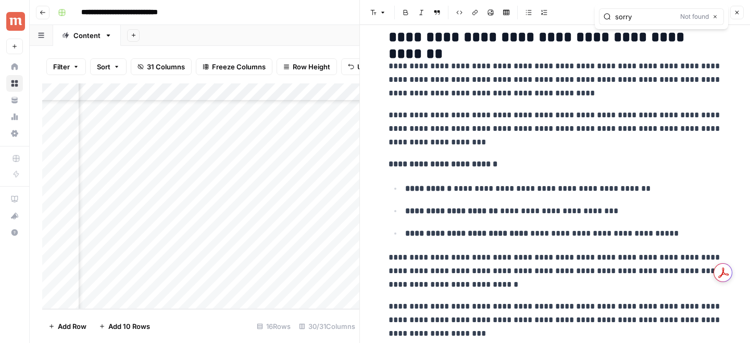
type input "sorry"
click at [716, 17] on icon "button" at bounding box center [715, 16] width 5 height 5
click at [737, 15] on icon "button" at bounding box center [737, 12] width 6 height 6
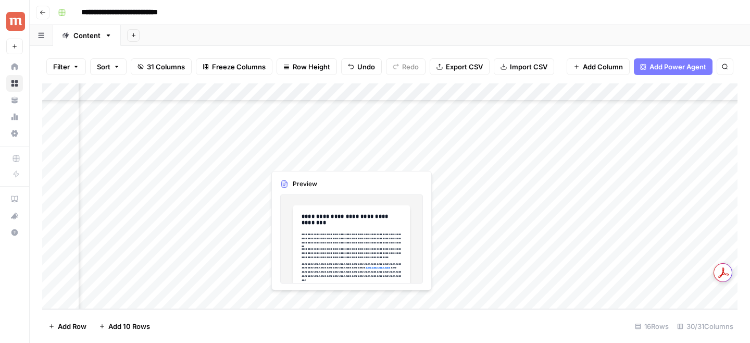
click at [348, 157] on div "Add Column" at bounding box center [389, 196] width 695 height 226
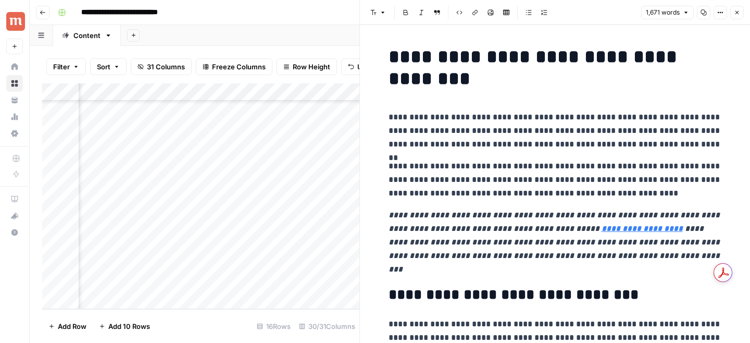
scroll to position [92, 671]
click at [741, 10] on button "Close" at bounding box center [737, 13] width 14 height 14
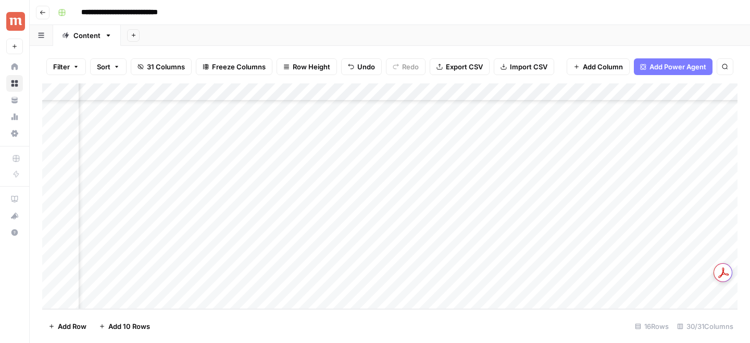
scroll to position [92, 1104]
click at [436, 160] on div "Add Column" at bounding box center [389, 196] width 695 height 226
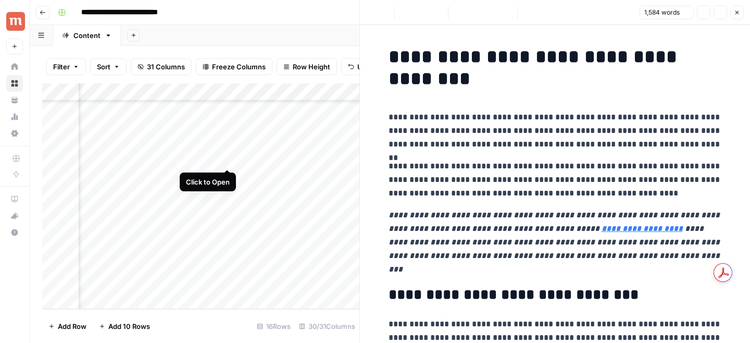
click at [227, 157] on div "Add Column" at bounding box center [200, 196] width 317 height 226
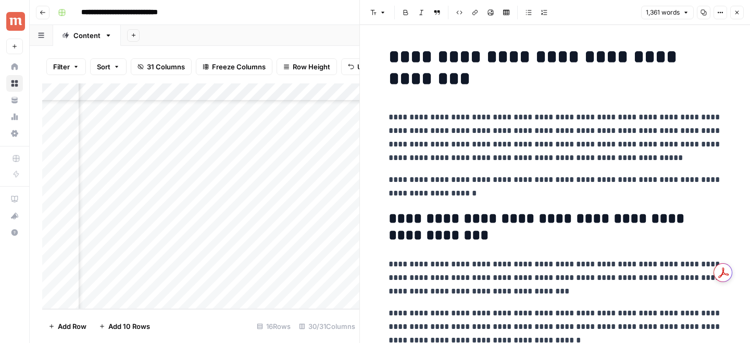
scroll to position [92, 1275]
click at [733, 18] on button "Close" at bounding box center [737, 13] width 14 height 14
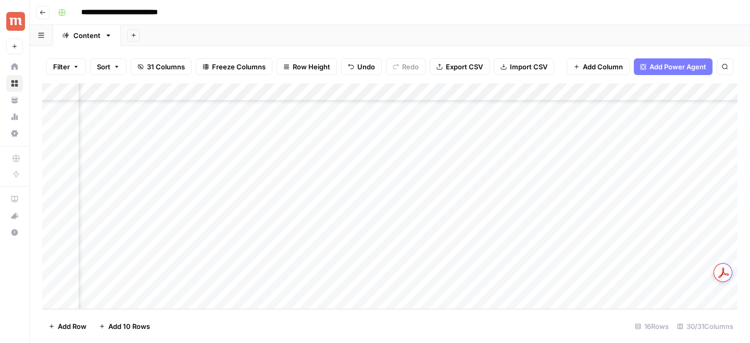
scroll to position [92, 1053]
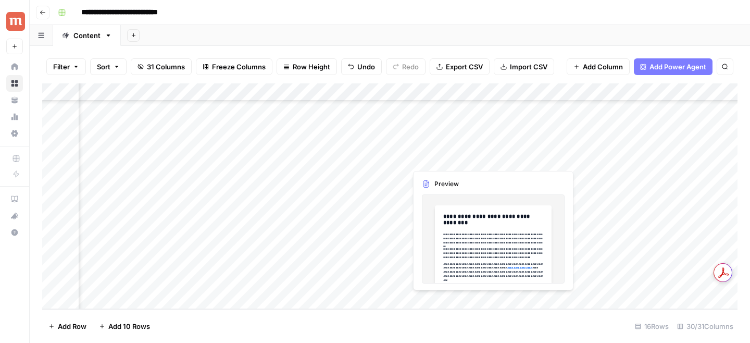
click at [400, 157] on div "Add Column" at bounding box center [389, 196] width 695 height 226
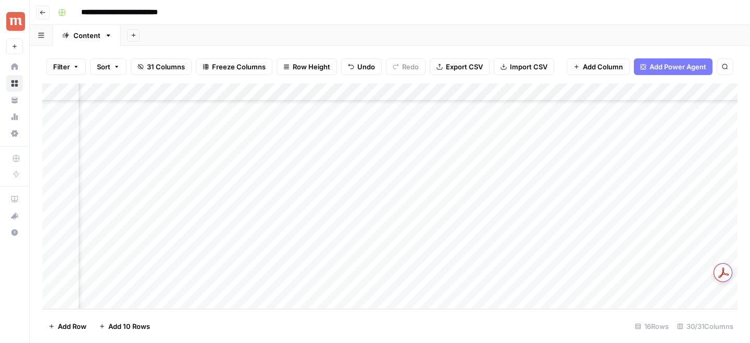
scroll to position [92, 1087]
click at [556, 161] on div "Add Column" at bounding box center [389, 196] width 695 height 226
click at [553, 160] on div "Add Column" at bounding box center [389, 196] width 695 height 226
click at [457, 161] on div "Add Column" at bounding box center [389, 196] width 695 height 226
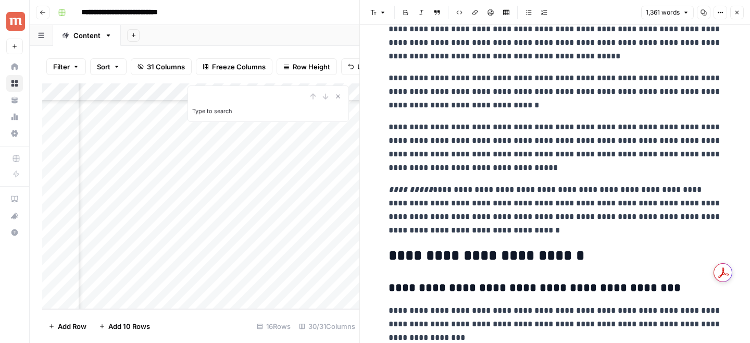
scroll to position [2253, 0]
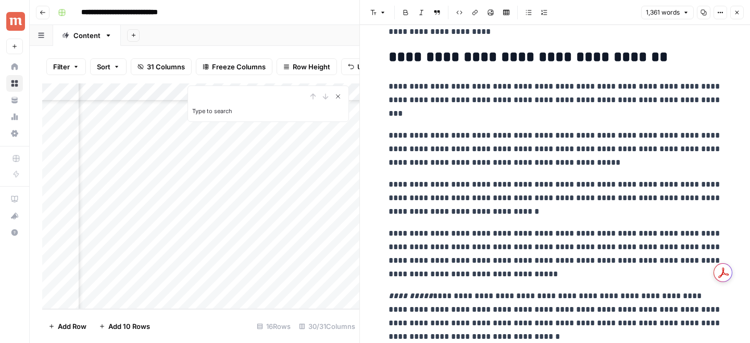
click at [339, 96] on icon "Close Search" at bounding box center [338, 96] width 8 height 8
click at [737, 14] on icon "button" at bounding box center [737, 12] width 6 height 6
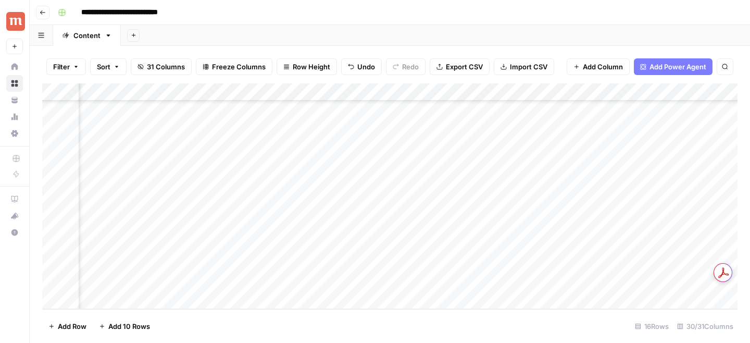
scroll to position [92, 1182]
click at [545, 159] on div "Add Column" at bounding box center [389, 196] width 695 height 226
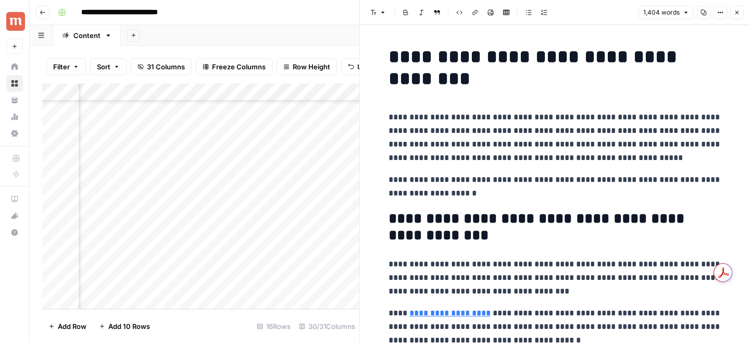
click at [701, 19] on header "Font style Bold Italic Block quote Code block Link Image Insert Table Bulleted …" at bounding box center [555, 12] width 390 height 25
click at [701, 14] on icon "button" at bounding box center [704, 12] width 6 height 6
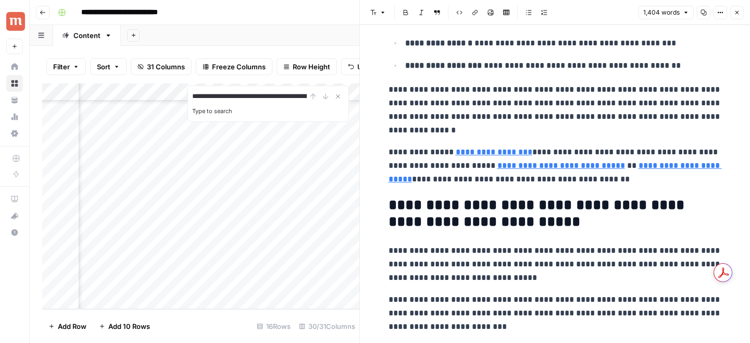
drag, startPoint x: 258, startPoint y: 97, endPoint x: 0, endPoint y: 94, distance: 257.9
click at [0, 94] on div "**********" at bounding box center [375, 171] width 750 height 343
click at [196, 97] on input "**********" at bounding box center [249, 96] width 115 height 13
type input "**********"
click at [339, 99] on icon "Close Search" at bounding box center [338, 96] width 8 height 8
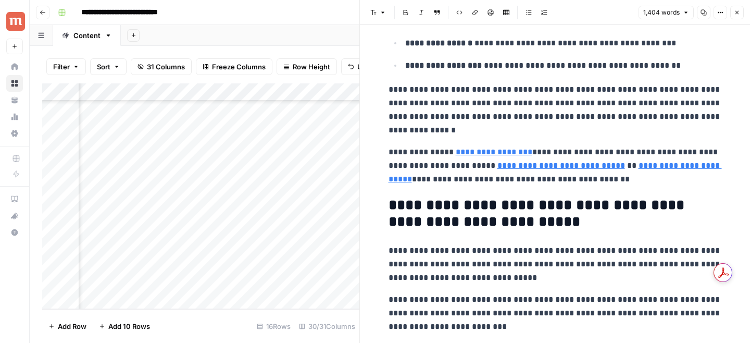
click at [538, 114] on p "**********" at bounding box center [555, 110] width 333 height 54
drag, startPoint x: 618, startPoint y: 16, endPoint x: 579, endPoint y: 16, distance: 39.6
click at [579, 16] on body "**********" at bounding box center [375, 171] width 750 height 343
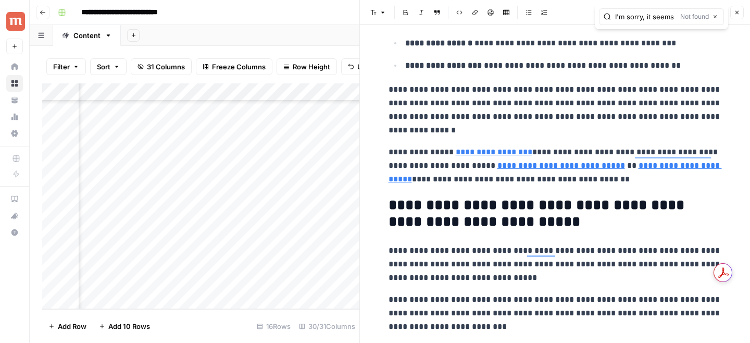
type input "I'm sorry, it seems there was a mistake. Could you please provide the paragraph…"
click at [717, 18] on icon "button" at bounding box center [715, 16] width 5 height 5
click at [555, 124] on p "**********" at bounding box center [555, 110] width 333 height 54
click at [705, 16] on button "Copy" at bounding box center [704, 13] width 14 height 14
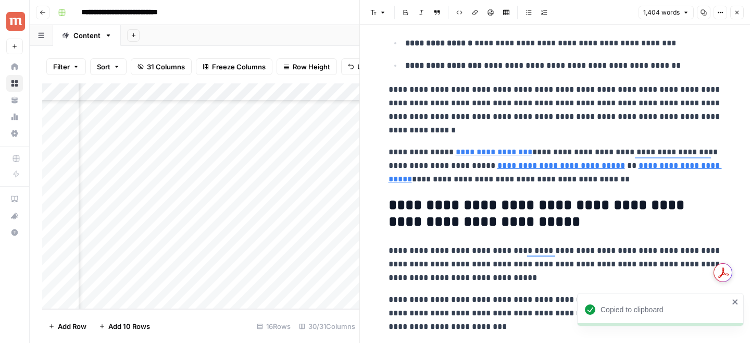
scroll to position [388, 0]
click at [733, 14] on button "Close" at bounding box center [737, 13] width 14 height 14
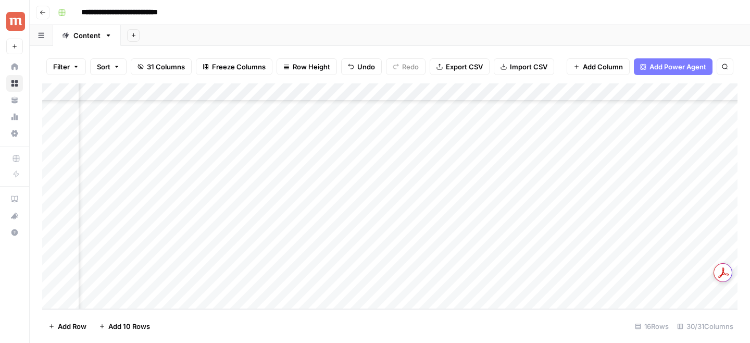
scroll to position [92, 960]
click at [369, 160] on div "Add Column" at bounding box center [389, 196] width 695 height 226
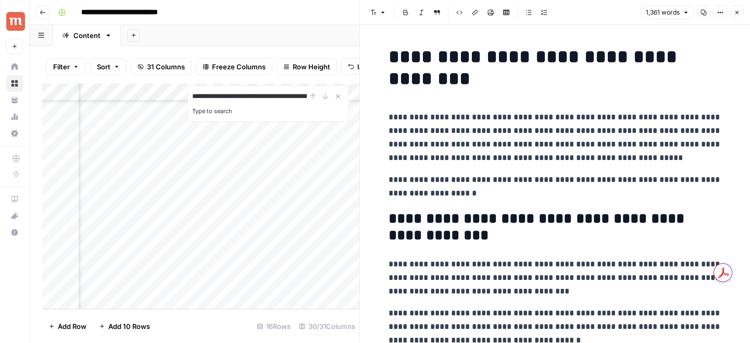
scroll to position [0, 236]
type input "**********"
click at [336, 101] on button "Close Search" at bounding box center [338, 96] width 13 height 13
click at [654, 76] on h1 "**********" at bounding box center [555, 68] width 333 height 44
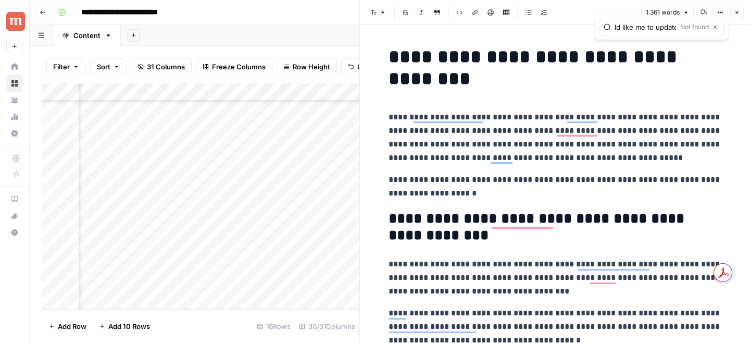
scroll to position [92, 1228]
type input "I'm sorry, it seems there was a mistake. Could you please provide the paragraph…"
click at [316, 159] on div "Add Column" at bounding box center [200, 196] width 317 height 226
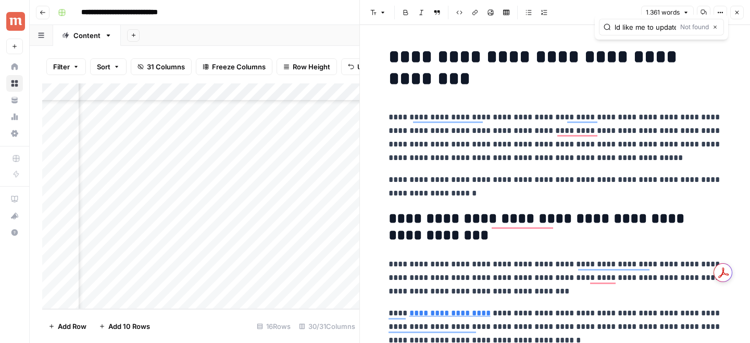
scroll to position [92, 1504]
type input "I'm sorry, it seems there was a mistake. Could you please provide the paragraph…"
click at [228, 162] on div "Add Column" at bounding box center [200, 196] width 317 height 226
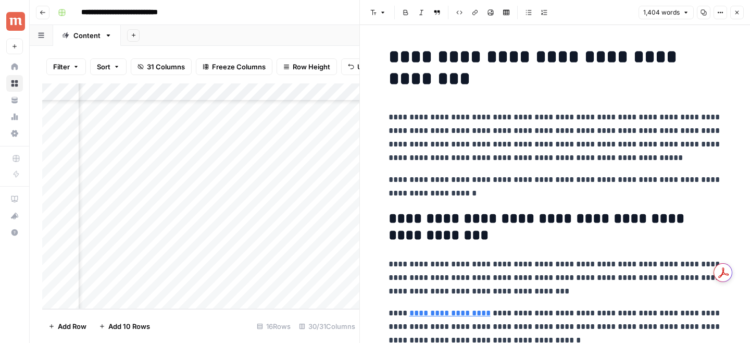
click at [521, 120] on p "**********" at bounding box center [555, 137] width 333 height 54
type input "I'm sorry, it seems there was a mistake. Could you please provide the paragraph…"
click at [716, 29] on icon "button" at bounding box center [715, 26] width 5 height 5
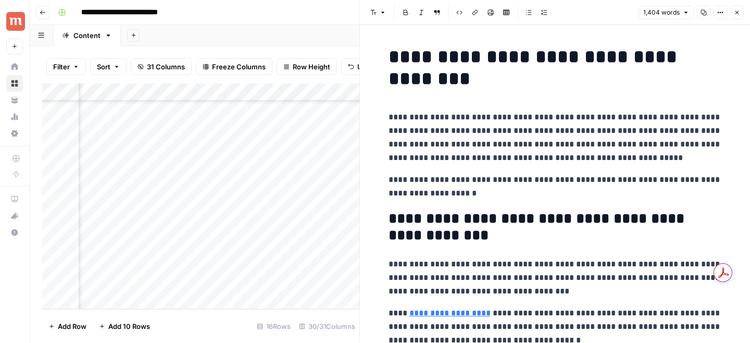
click at [737, 13] on icon "button" at bounding box center [738, 13] width 4 height 4
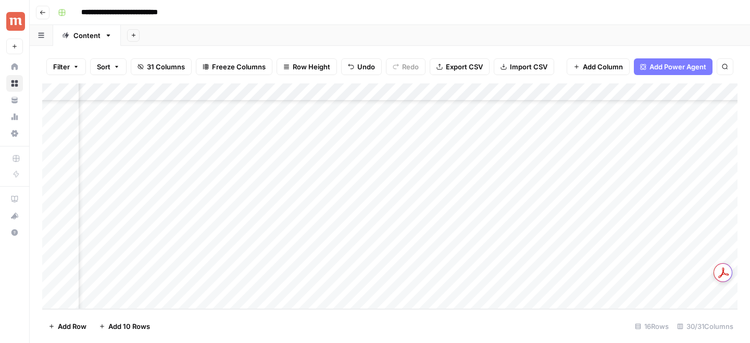
scroll to position [92, 1315]
click at [313, 95] on div "Add Column" at bounding box center [389, 196] width 695 height 226
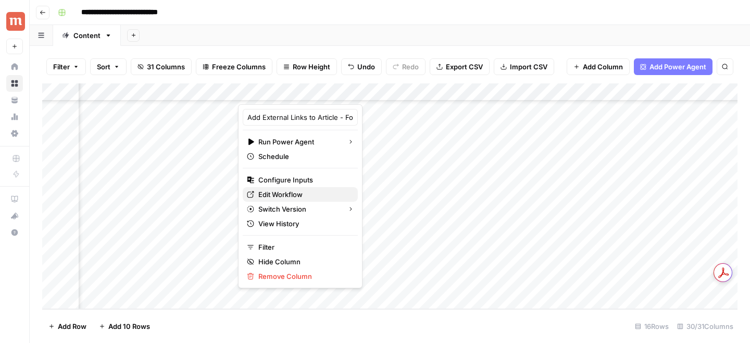
click at [292, 192] on span "Edit Workflow" at bounding box center [303, 194] width 91 height 10
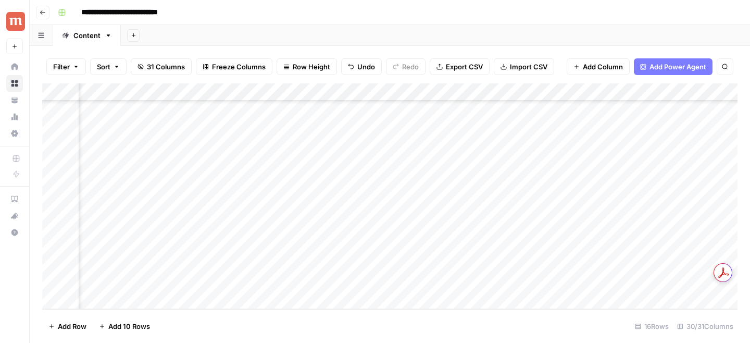
scroll to position [92, 833]
click at [392, 94] on div "Add Column" at bounding box center [389, 196] width 695 height 226
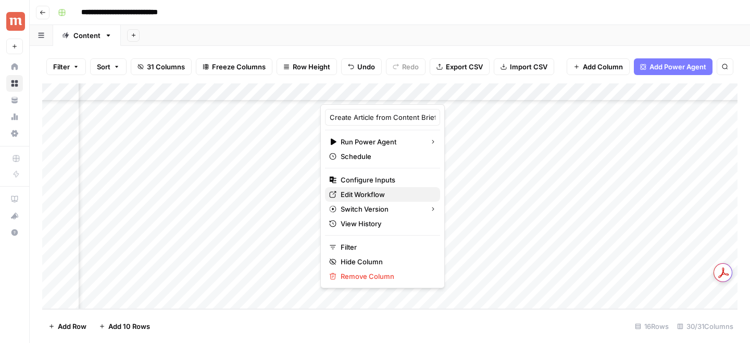
click at [359, 195] on span "Edit Workflow" at bounding box center [386, 194] width 91 height 10
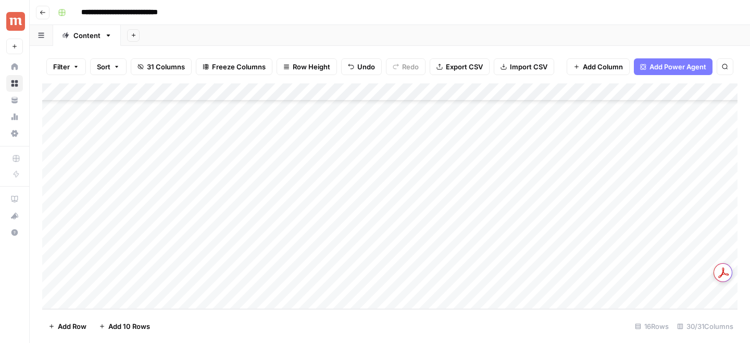
scroll to position [0, 0]
click at [451, 45] on div "Add Sheet" at bounding box center [435, 35] width 629 height 21
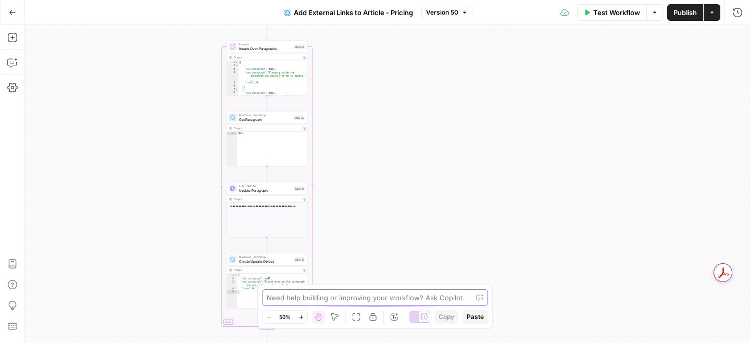
click at [334, 296] on textarea at bounding box center [369, 297] width 205 height 10
paste textarea "I'm sorry, it seems there was a mistake. Could you please provide the paragraph…"
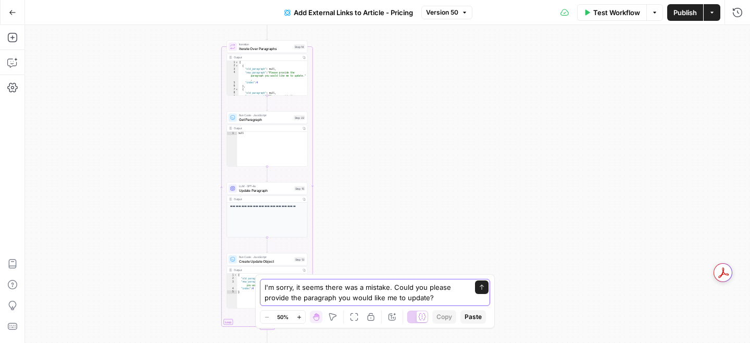
click at [296, 297] on textarea "I'm sorry, it seems there was a mistake. Could you please provide the paragraph…" at bounding box center [365, 292] width 200 height 21
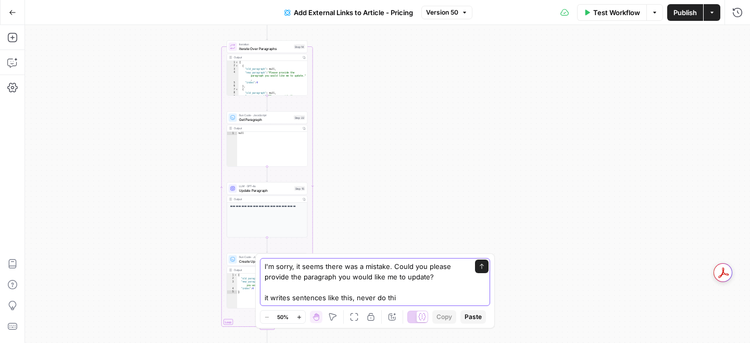
type textarea "I'm sorry, it seems there was a mistake. Could you please provide the paragraph…"
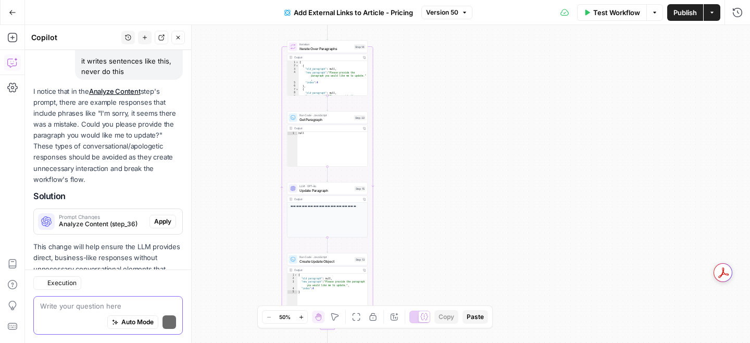
scroll to position [163, 0]
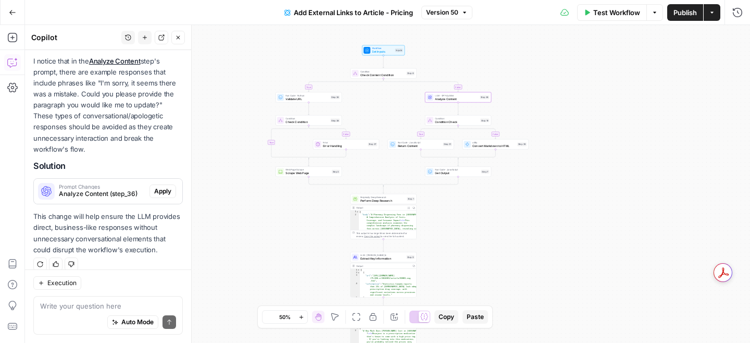
click at [167, 186] on span "Apply" at bounding box center [162, 190] width 17 height 9
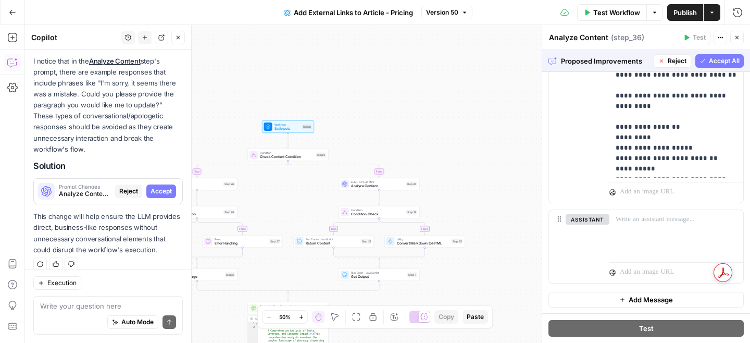
scroll to position [219, 0]
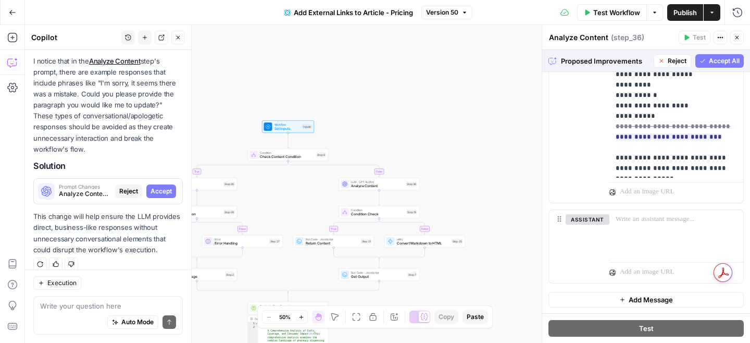
click at [677, 60] on span "Reject" at bounding box center [677, 60] width 19 height 9
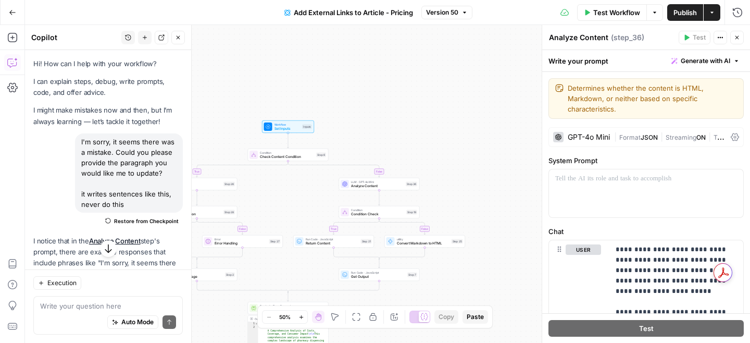
scroll to position [180, 0]
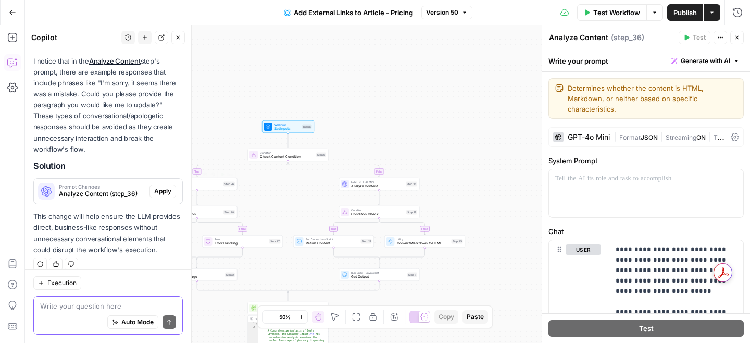
click at [73, 306] on textarea at bounding box center [108, 306] width 136 height 10
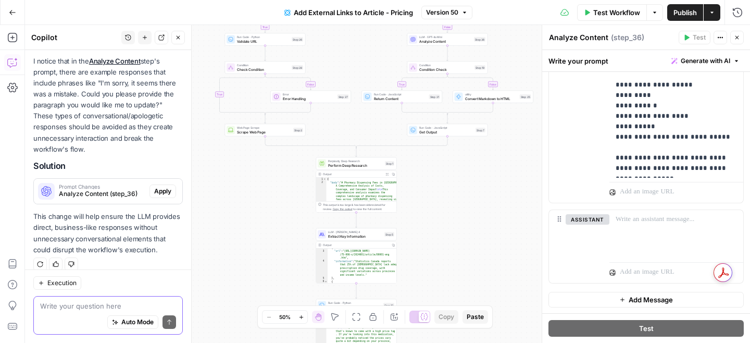
scroll to position [11, 0]
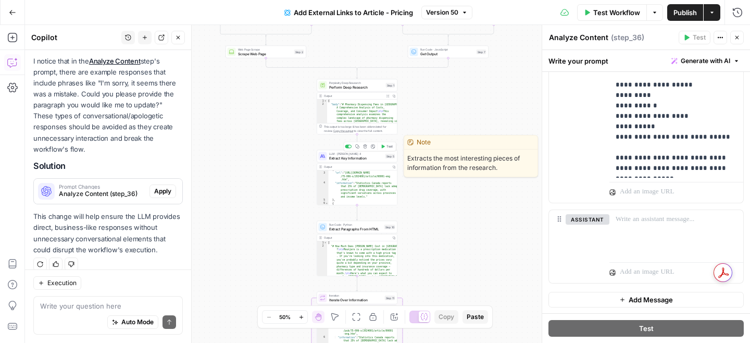
click at [360, 157] on span "Extract Key Information" at bounding box center [356, 157] width 54 height 5
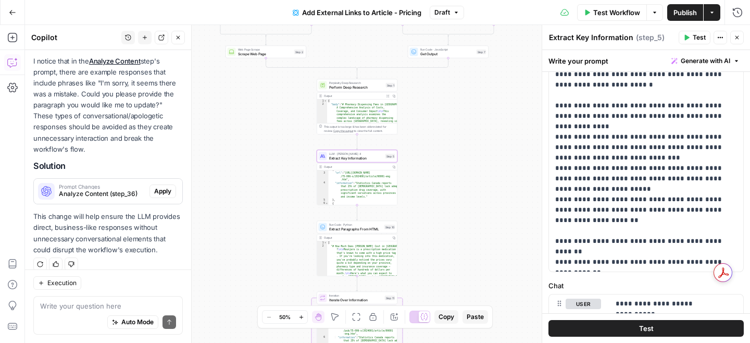
scroll to position [133, 0]
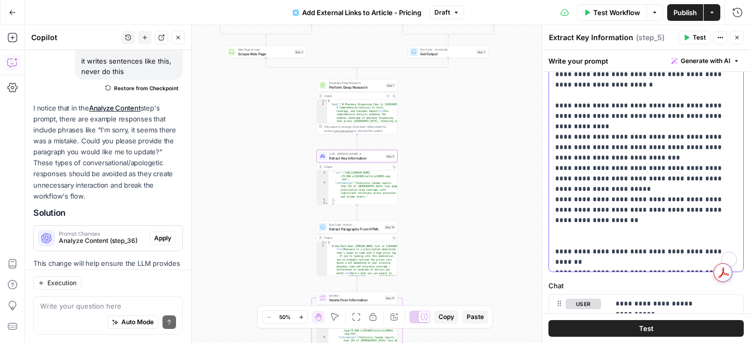
scroll to position [480, 0]
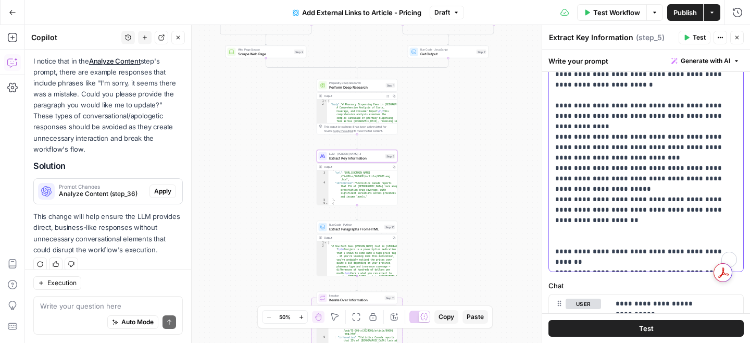
paste div "To enrich screen reader interactions, please activate Accessibility in Grammarl…"
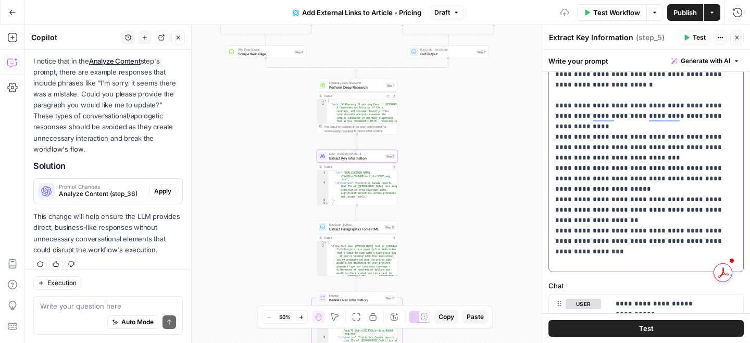
click at [554, 114] on div "**********" at bounding box center [646, 59] width 194 height 425
click at [554, 115] on div "**********" at bounding box center [646, 59] width 194 height 425
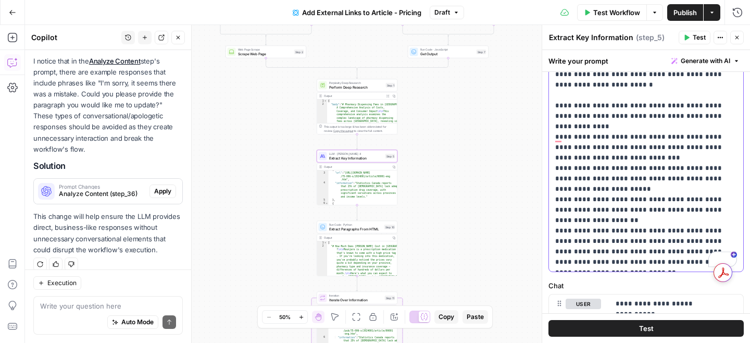
drag, startPoint x: 591, startPoint y: 157, endPoint x: 544, endPoint y: 116, distance: 62.4
click at [544, 116] on div "**********" at bounding box center [646, 184] width 208 height 318
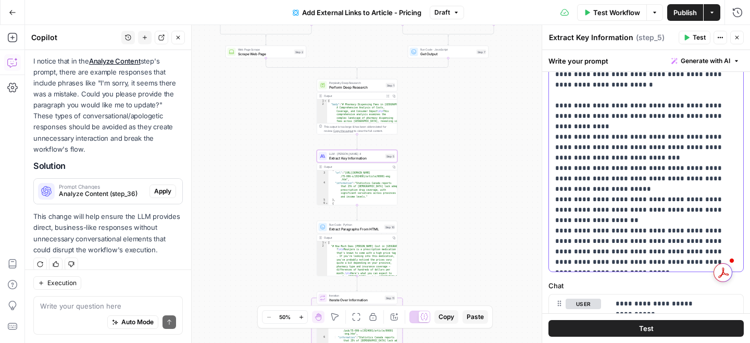
drag, startPoint x: 557, startPoint y: 114, endPoint x: 587, endPoint y: 128, distance: 33.3
drag, startPoint x: 726, startPoint y: 147, endPoint x: 553, endPoint y: 116, distance: 176.3
click at [553, 116] on div "**********" at bounding box center [646, 59] width 194 height 425
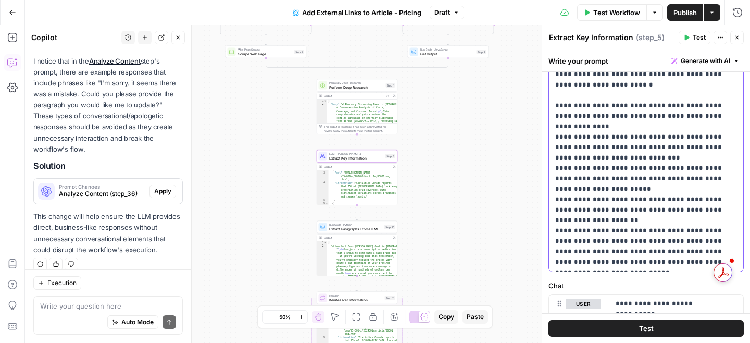
copy p "**********"
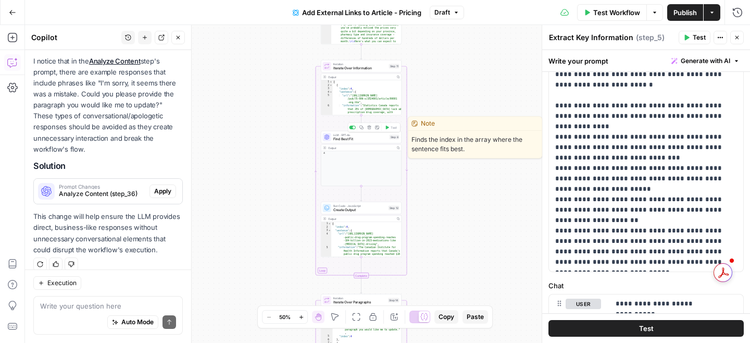
click at [345, 140] on span "Find Best Fit" at bounding box center [360, 138] width 54 height 5
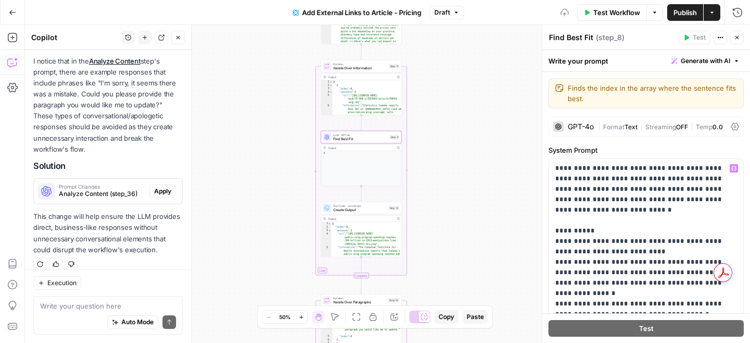
scroll to position [179, 0]
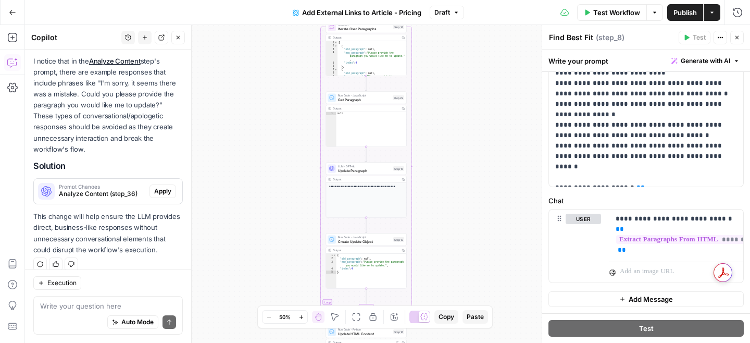
click at [348, 170] on span "Update Paragraph" at bounding box center [364, 170] width 53 height 5
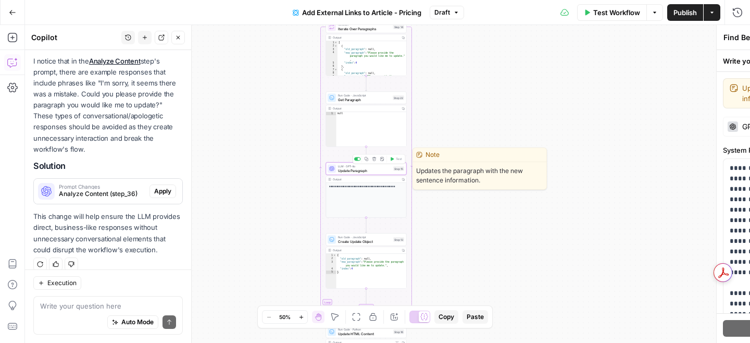
type textarea "Update Paragraph"
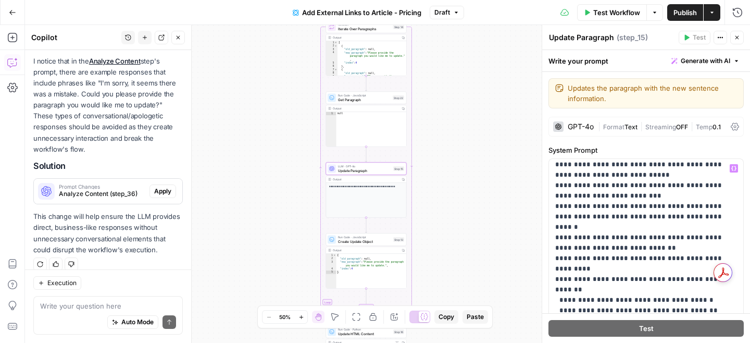
scroll to position [3095, 0]
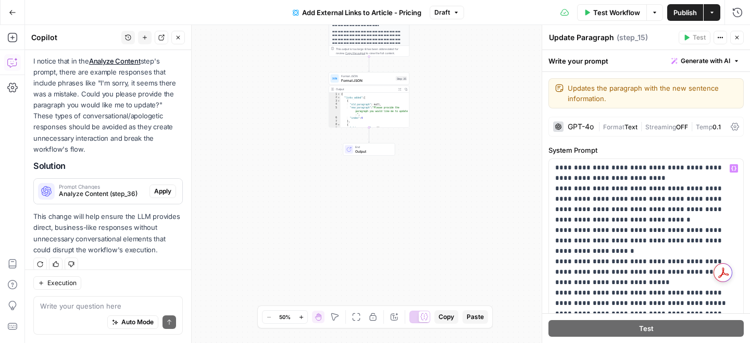
click at [689, 14] on span "Publish" at bounding box center [685, 12] width 23 height 10
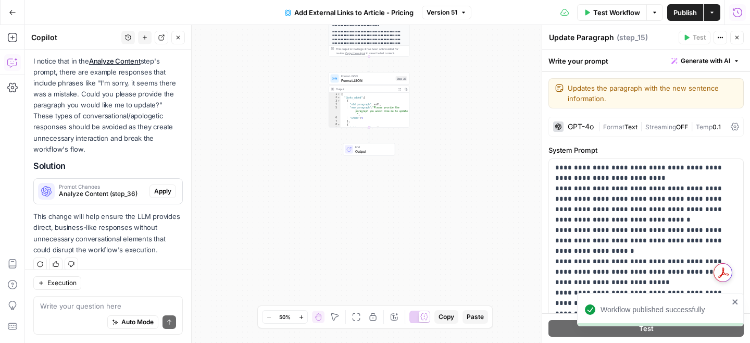
click at [736, 13] on icon "button" at bounding box center [737, 12] width 10 height 10
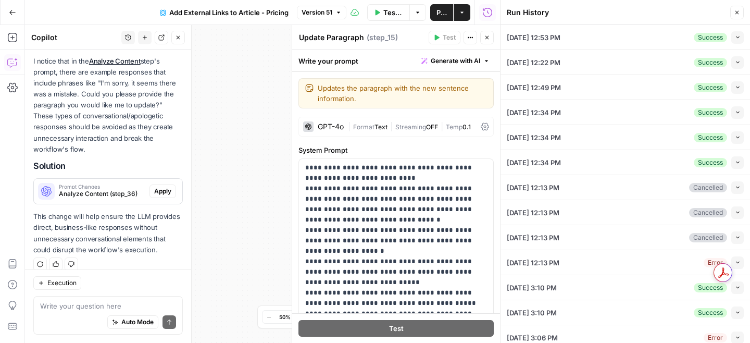
click at [742, 39] on button "Collapse" at bounding box center [737, 37] width 13 height 13
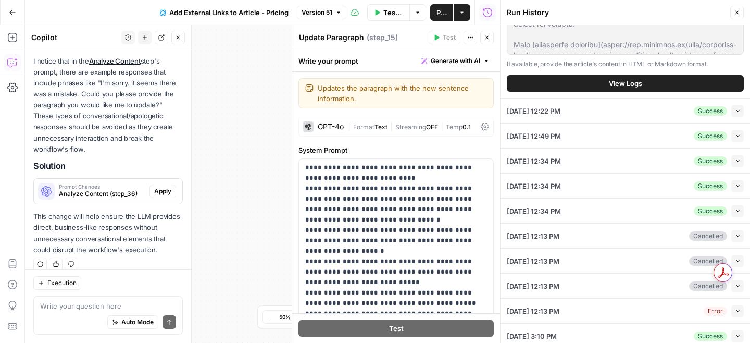
scroll to position [339, 0]
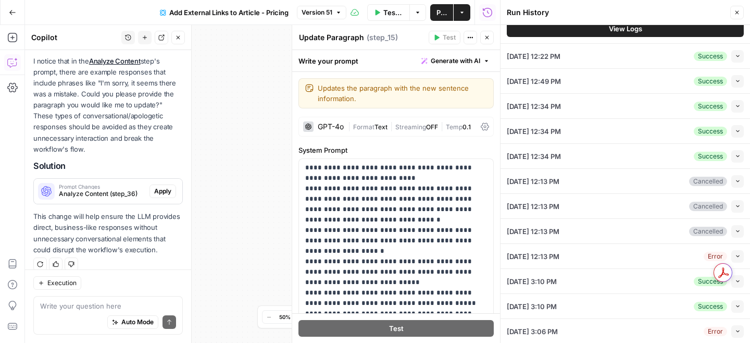
click at [633, 28] on span "View Logs" at bounding box center [625, 28] width 33 height 10
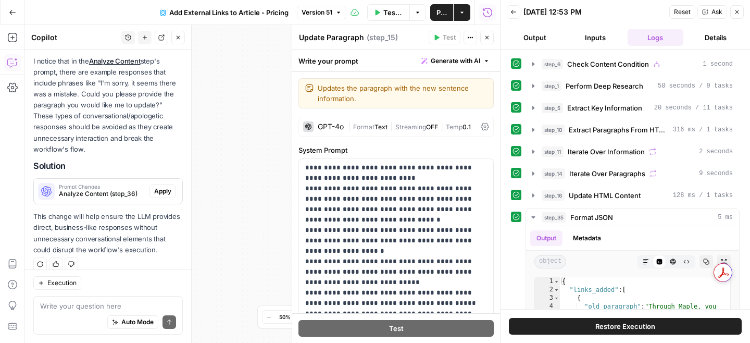
click at [591, 327] on button "Restore Execution" at bounding box center [625, 326] width 233 height 17
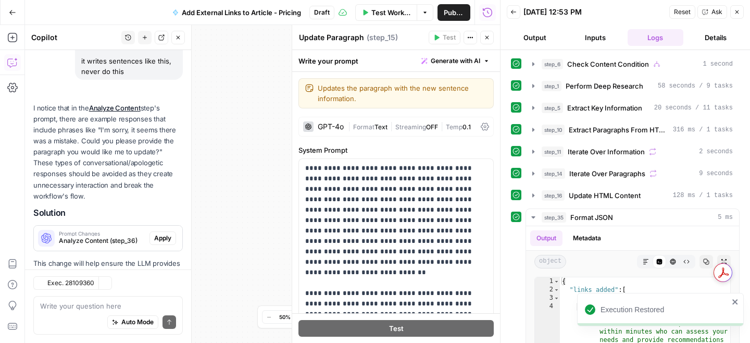
scroll to position [180, 0]
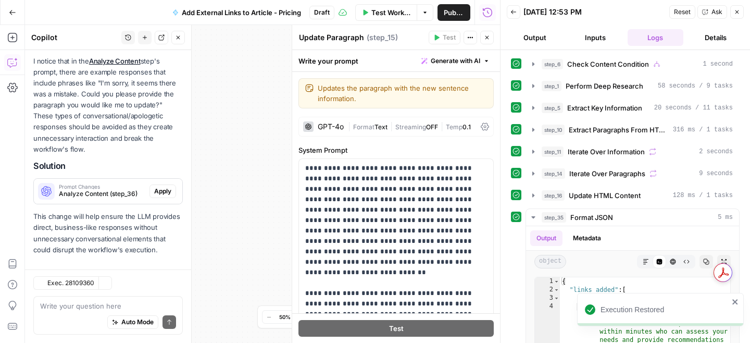
click at [739, 15] on icon "button" at bounding box center [737, 12] width 6 height 6
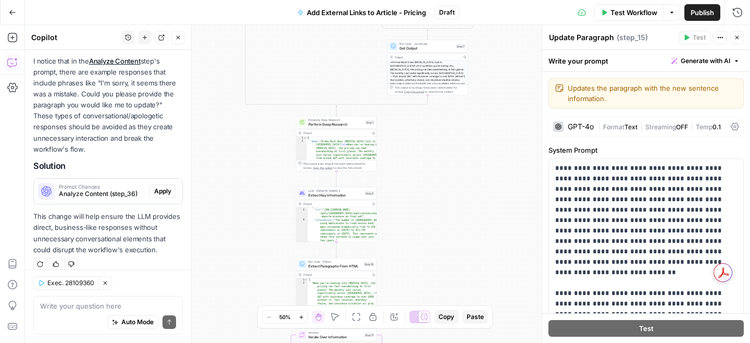
click at [604, 13] on icon "button" at bounding box center [605, 12] width 5 height 6
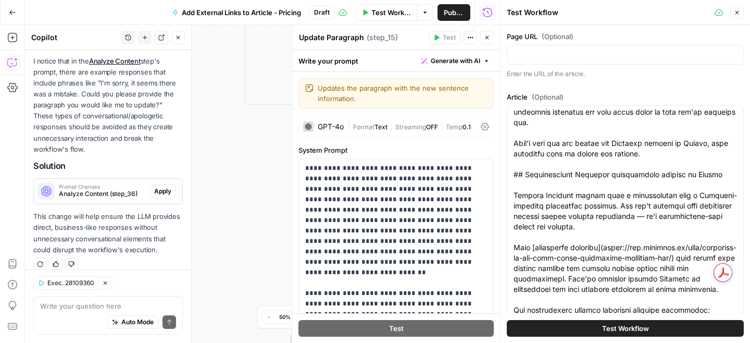
scroll to position [89, 0]
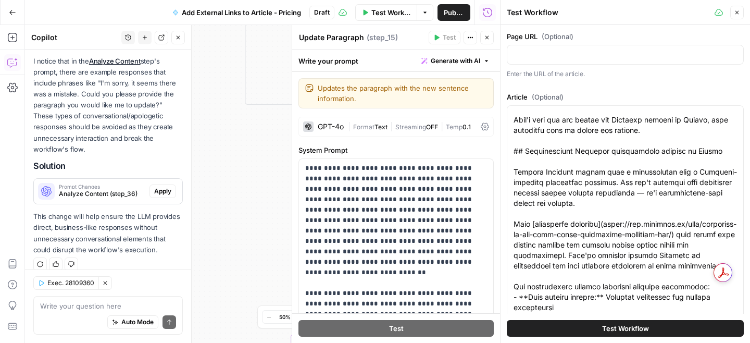
click at [579, 325] on button "Test Workflow" at bounding box center [625, 328] width 237 height 17
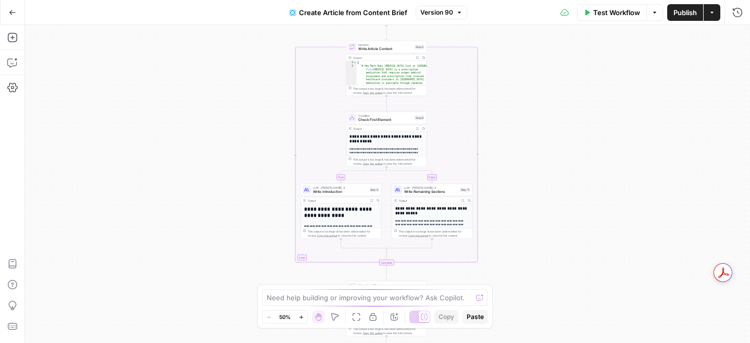
click at [345, 193] on span "Write Introduction" at bounding box center [340, 191] width 54 height 5
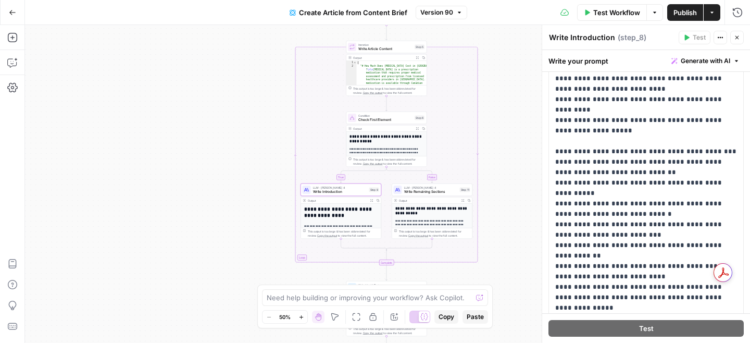
scroll to position [3456, 0]
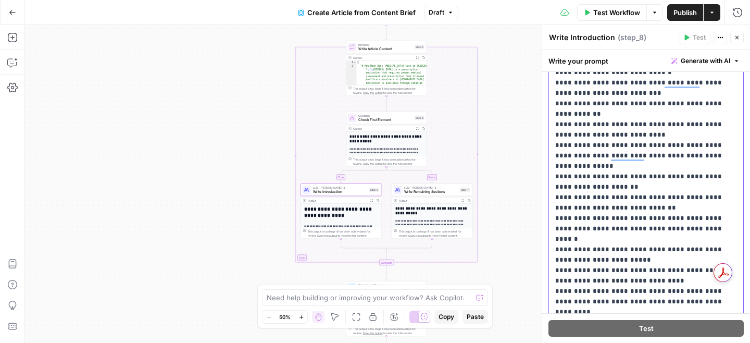
drag, startPoint x: 603, startPoint y: 127, endPoint x: 750, endPoint y: 127, distance: 146.9
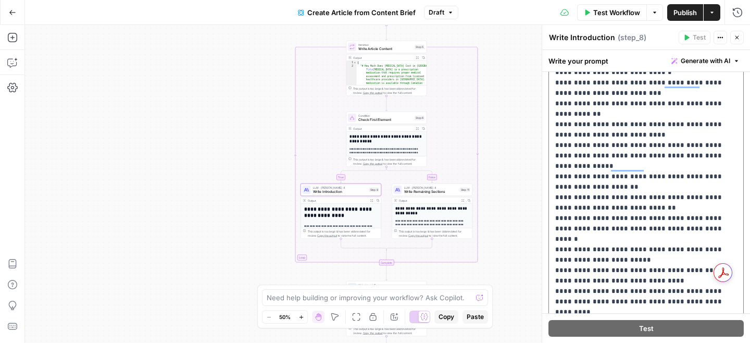
drag, startPoint x: 661, startPoint y: 135, endPoint x: 693, endPoint y: 135, distance: 32.8
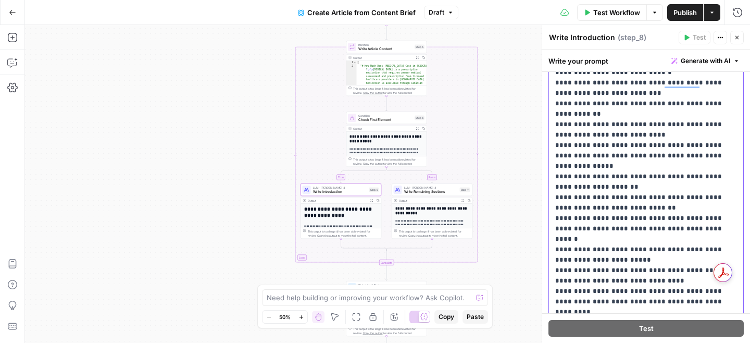
drag, startPoint x: 631, startPoint y: 197, endPoint x: 552, endPoint y: 124, distance: 107.6
click at [552, 124] on div "**********" at bounding box center [646, 230] width 194 height 425
copy p "**********"
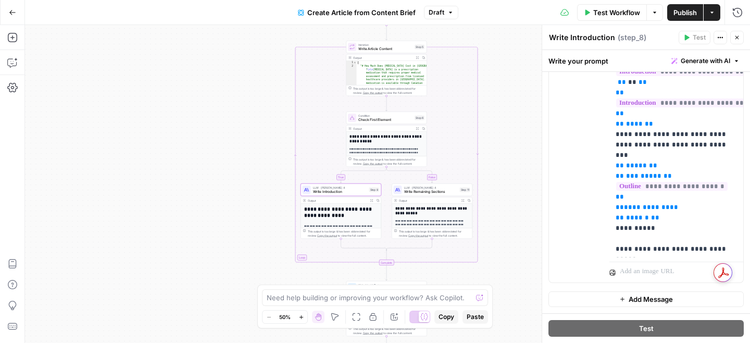
scroll to position [886, 0]
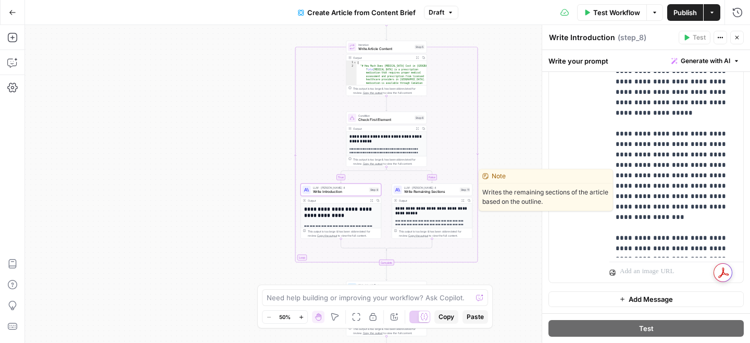
click at [410, 191] on span "Write Remaining Sections" at bounding box center [431, 191] width 54 height 5
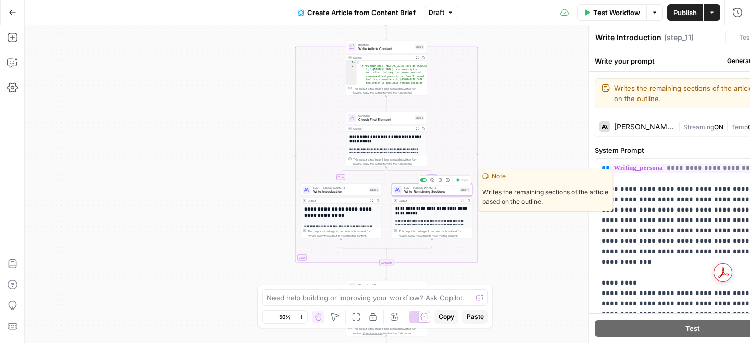
type textarea "Write Remaining Sections"
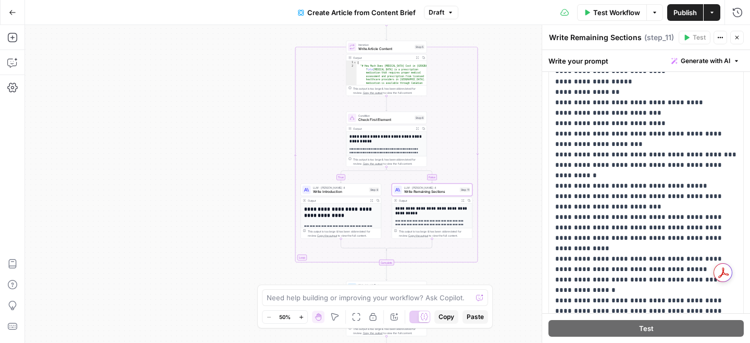
scroll to position [1636, 0]
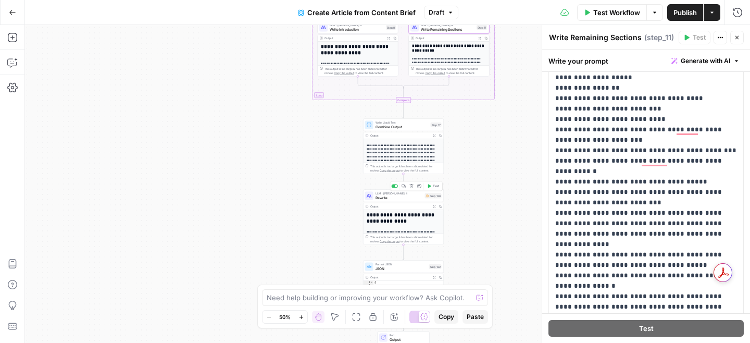
click at [381, 195] on span "Rewrite" at bounding box center [399, 197] width 47 height 5
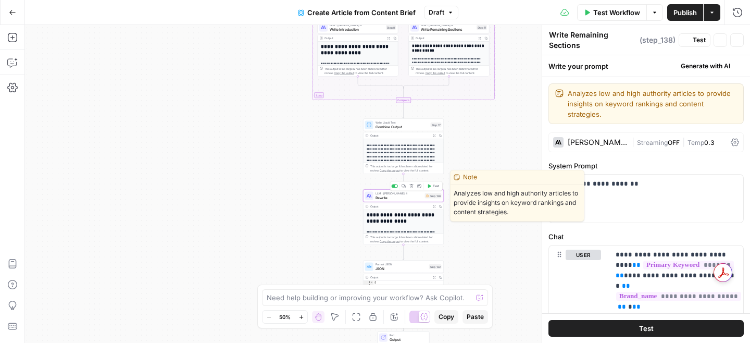
type textarea "Rewrite"
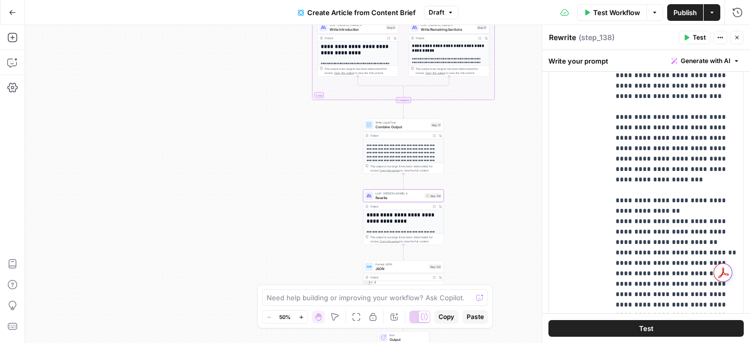
scroll to position [5731, 0]
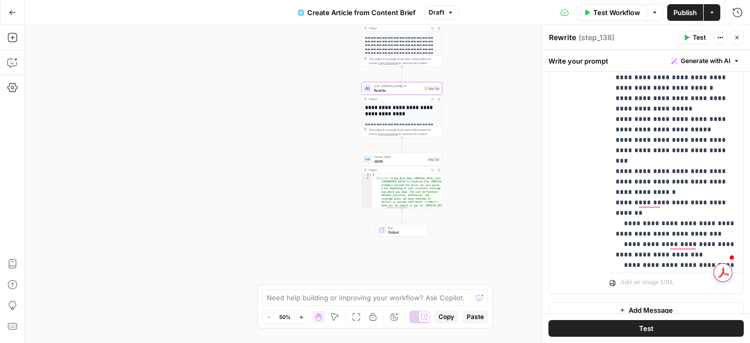
click at [674, 8] on span "Publish" at bounding box center [685, 12] width 23 height 10
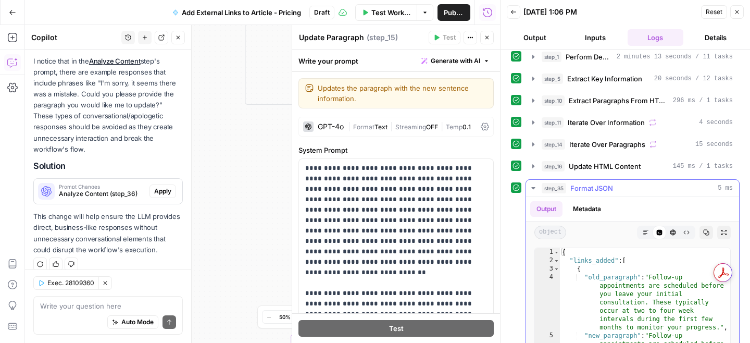
scroll to position [42, 0]
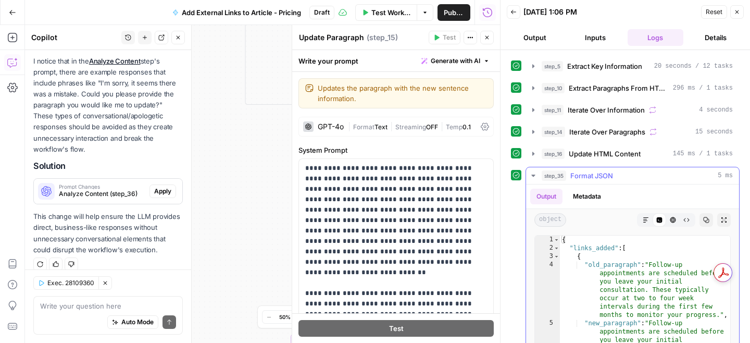
click at [640, 225] on div "Markdown" at bounding box center [646, 220] width 14 height 14
click at [649, 220] on icon "button" at bounding box center [646, 220] width 6 height 6
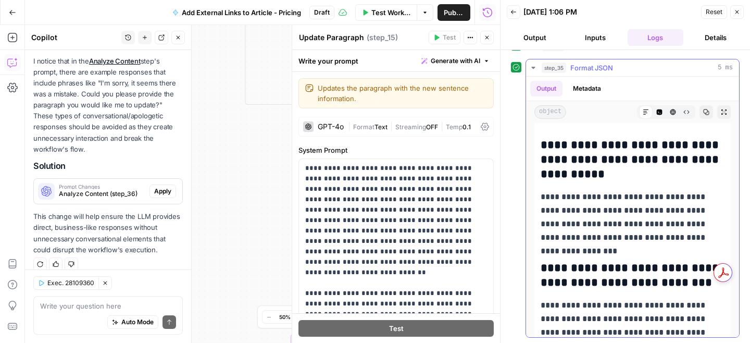
scroll to position [4780, 0]
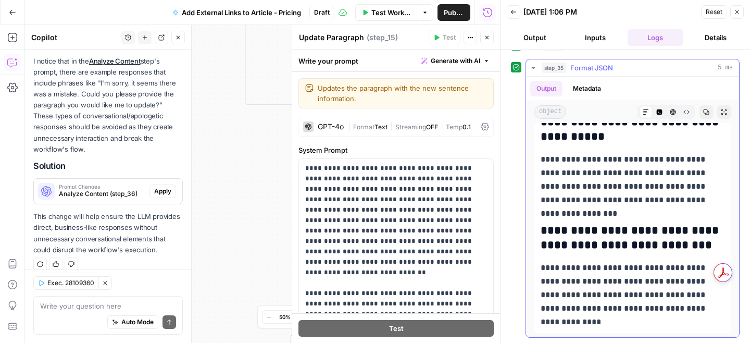
click at [534, 72] on button "step_35 Format JSON 5 ms" at bounding box center [632, 67] width 213 height 17
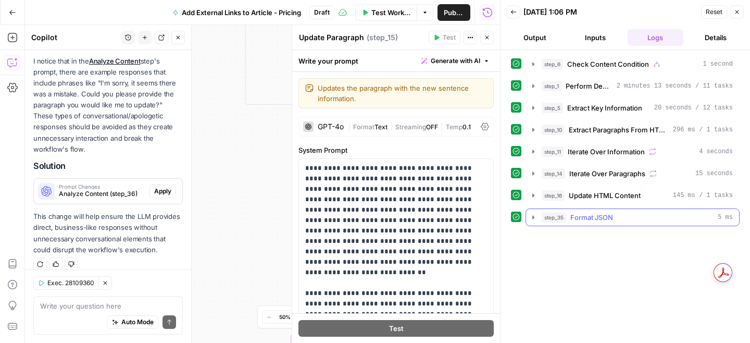
click at [531, 217] on icon "button" at bounding box center [533, 217] width 8 height 8
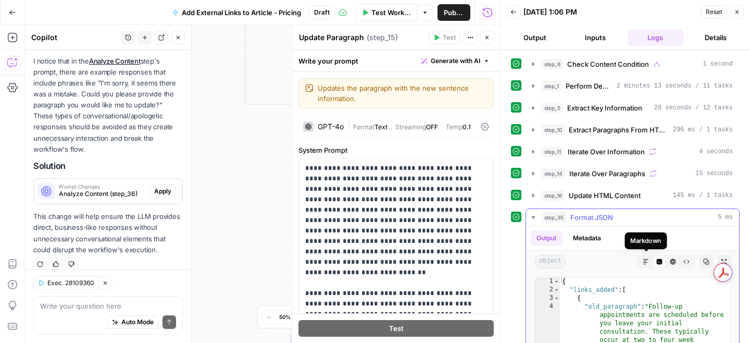
click at [642, 259] on button "Markdown" at bounding box center [646, 262] width 14 height 14
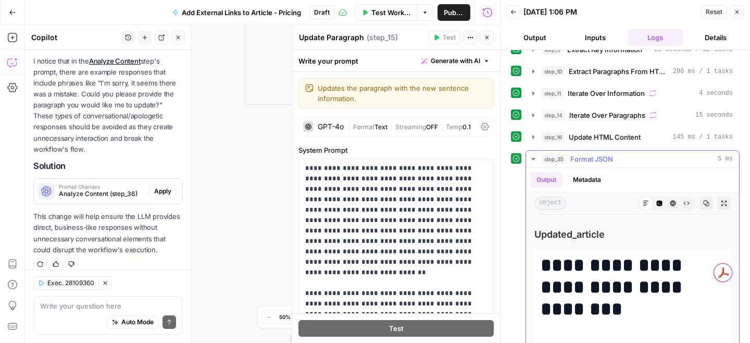
scroll to position [63, 0]
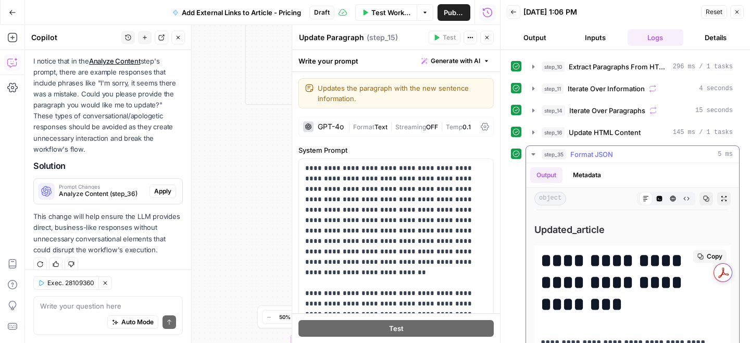
click at [711, 257] on span "Copy" at bounding box center [715, 256] width 16 height 9
click at [738, 15] on button "Close" at bounding box center [737, 12] width 14 height 14
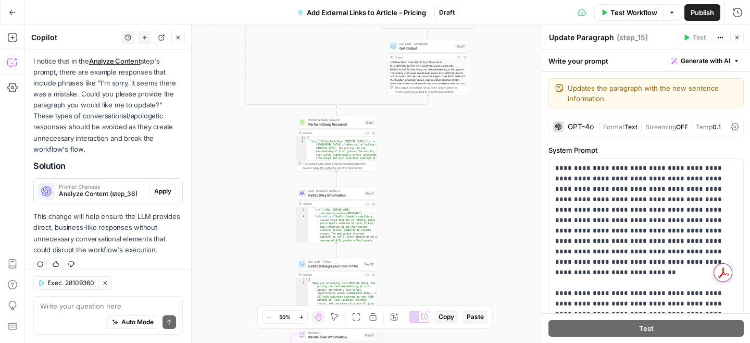
click at [445, 219] on div "false true false true false true Workflow Set Inputs Inputs Condition Check Con…" at bounding box center [387, 184] width 725 height 318
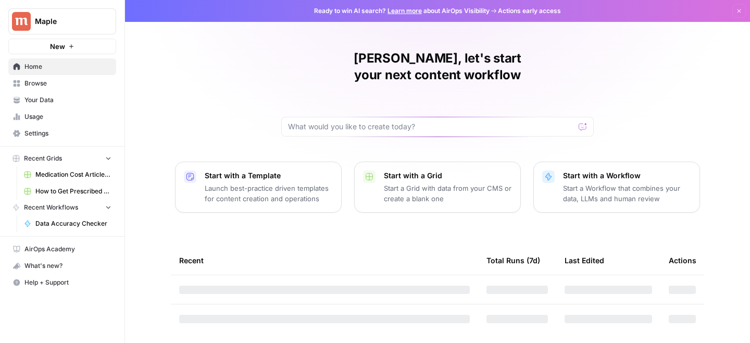
click at [68, 15] on button "Maple" at bounding box center [62, 21] width 108 height 26
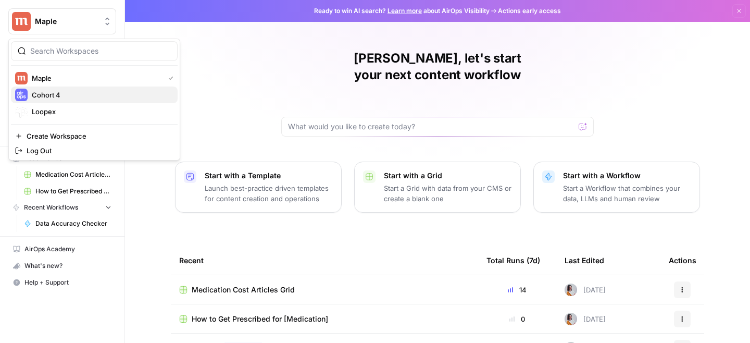
click at [66, 94] on span "Cohort 4" at bounding box center [101, 95] width 138 height 10
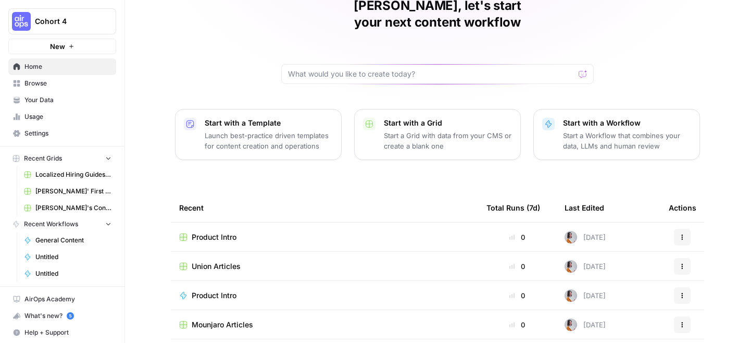
scroll to position [67, 0]
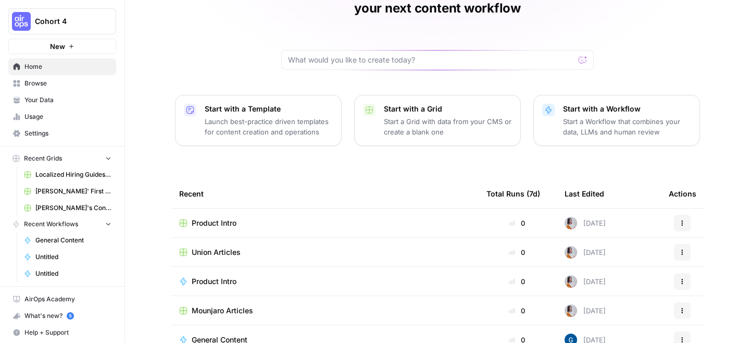
click at [207, 218] on span "Product Intro" at bounding box center [214, 223] width 45 height 10
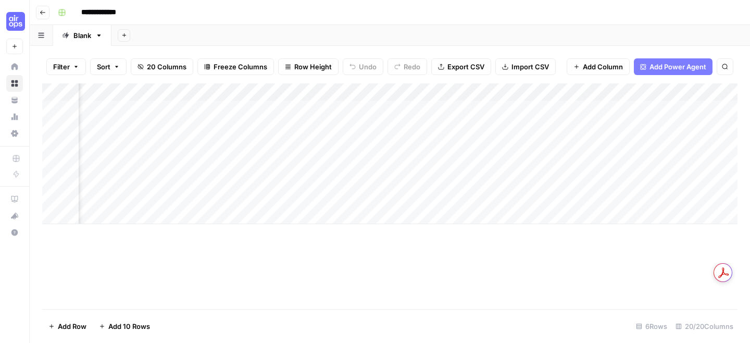
scroll to position [0, 1085]
click at [314, 93] on div "Add Column" at bounding box center [389, 153] width 695 height 141
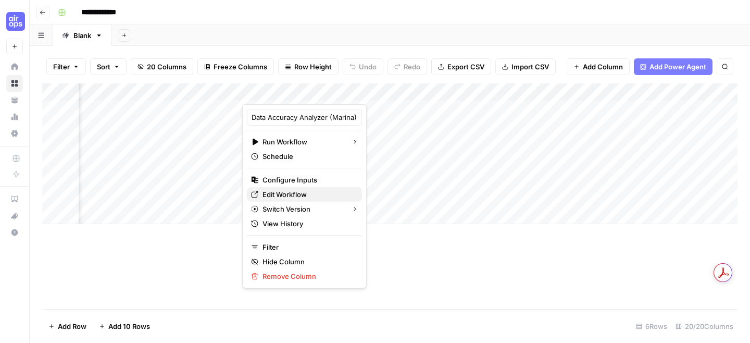
click at [279, 194] on span "Edit Workflow" at bounding box center [308, 194] width 91 height 10
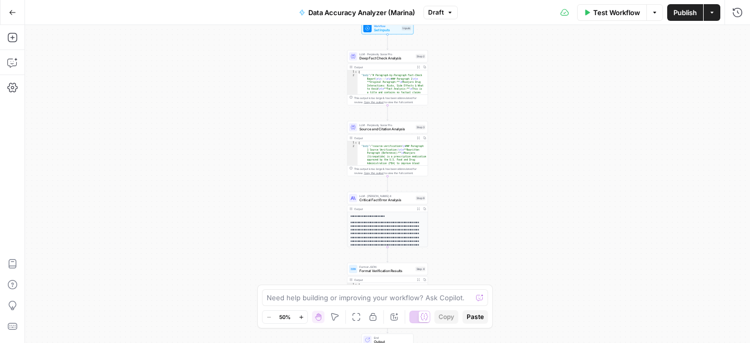
click at [447, 13] on icon "button" at bounding box center [450, 12] width 6 height 6
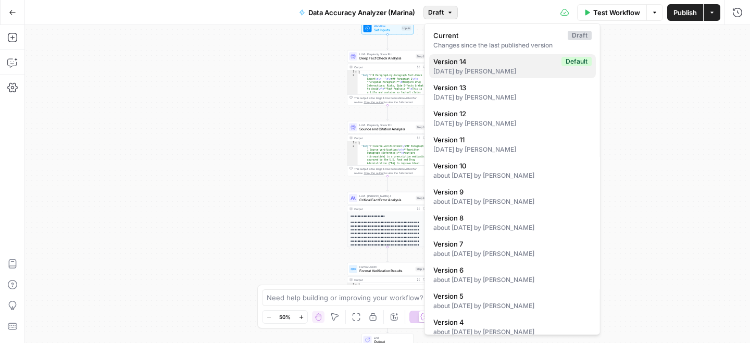
click at [482, 66] on span "Version 14" at bounding box center [495, 61] width 124 height 10
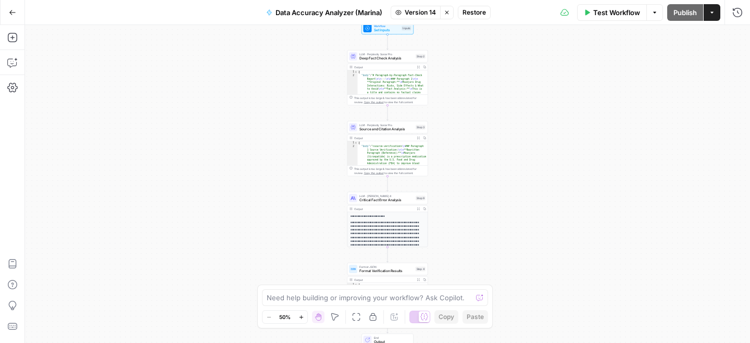
click at [652, 15] on icon "button" at bounding box center [655, 12] width 6 height 6
click at [449, 10] on icon "button" at bounding box center [447, 12] width 6 height 6
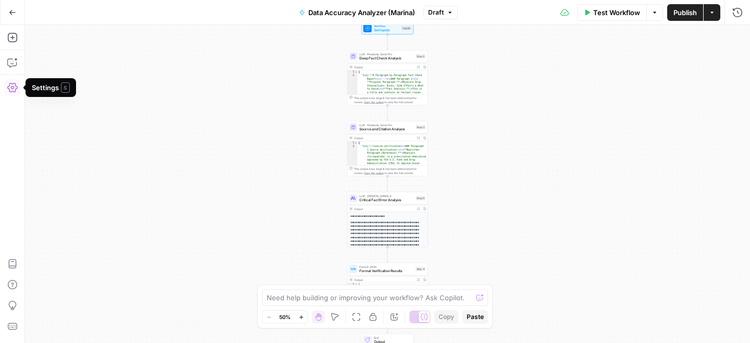
click at [13, 83] on icon "button" at bounding box center [12, 87] width 10 height 9
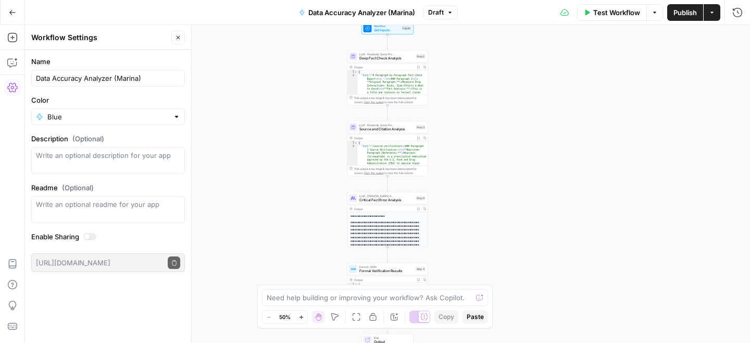
click at [13, 83] on icon "button" at bounding box center [12, 87] width 10 height 9
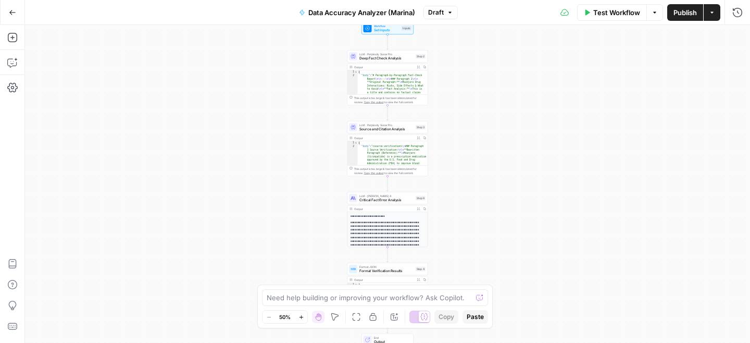
click at [714, 15] on icon "button" at bounding box center [712, 12] width 6 height 6
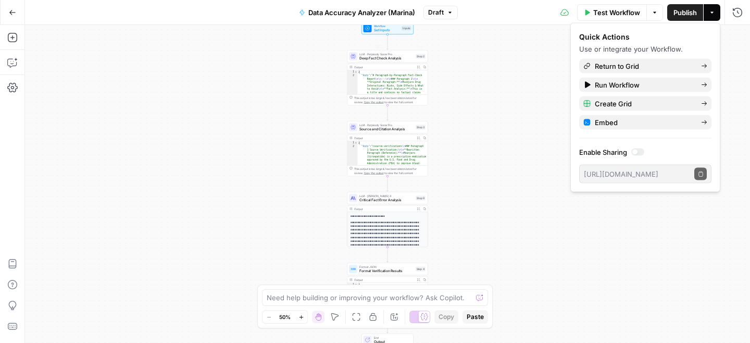
click at [210, 64] on div "Workflow Set Inputs Inputs LLM · Perplexity Sonar Pro Deep Fact Check Analysis …" at bounding box center [387, 184] width 725 height 318
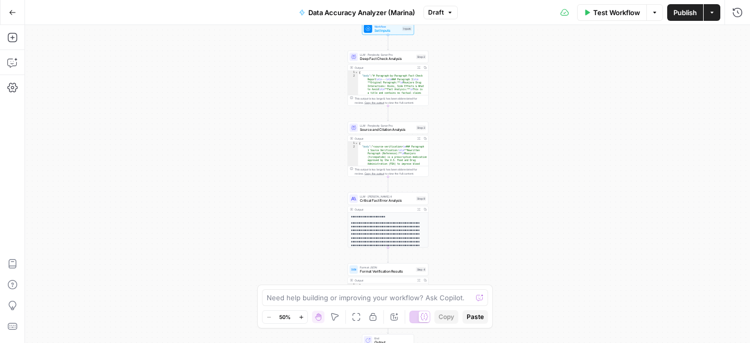
click at [433, 8] on span "Draft" at bounding box center [436, 12] width 16 height 9
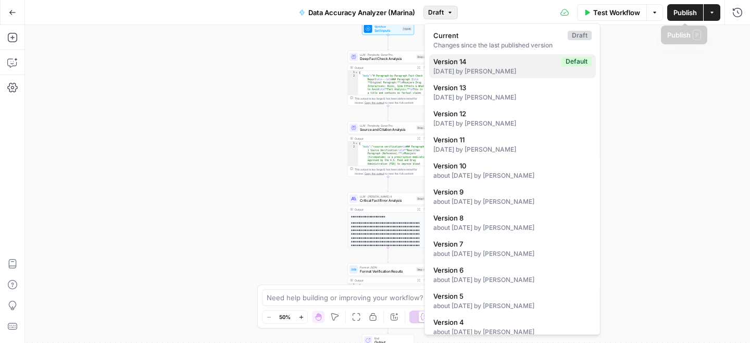
click at [528, 62] on span "Version 14" at bounding box center [495, 61] width 124 height 10
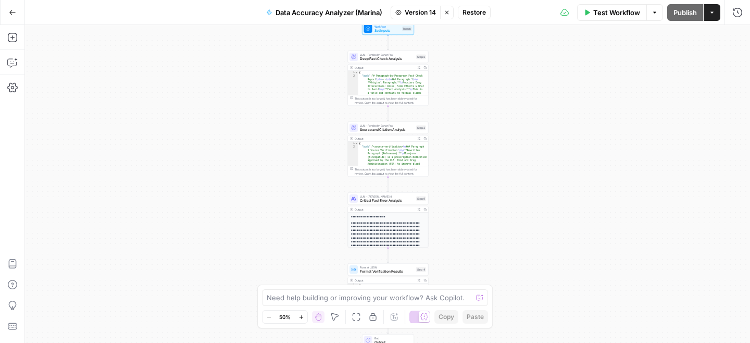
click at [480, 17] on button "Restore" at bounding box center [474, 13] width 33 height 14
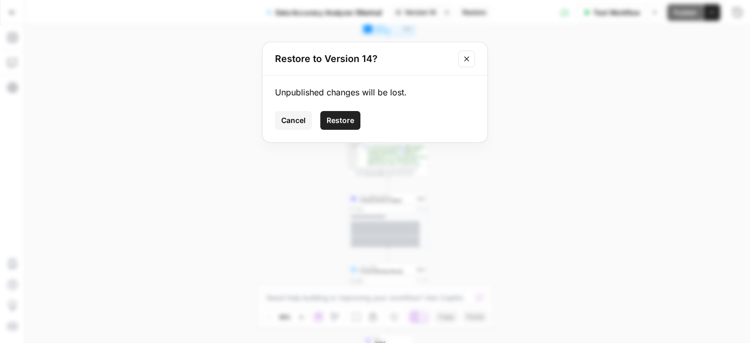
click at [305, 121] on span "Cancel" at bounding box center [293, 120] width 24 height 10
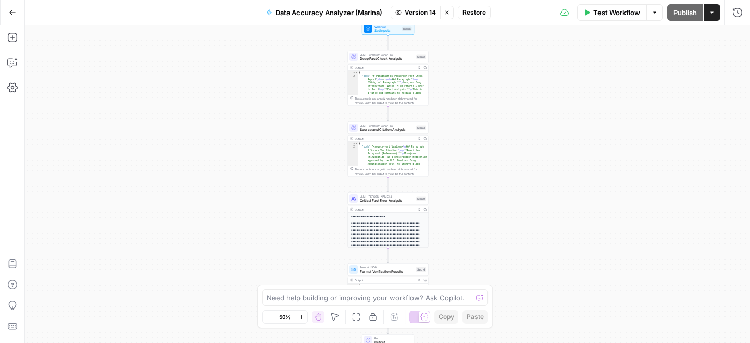
click at [428, 15] on span "Version 14" at bounding box center [420, 12] width 31 height 9
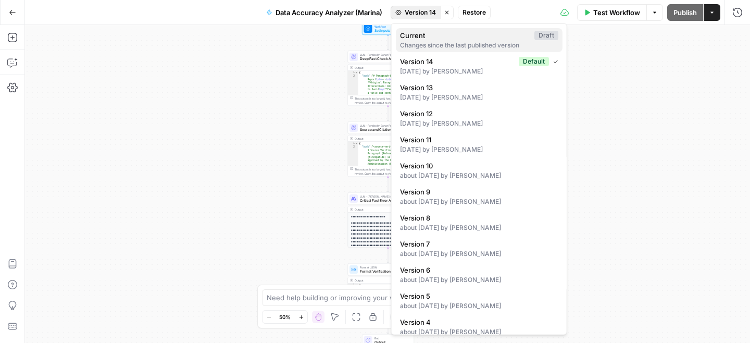
click at [427, 44] on div "Changes since the last published version" at bounding box center [479, 45] width 158 height 9
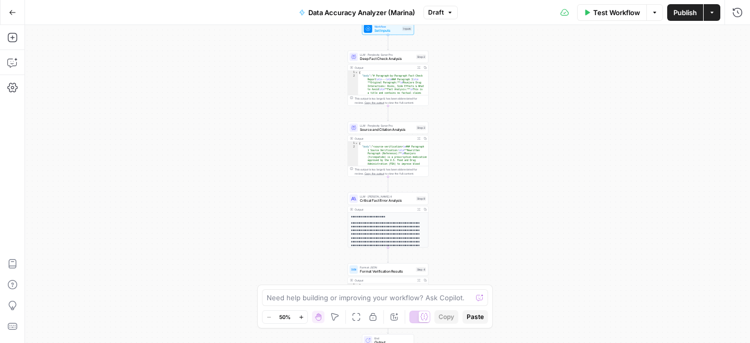
click at [672, 16] on button "Publish" at bounding box center [685, 12] width 36 height 17
click at [468, 56] on div "Workflow Set Inputs Inputs LLM · Perplexity Sonar Pro Deep Fact Check Analysis …" at bounding box center [387, 184] width 725 height 318
click at [462, 48] on div "Workflow Set Inputs Inputs LLM · Perplexity Sonar Pro Deep Fact Check Analysis …" at bounding box center [387, 184] width 725 height 318
click at [9, 13] on icon "button" at bounding box center [12, 12] width 7 height 7
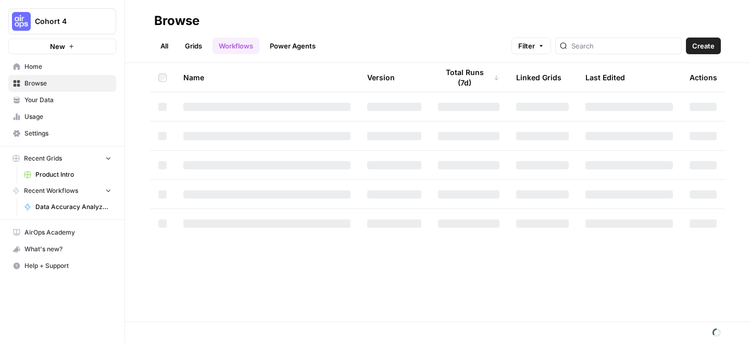
click at [490, 20] on h2 "Browse" at bounding box center [437, 21] width 567 height 17
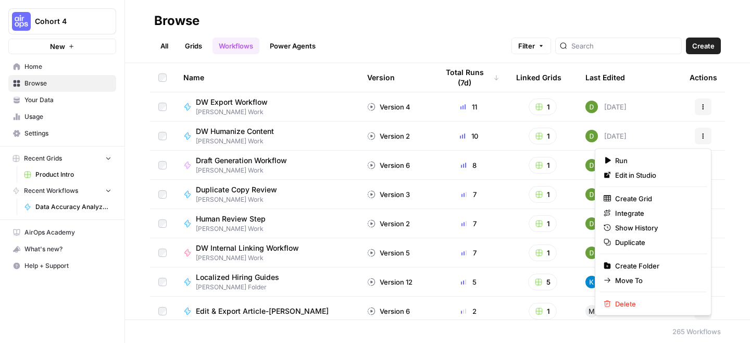
click at [706, 134] on button "Actions" at bounding box center [703, 136] width 17 height 17
click at [707, 135] on button "Actions" at bounding box center [703, 136] width 17 height 17
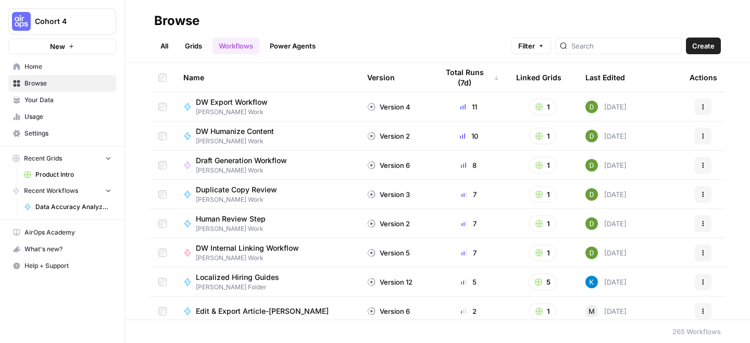
click at [76, 18] on span "Cohort 4" at bounding box center [66, 21] width 63 height 10
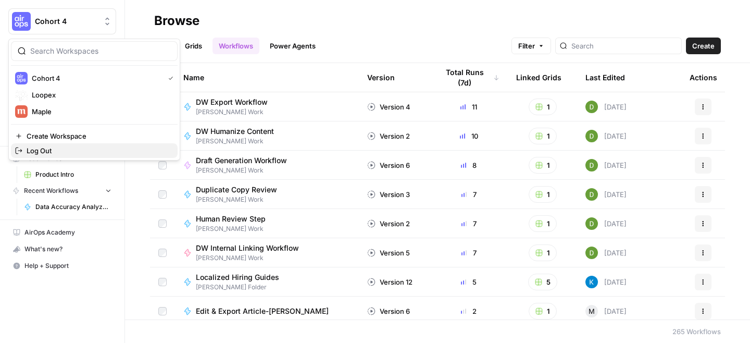
click at [69, 153] on span "Log Out" at bounding box center [98, 150] width 143 height 10
